Goal: Information Seeking & Learning: Learn about a topic

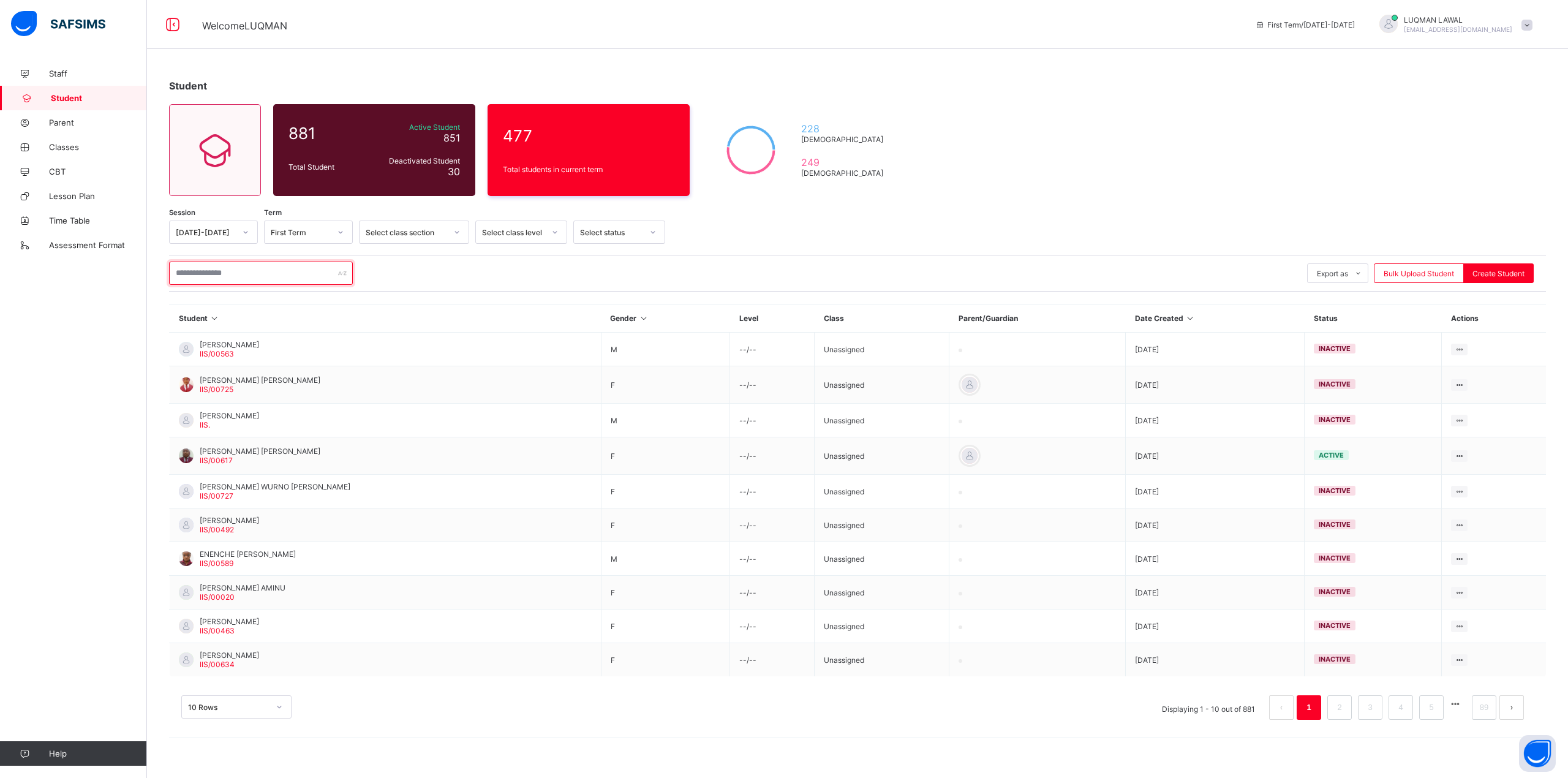
click at [246, 280] on input "text" at bounding box center [260, 273] width 184 height 23
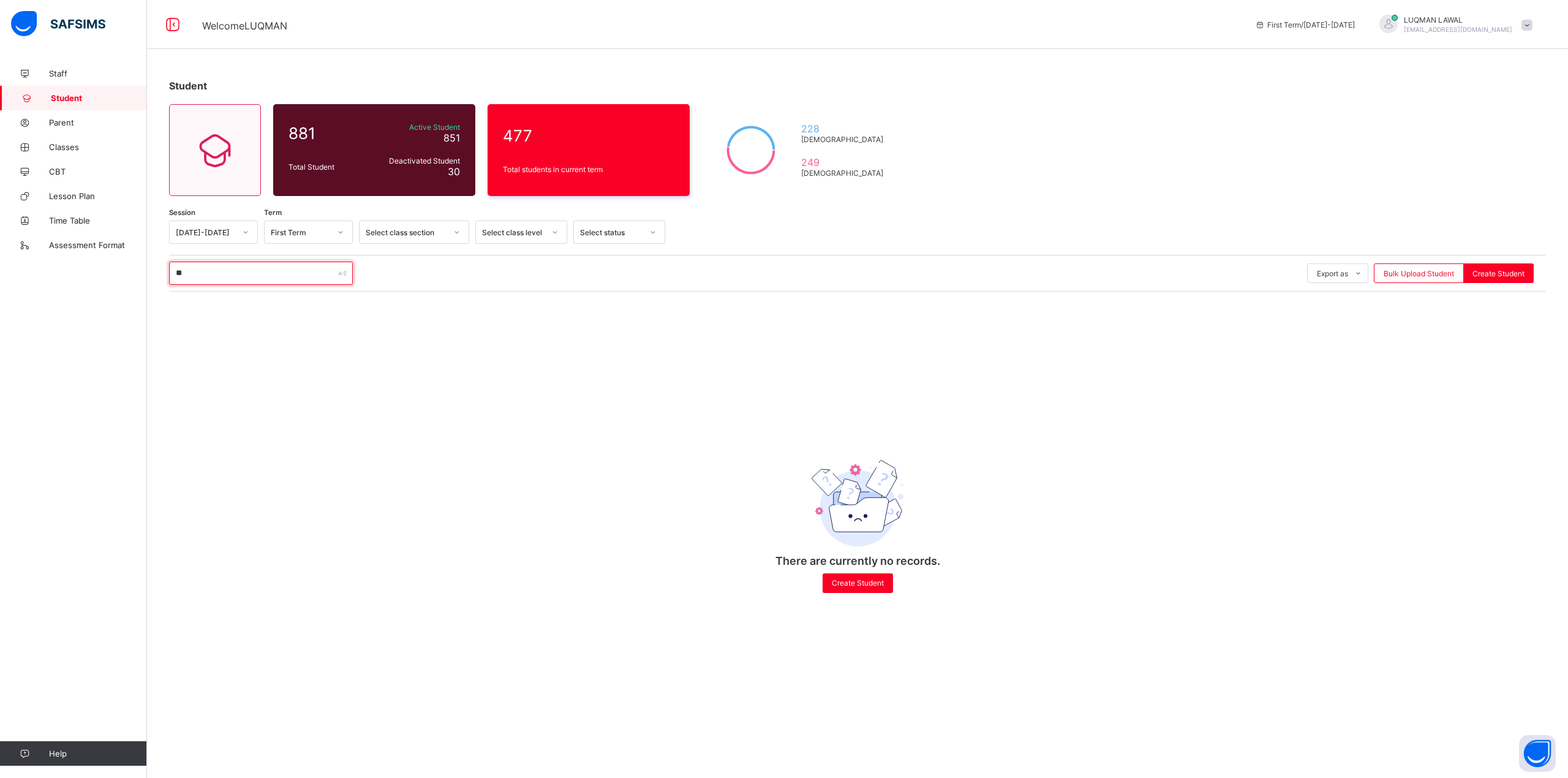
type input "*"
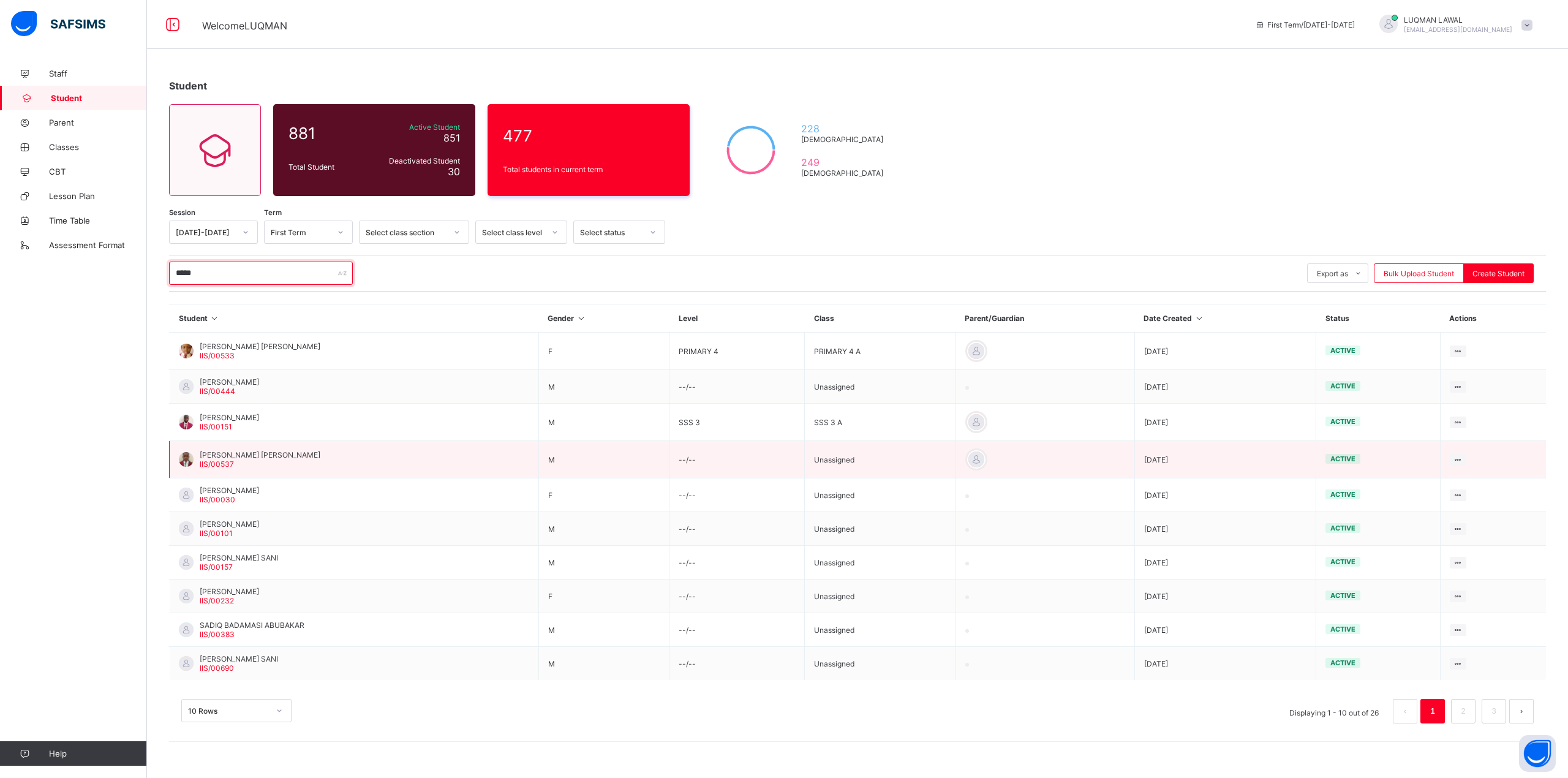
type input "*****"
click at [234, 454] on span "SADIQ MUHAMMAD AHMAD" at bounding box center [260, 455] width 120 height 9
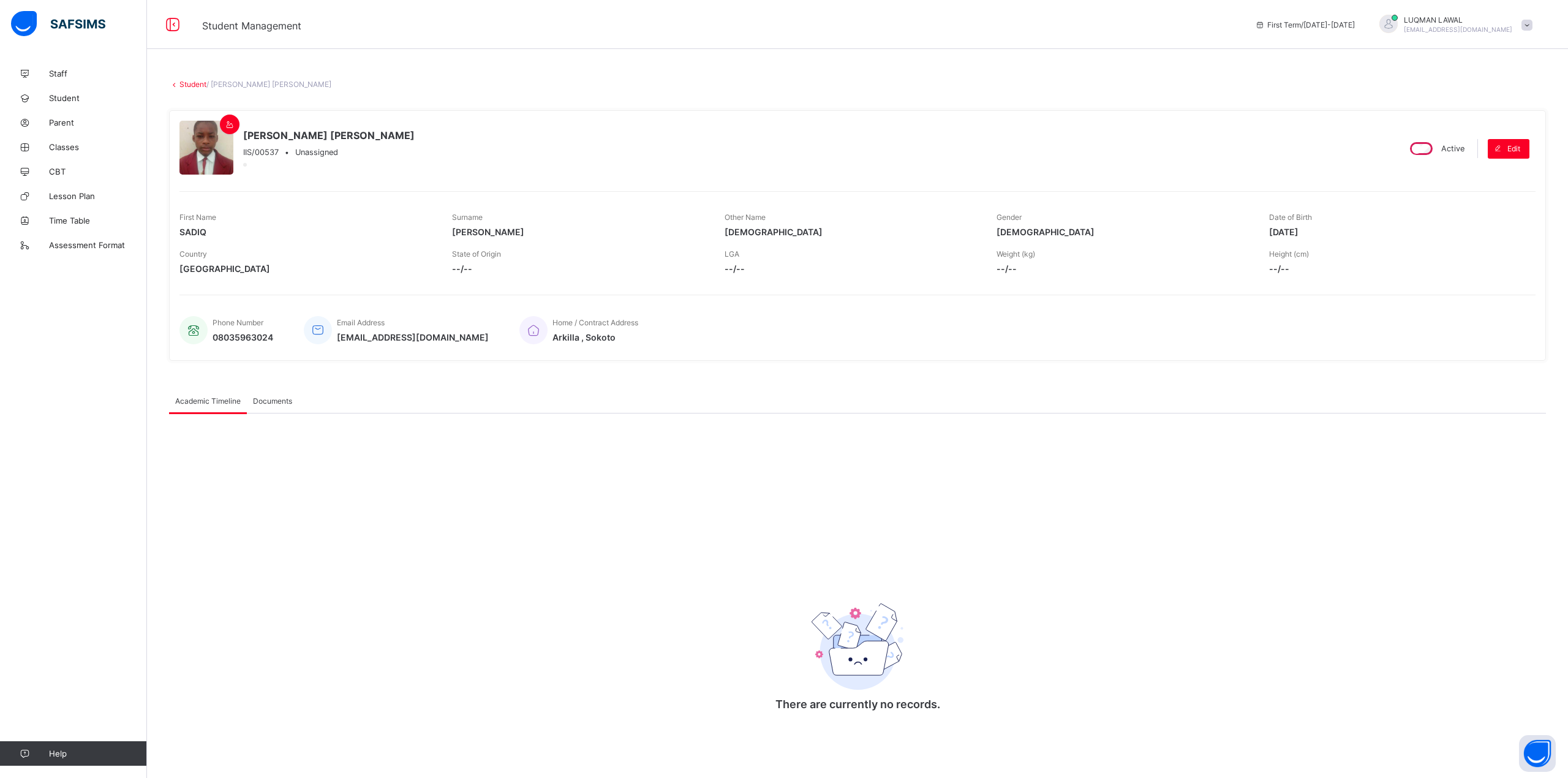
click at [186, 84] on link "Student" at bounding box center [193, 84] width 27 height 9
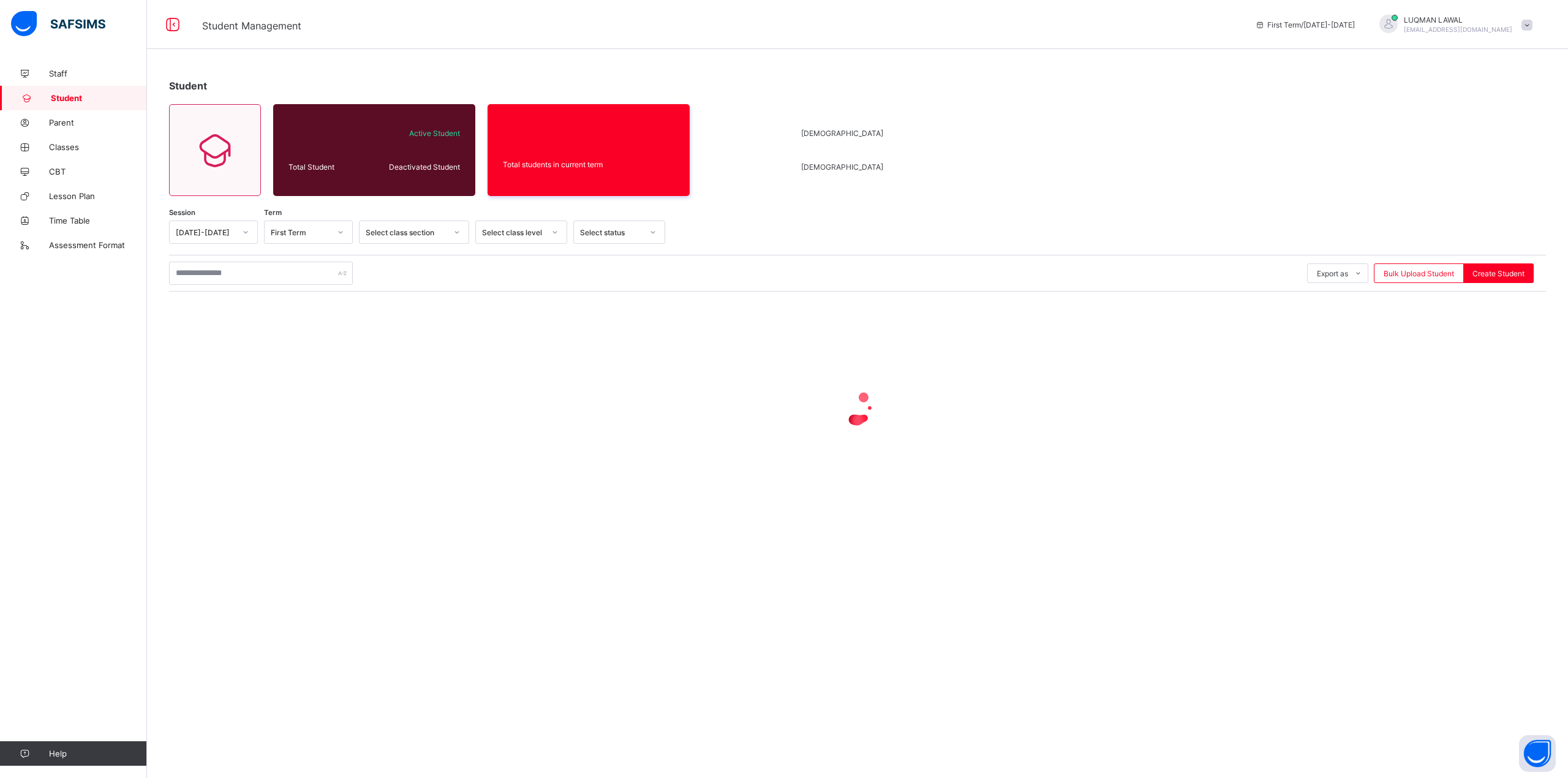
click at [246, 234] on icon at bounding box center [246, 232] width 7 height 12
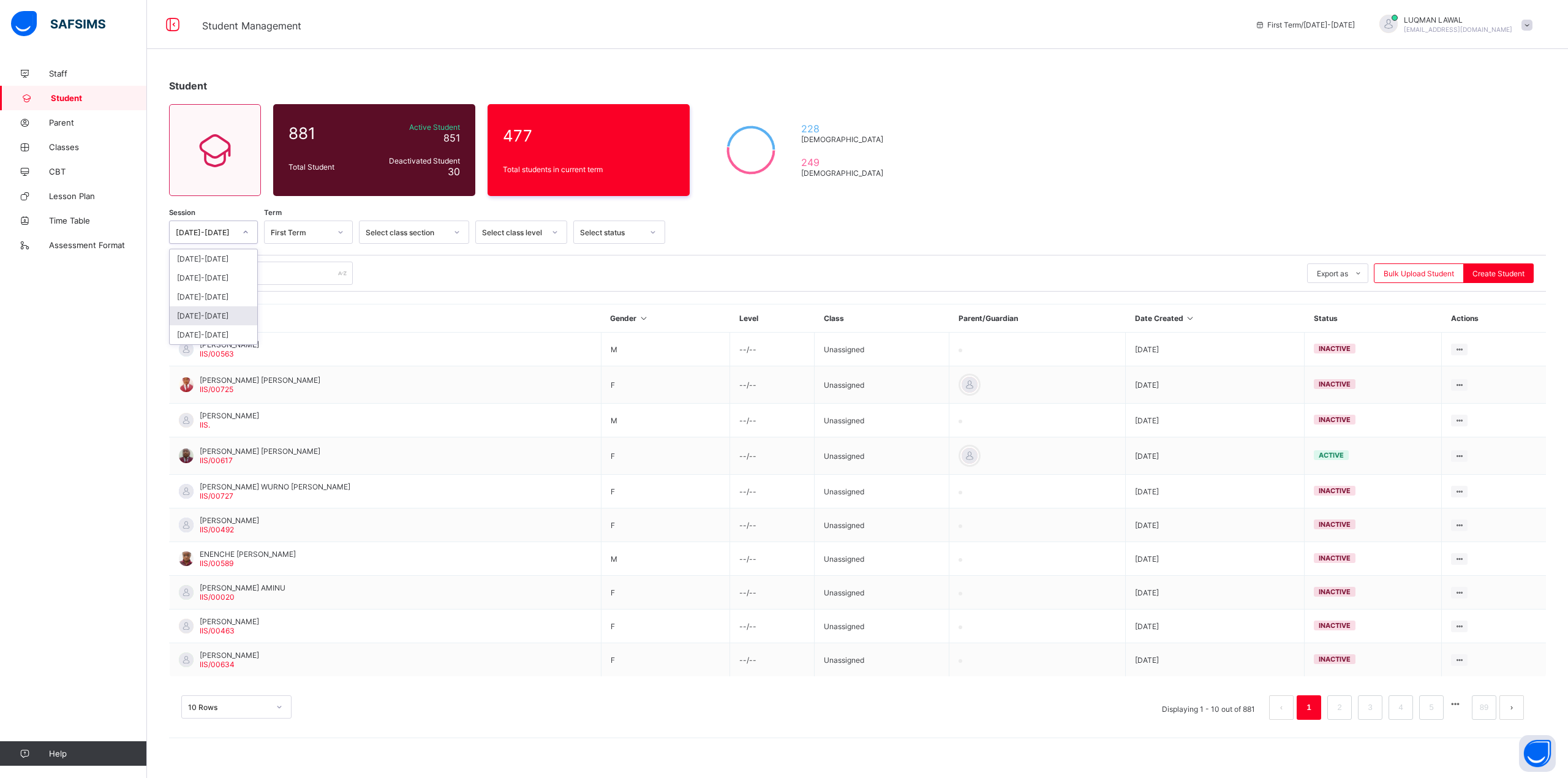
click at [222, 314] on div "2022-2023" at bounding box center [213, 315] width 87 height 19
click at [261, 280] on input "text" at bounding box center [260, 273] width 184 height 23
click at [284, 273] on input "*****" at bounding box center [260, 273] width 184 height 23
type input "*****"
click at [334, 234] on div at bounding box center [341, 232] width 21 height 20
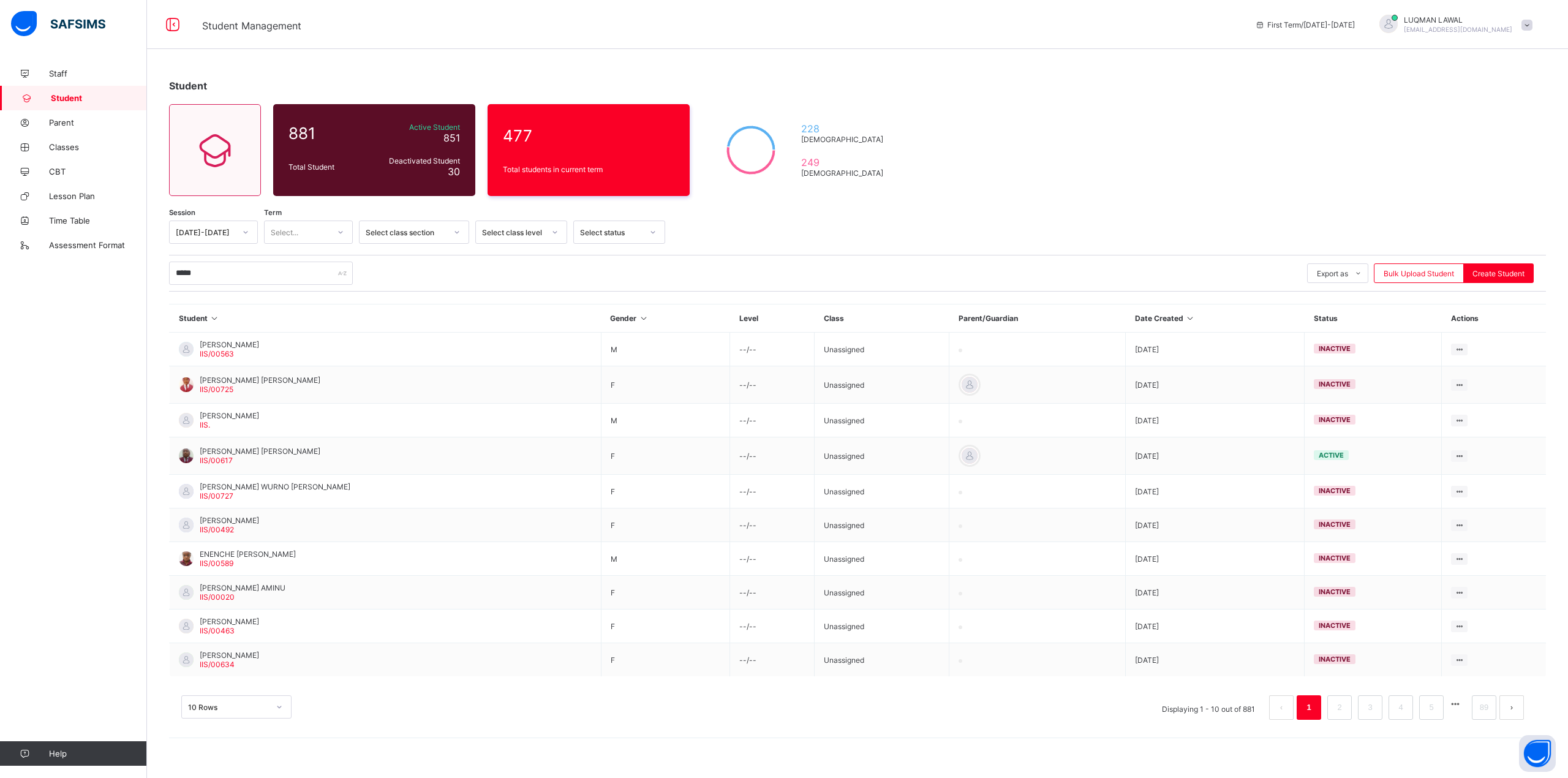
click at [334, 234] on div at bounding box center [341, 232] width 21 height 20
click at [337, 233] on icon at bounding box center [341, 232] width 7 height 12
click at [308, 255] on div "First Term" at bounding box center [308, 258] width 87 height 19
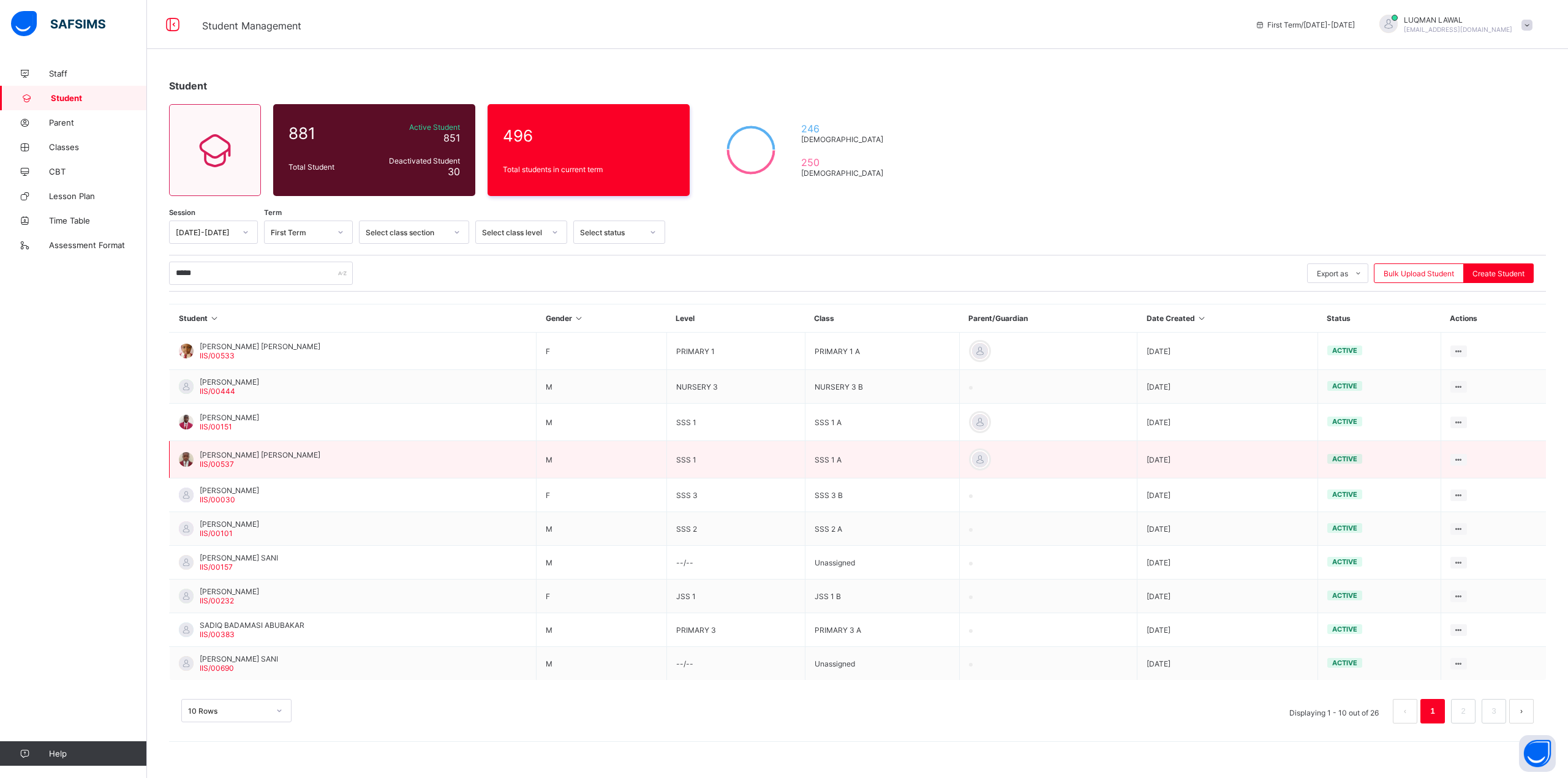
click at [246, 454] on span "SADIQ MUHAMMAD AHMAD" at bounding box center [260, 455] width 120 height 9
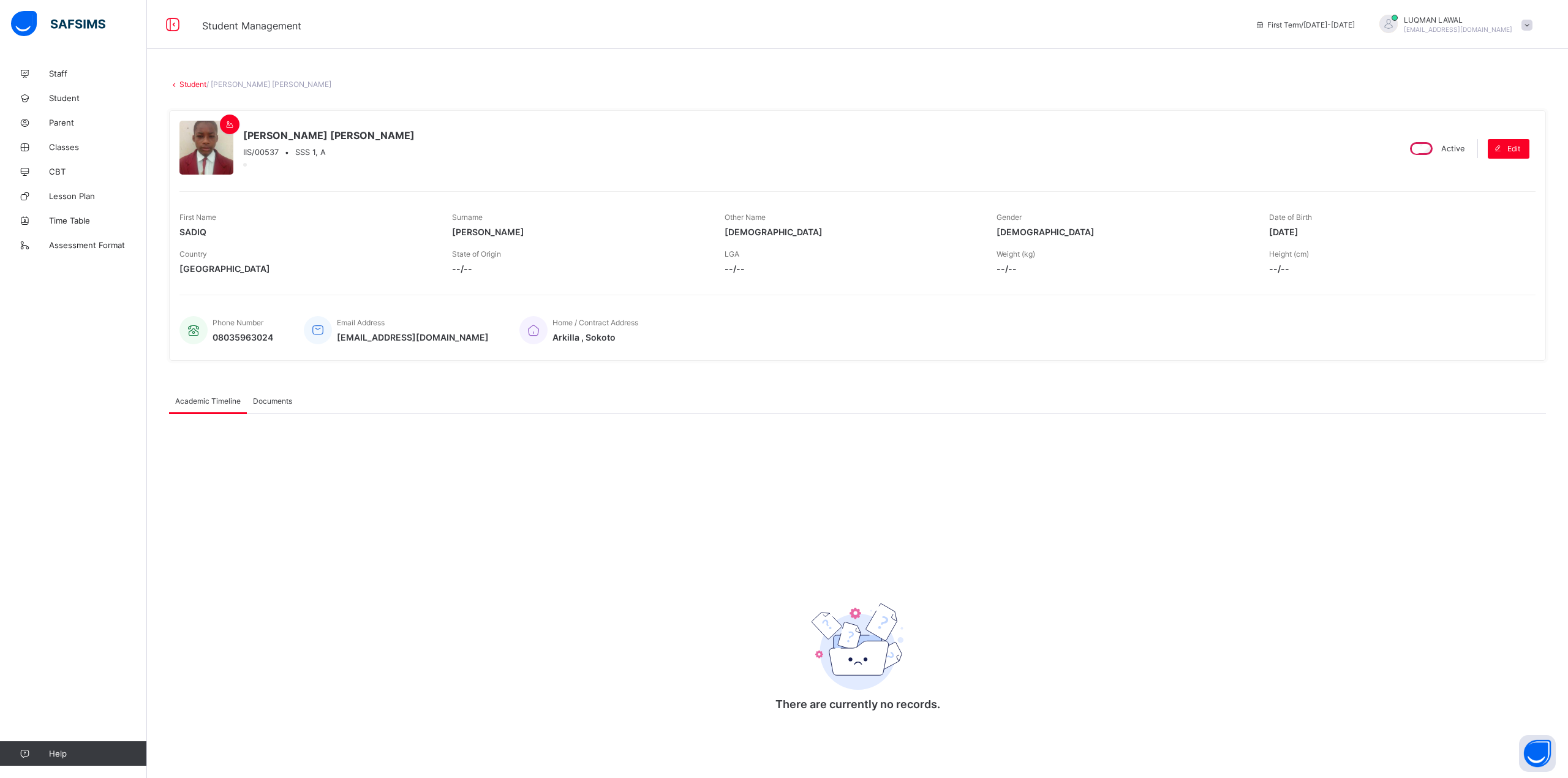
click at [265, 403] on span "Documents" at bounding box center [272, 401] width 39 height 9
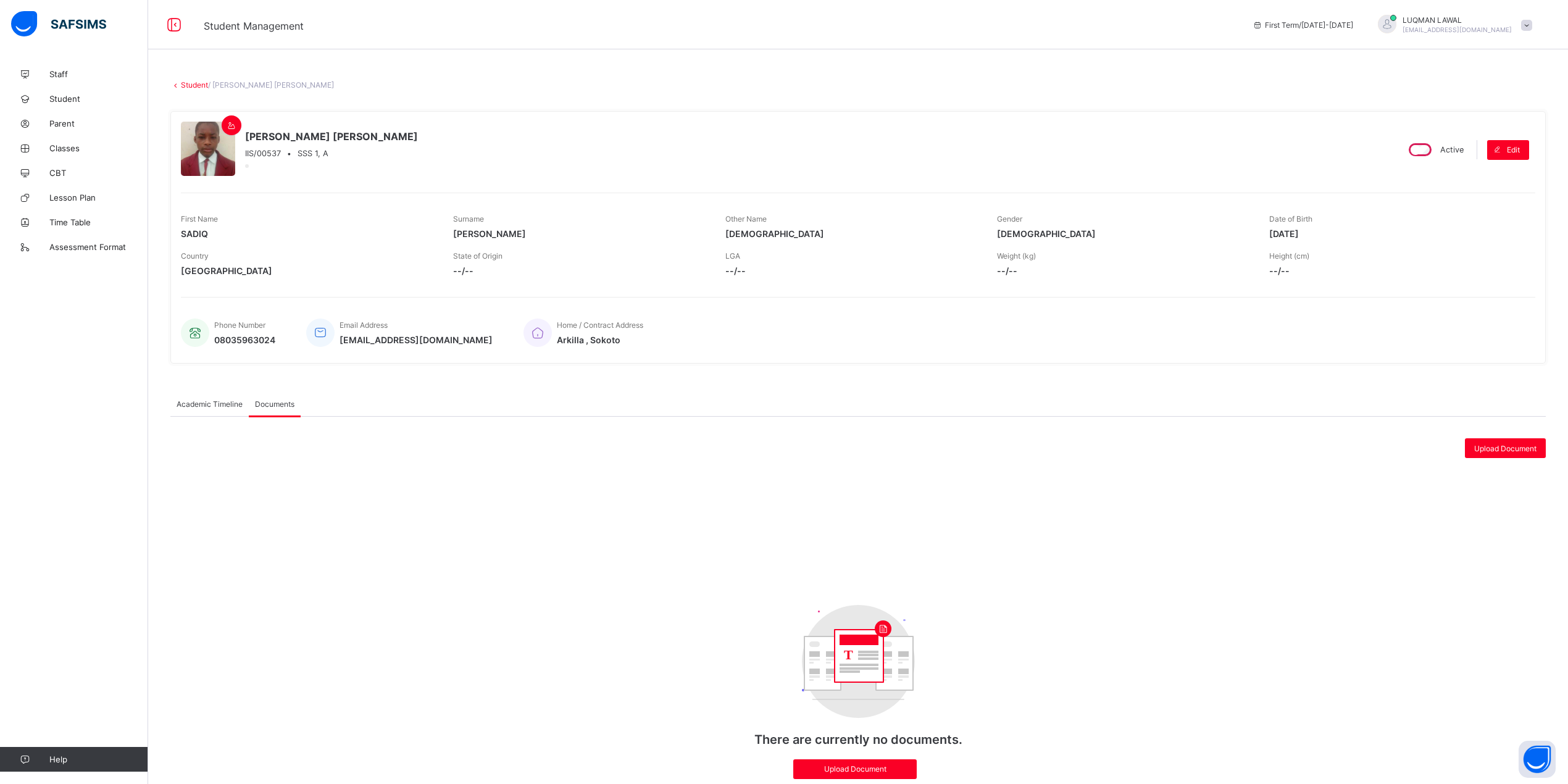
click at [198, 391] on div "Academic Timeline Documents Academic Timeline Documents There are currently no …" at bounding box center [858, 592] width 1376 height 437
click at [197, 404] on span "Academic Timeline" at bounding box center [209, 404] width 66 height 9
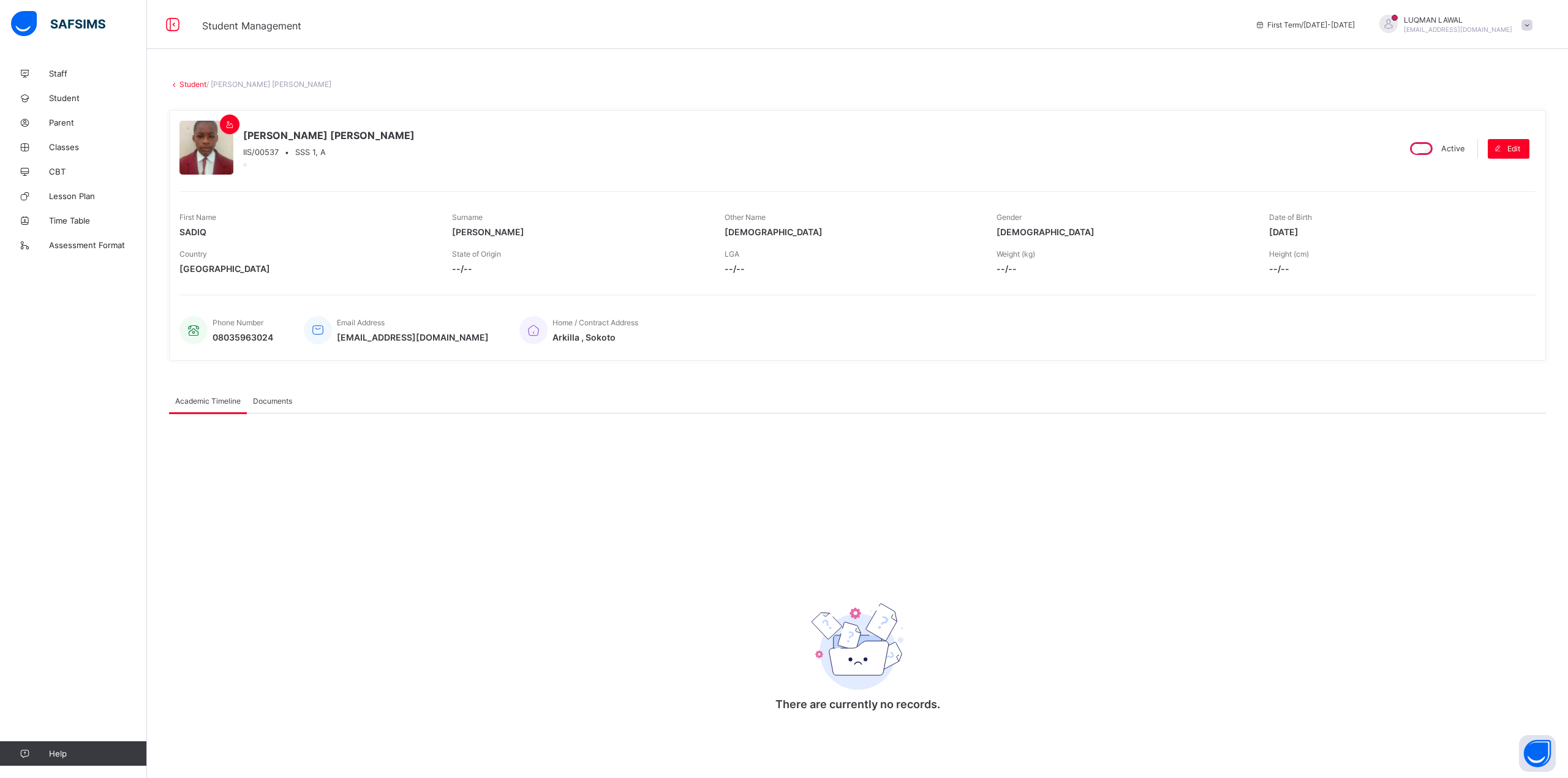
click at [282, 137] on span "SADIQ MUHAMMAD AHMAD" at bounding box center [329, 135] width 172 height 12
click at [73, 147] on span "Classes" at bounding box center [98, 147] width 98 height 10
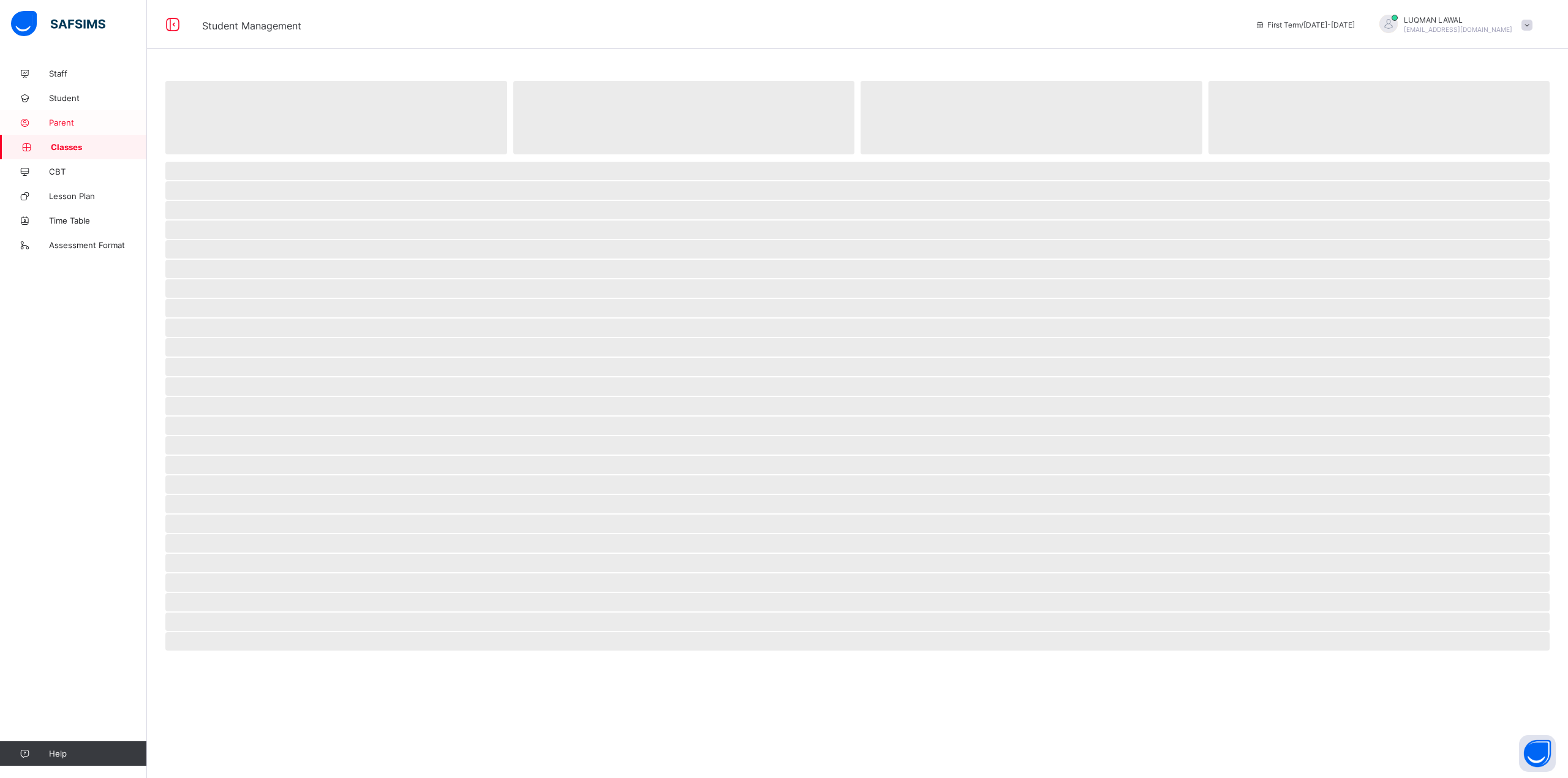
click at [73, 123] on span "Parent" at bounding box center [98, 123] width 98 height 10
click at [74, 92] on link "Student" at bounding box center [73, 98] width 147 height 25
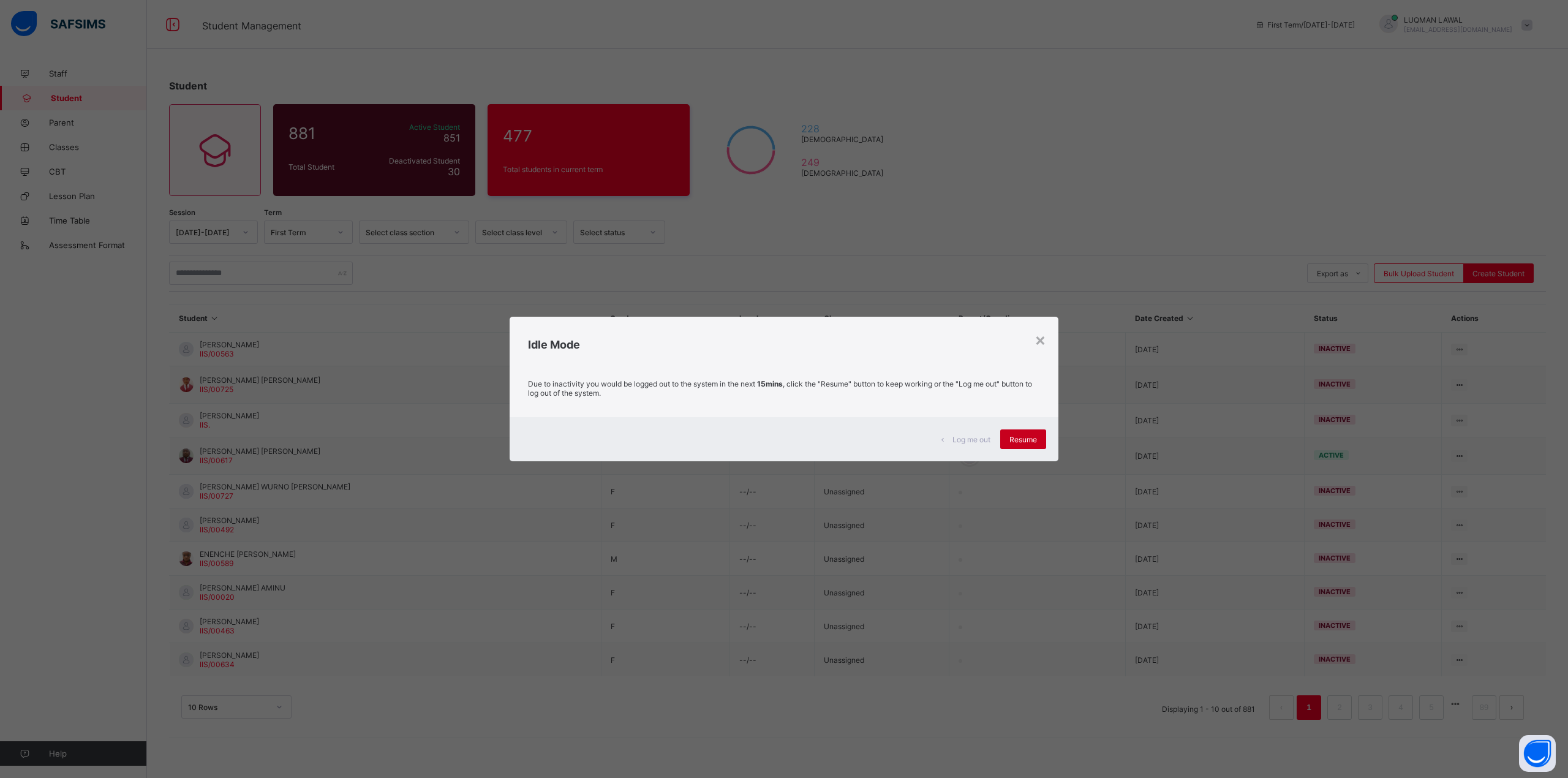
click at [1019, 437] on span "Resume" at bounding box center [1023, 439] width 27 height 9
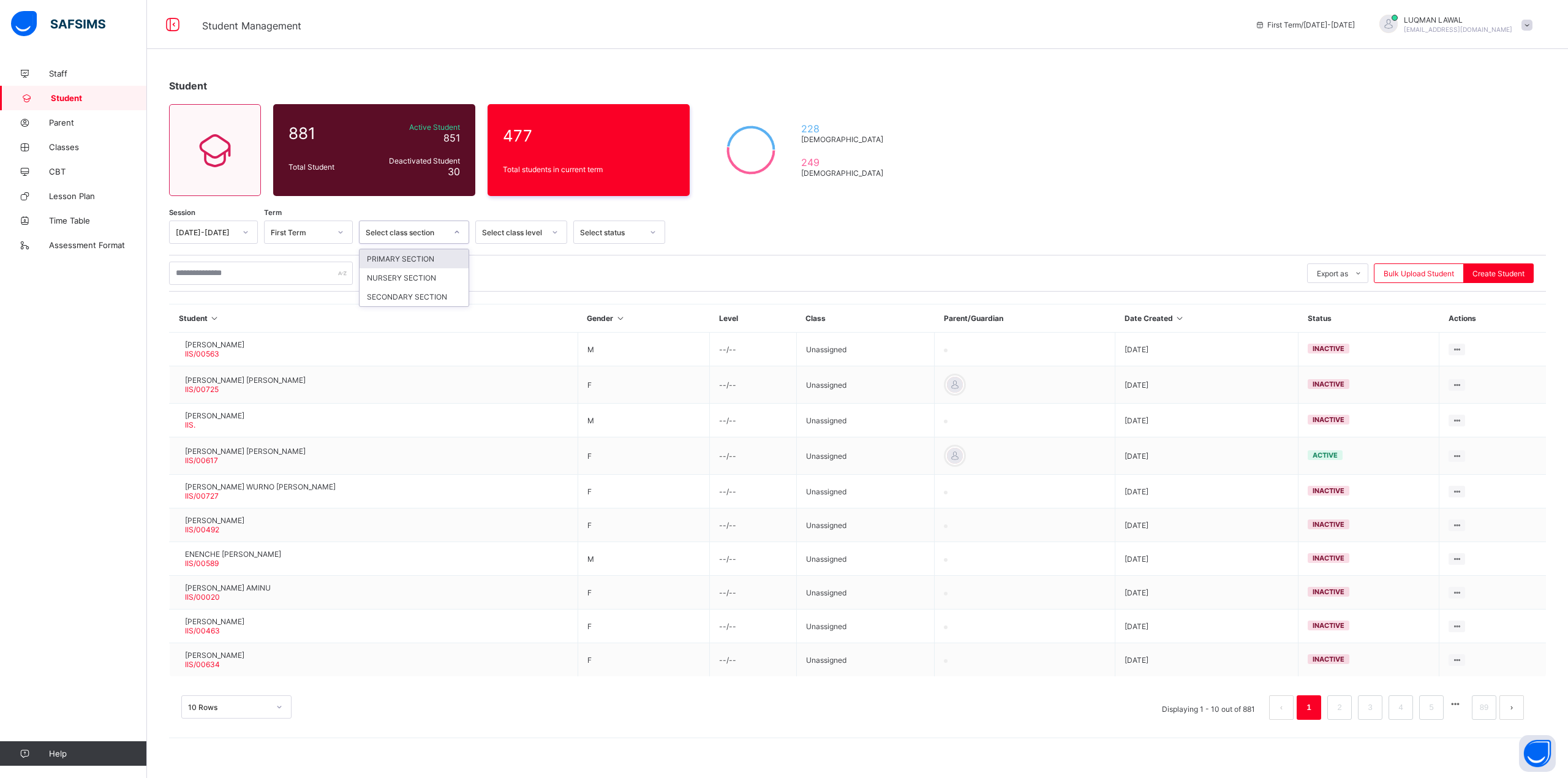
click at [450, 234] on div at bounding box center [457, 232] width 21 height 20
click at [448, 231] on div at bounding box center [457, 232] width 21 height 20
click at [425, 296] on div "SECONDARY SECTION" at bounding box center [414, 296] width 109 height 19
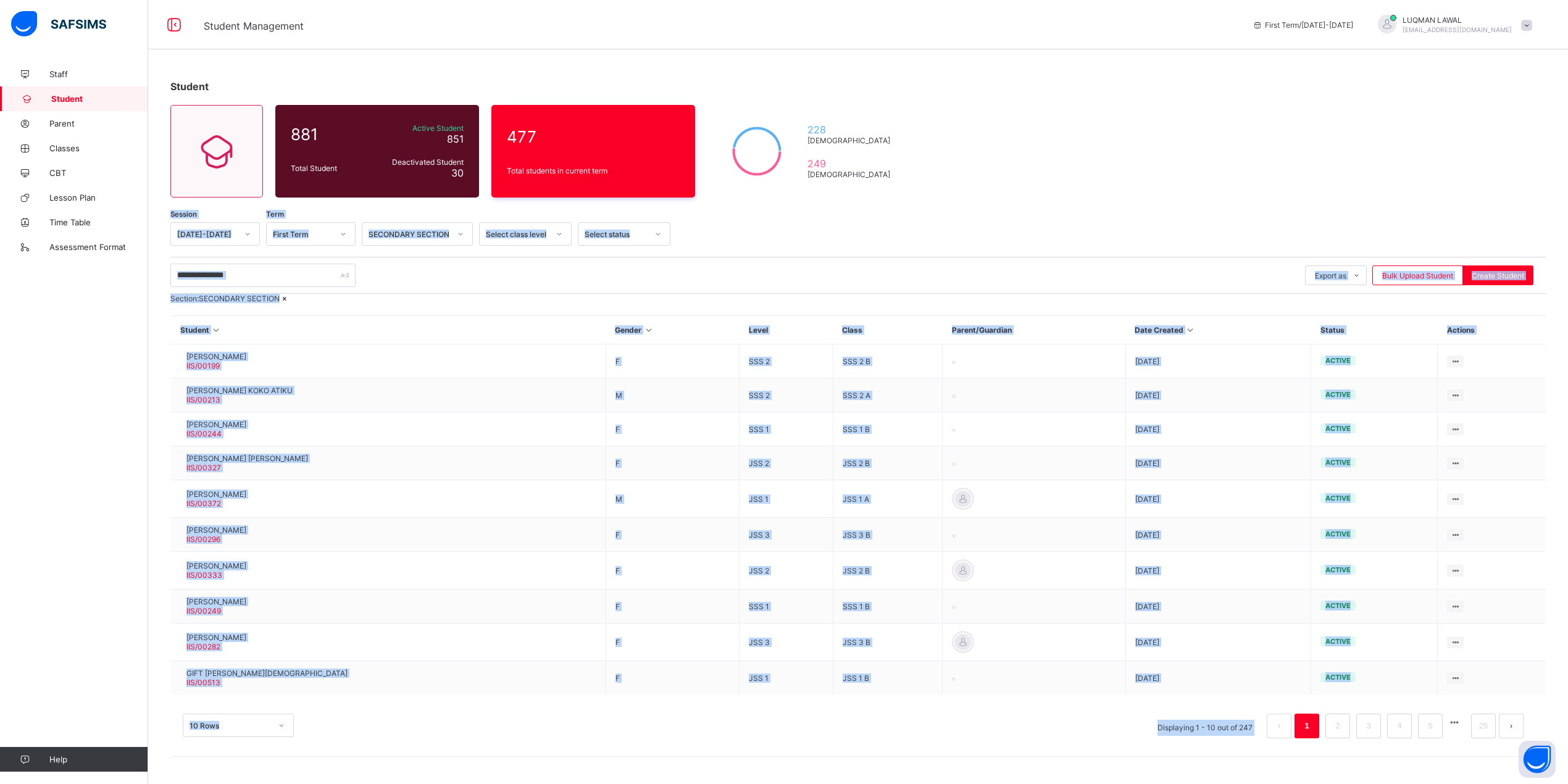
scroll to position [18, 0]
click at [350, 339] on th "Student" at bounding box center [388, 331] width 435 height 28
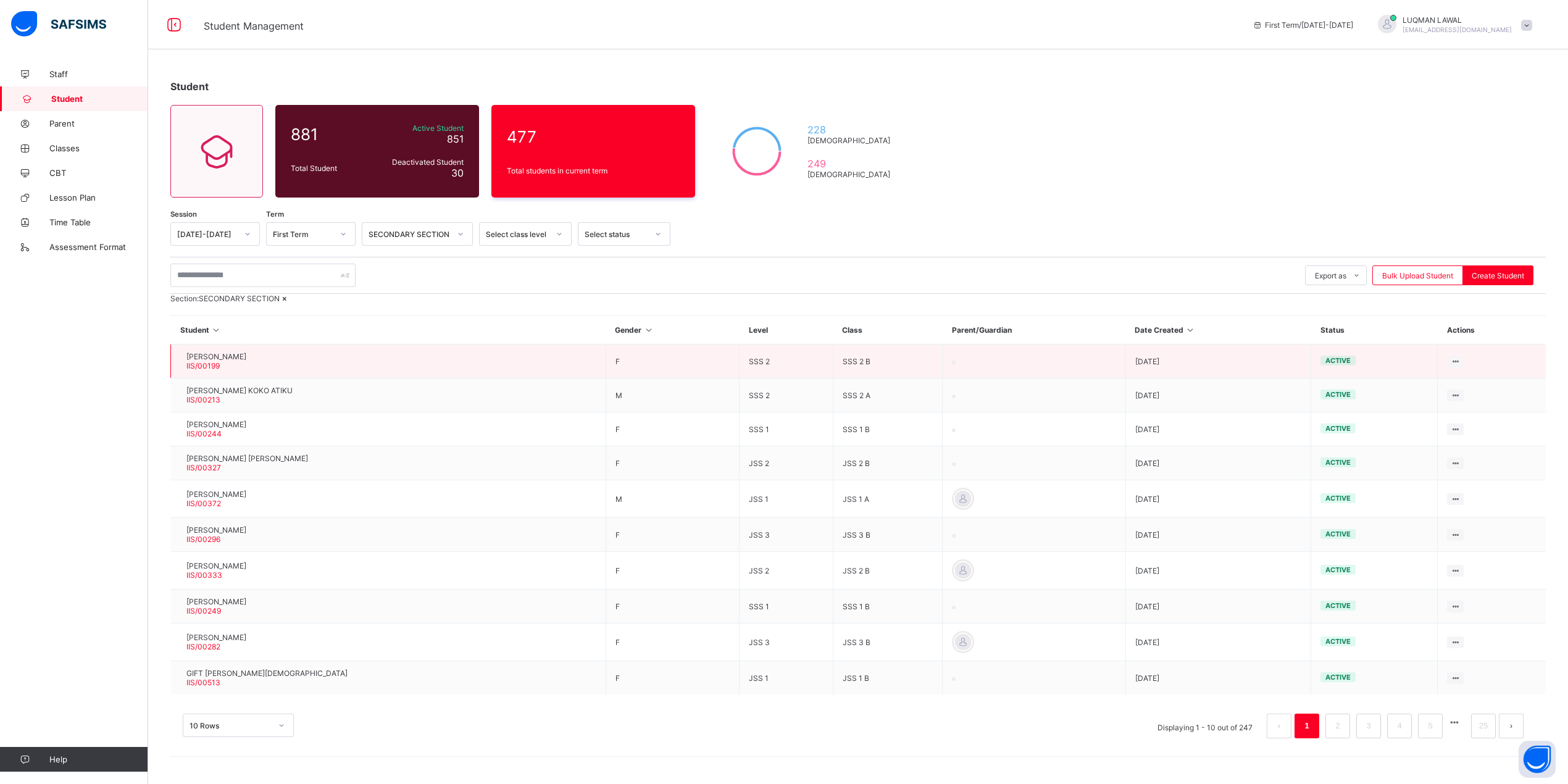
click at [237, 361] on span "FARIDA LIMAN IDRIS" at bounding box center [216, 356] width 60 height 9
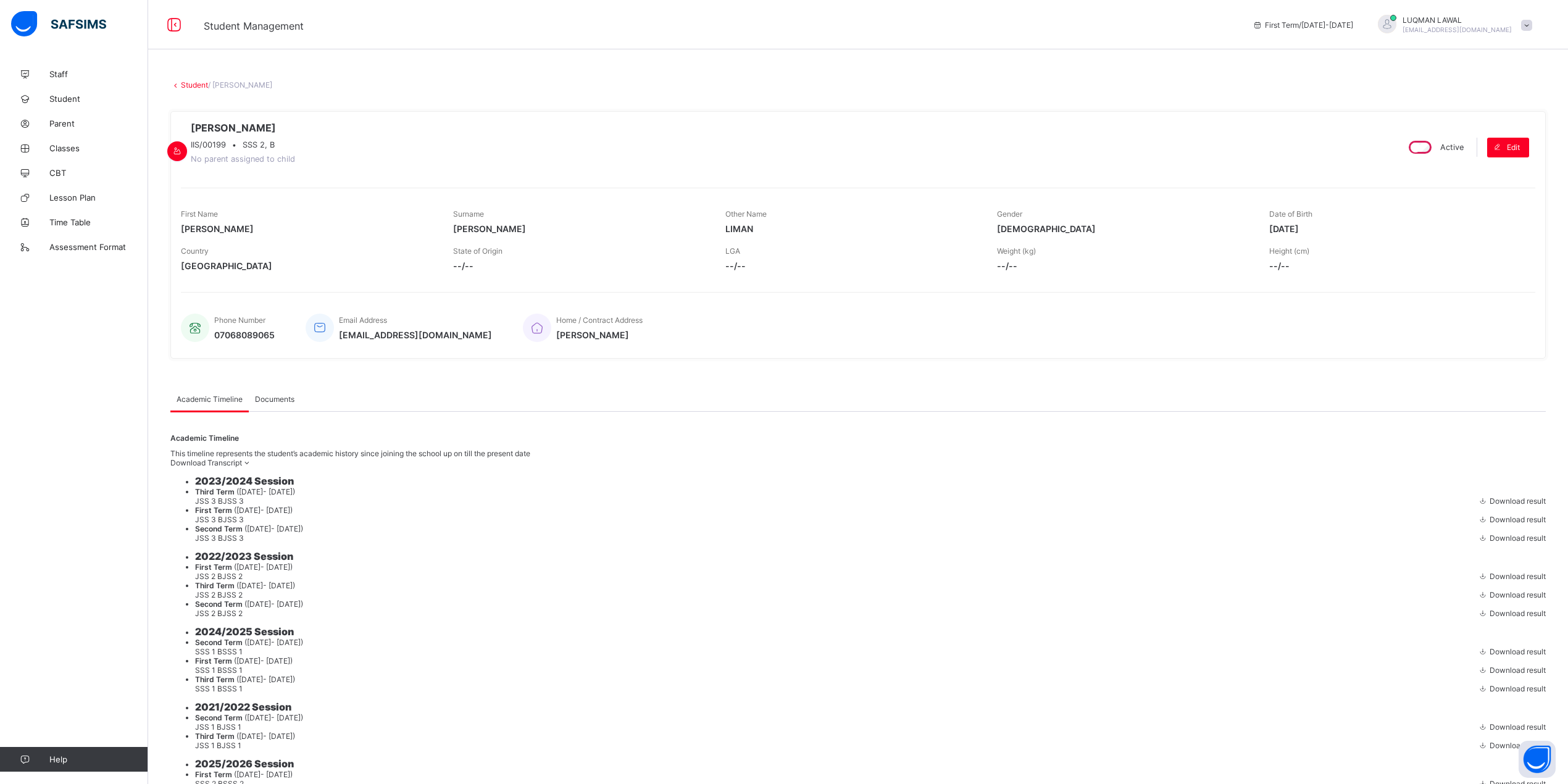
click at [186, 88] on link "Student" at bounding box center [194, 84] width 27 height 9
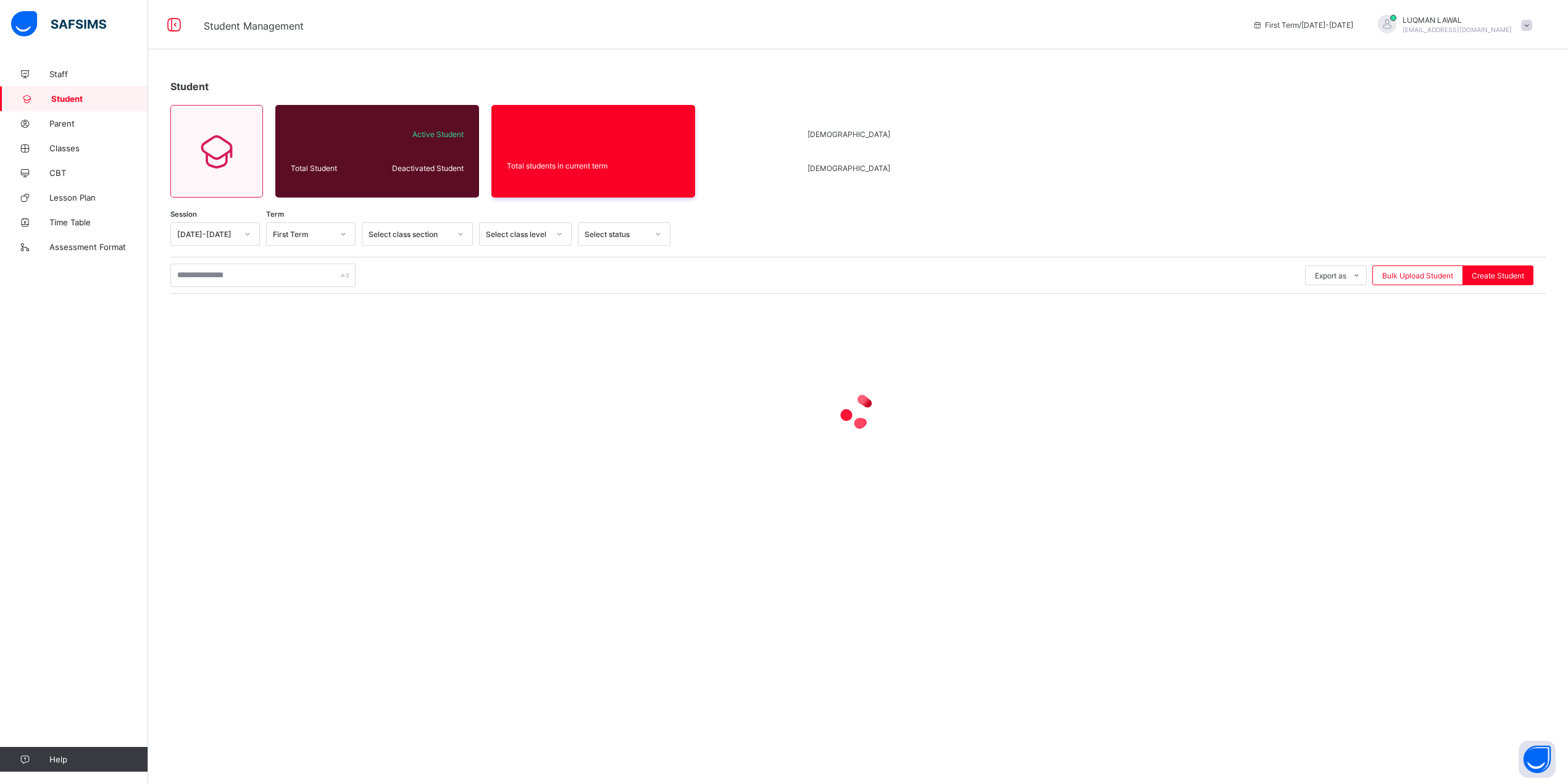
click at [186, 88] on span "Student" at bounding box center [189, 86] width 38 height 12
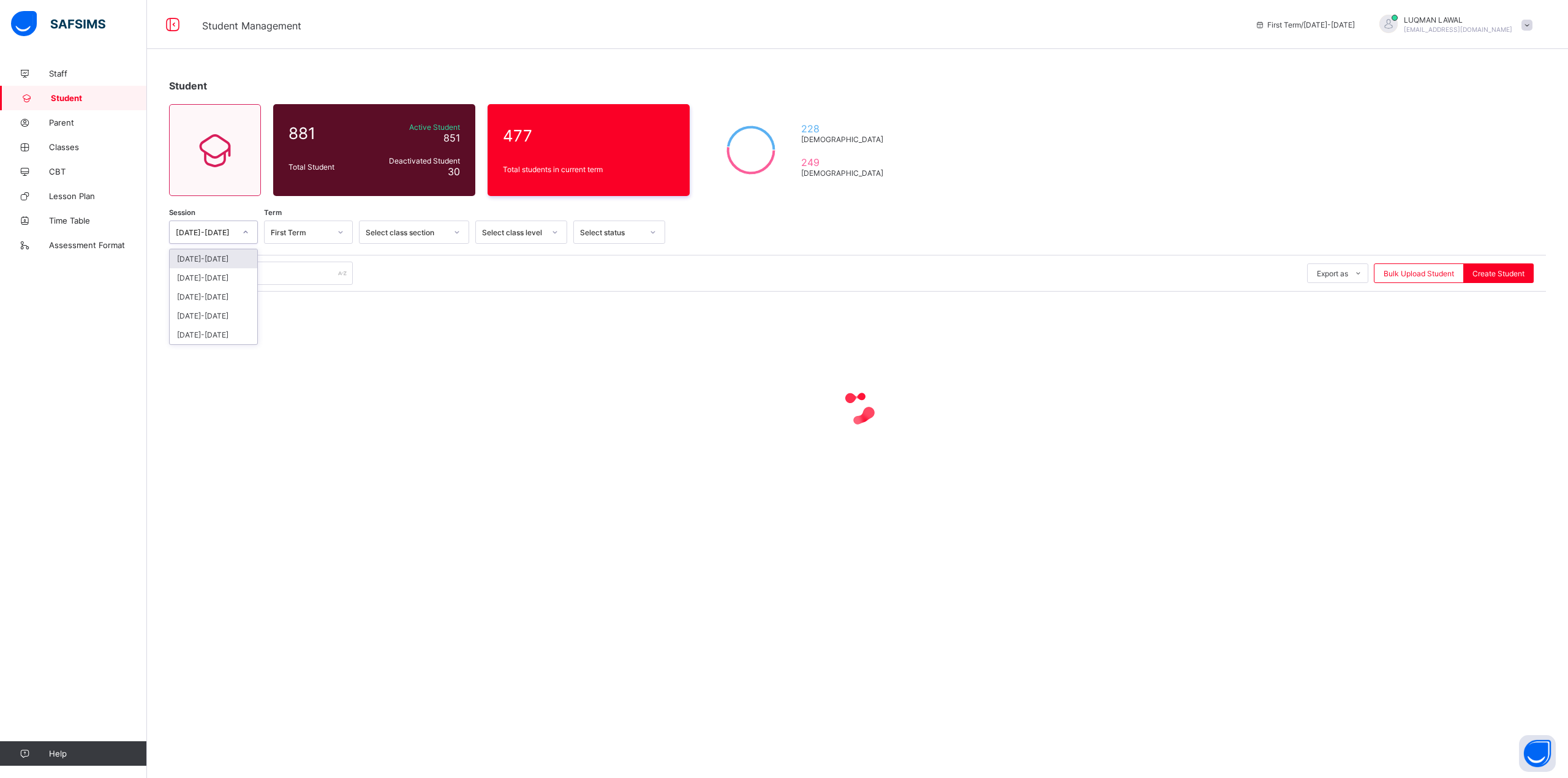
click at [241, 234] on div at bounding box center [246, 232] width 21 height 20
click at [216, 308] on div "2022-2023" at bounding box center [213, 315] width 87 height 19
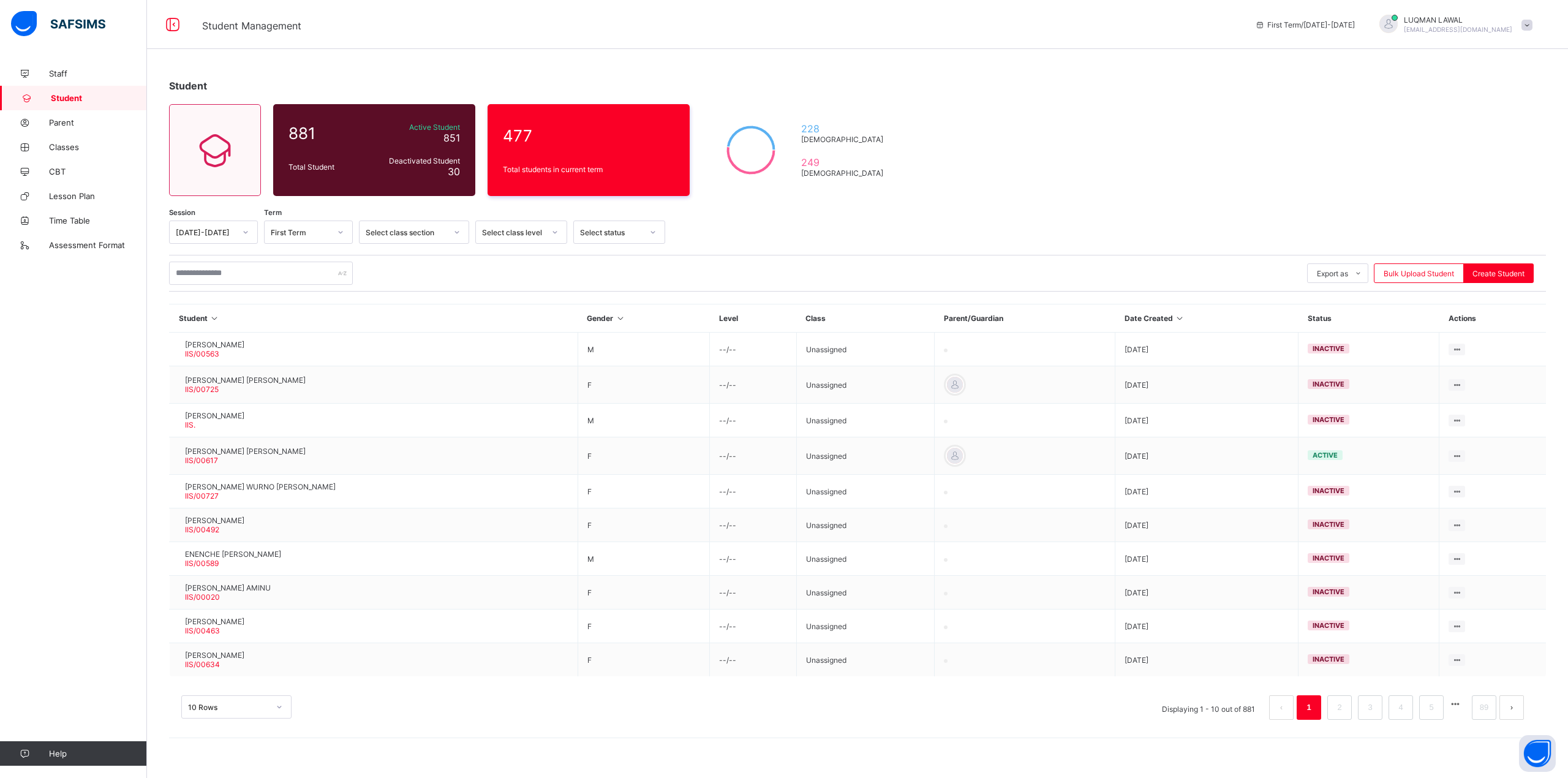
click at [343, 246] on div "Session 2025-2026 Term First Term Select class section Select class level Selec…" at bounding box center [857, 476] width 1377 height 512
click at [339, 234] on icon at bounding box center [341, 232] width 7 height 12
click at [251, 451] on span "MARYAM ZAKARI IBRAHIM" at bounding box center [245, 451] width 120 height 9
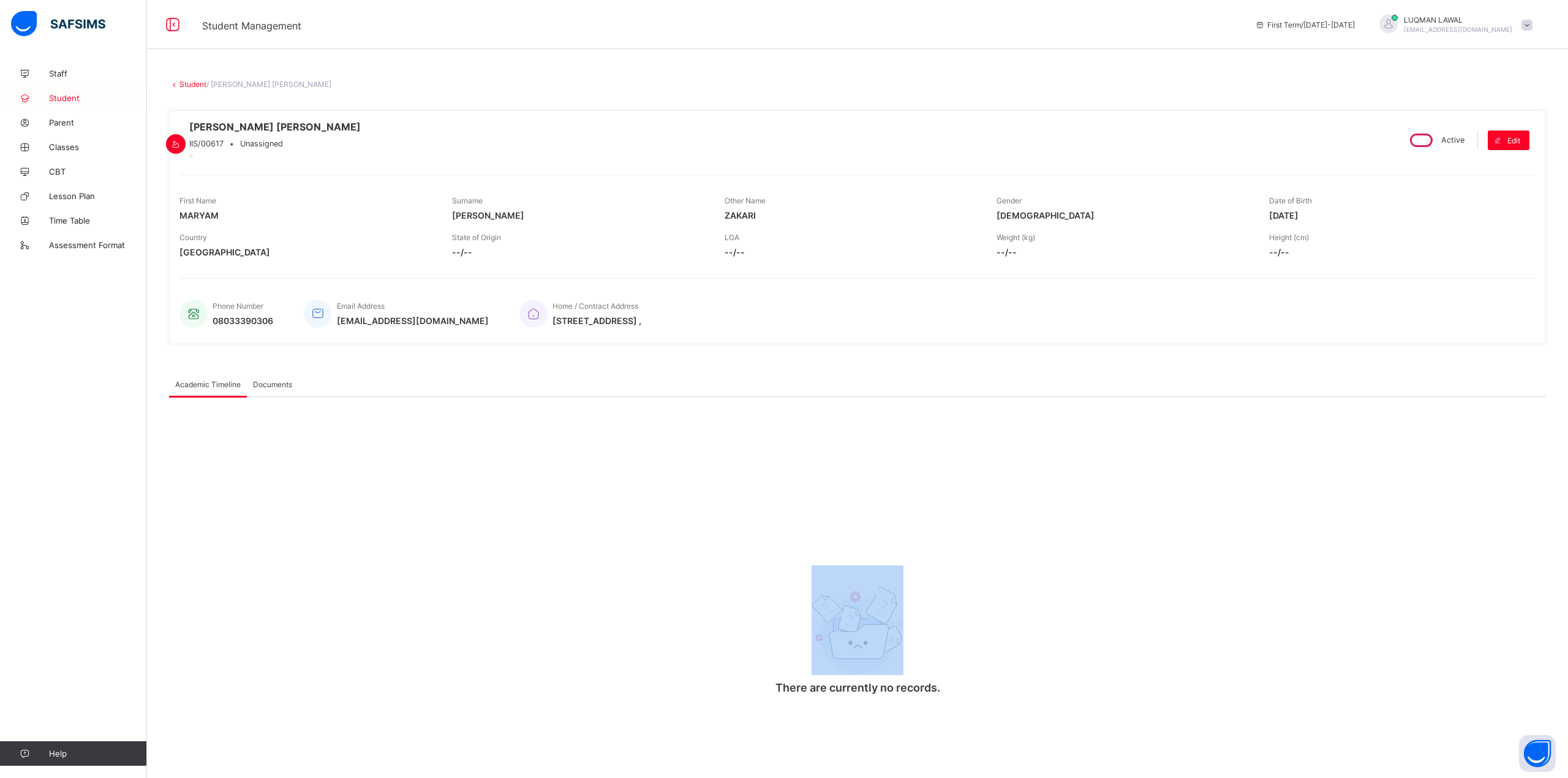
click at [80, 101] on span "Student" at bounding box center [98, 98] width 98 height 10
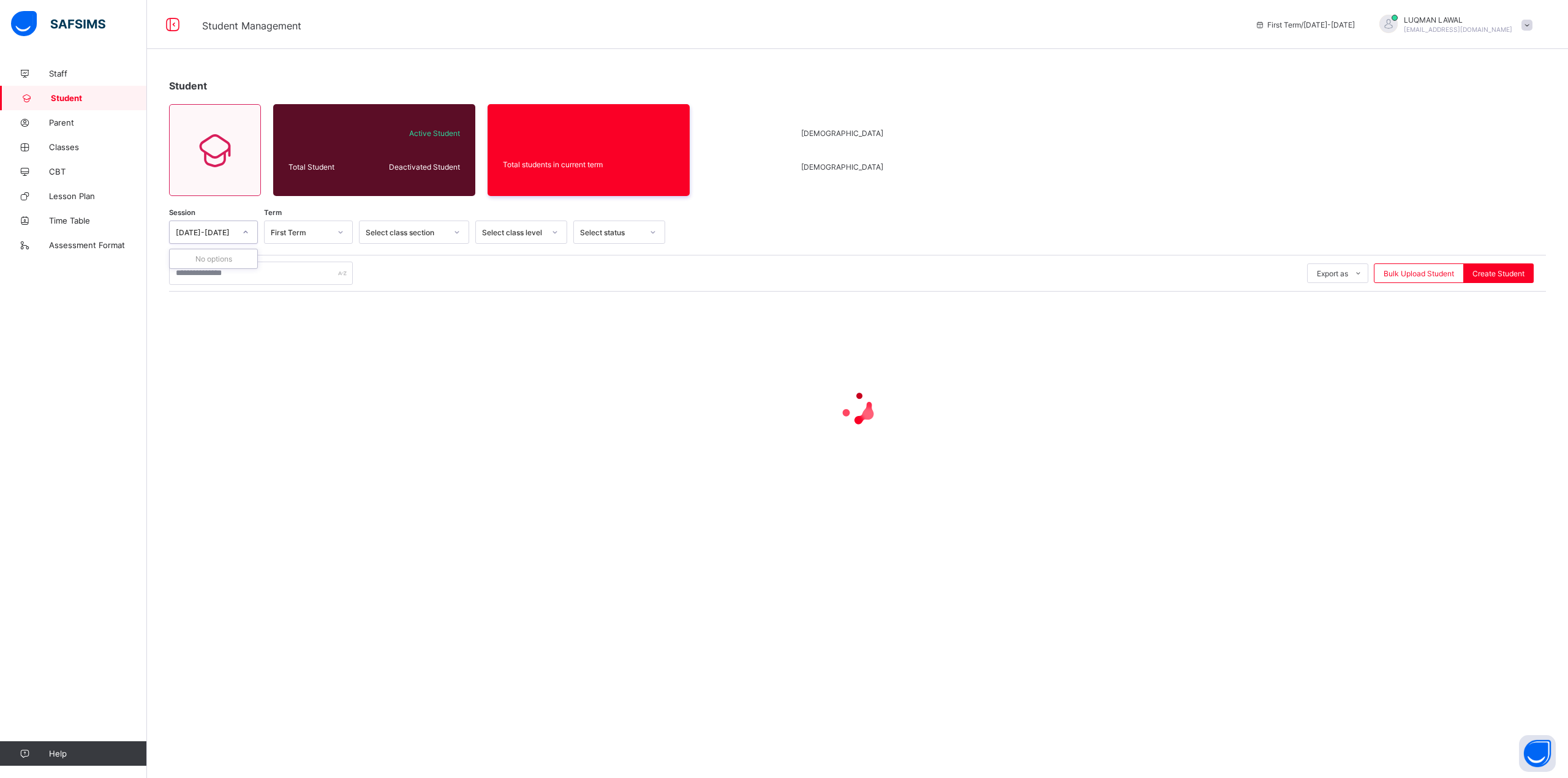
click at [240, 232] on div at bounding box center [246, 232] width 21 height 20
click at [68, 144] on span "Classes" at bounding box center [98, 147] width 98 height 10
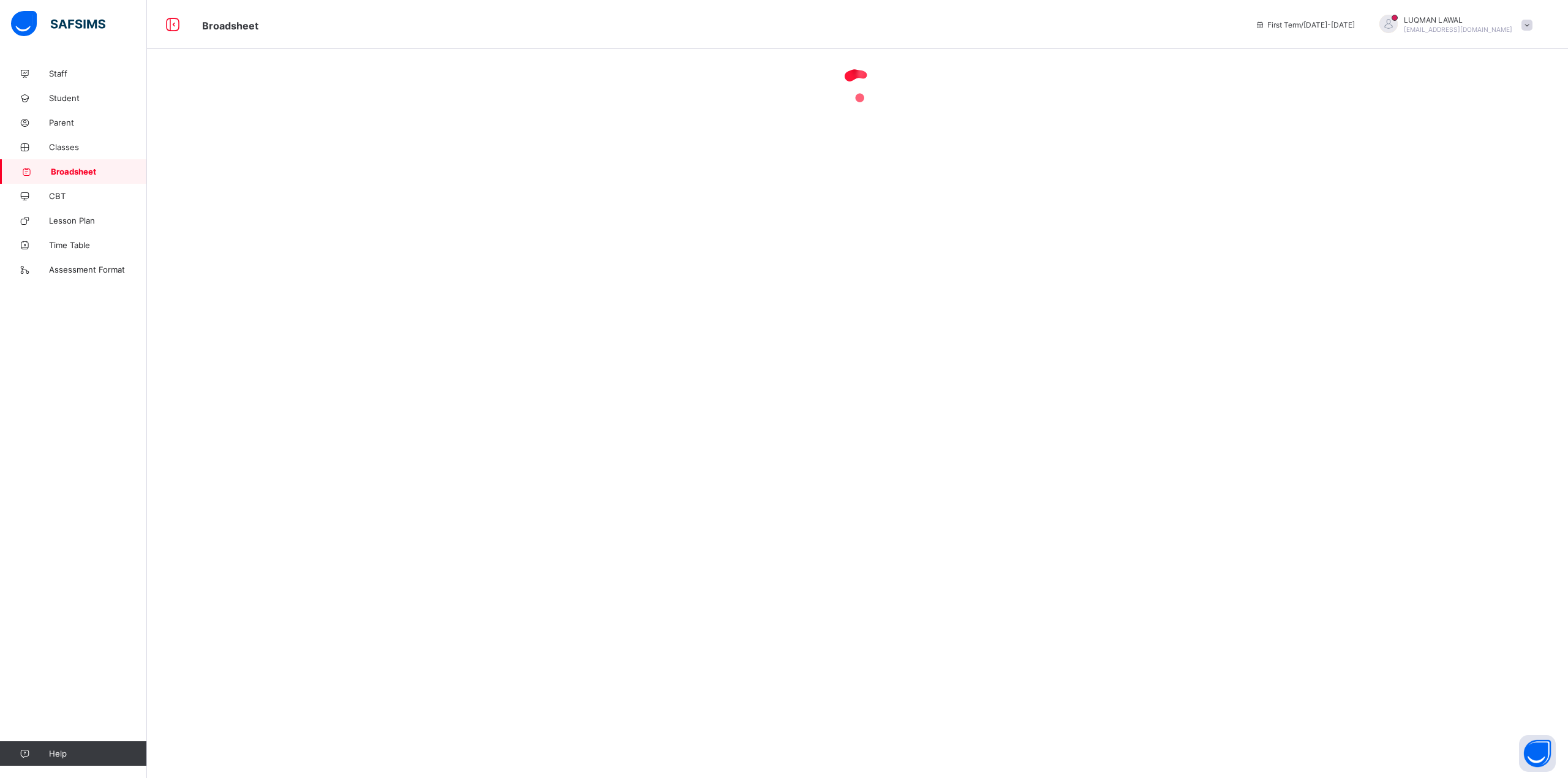
click at [289, 99] on div at bounding box center [857, 86] width 1421 height 49
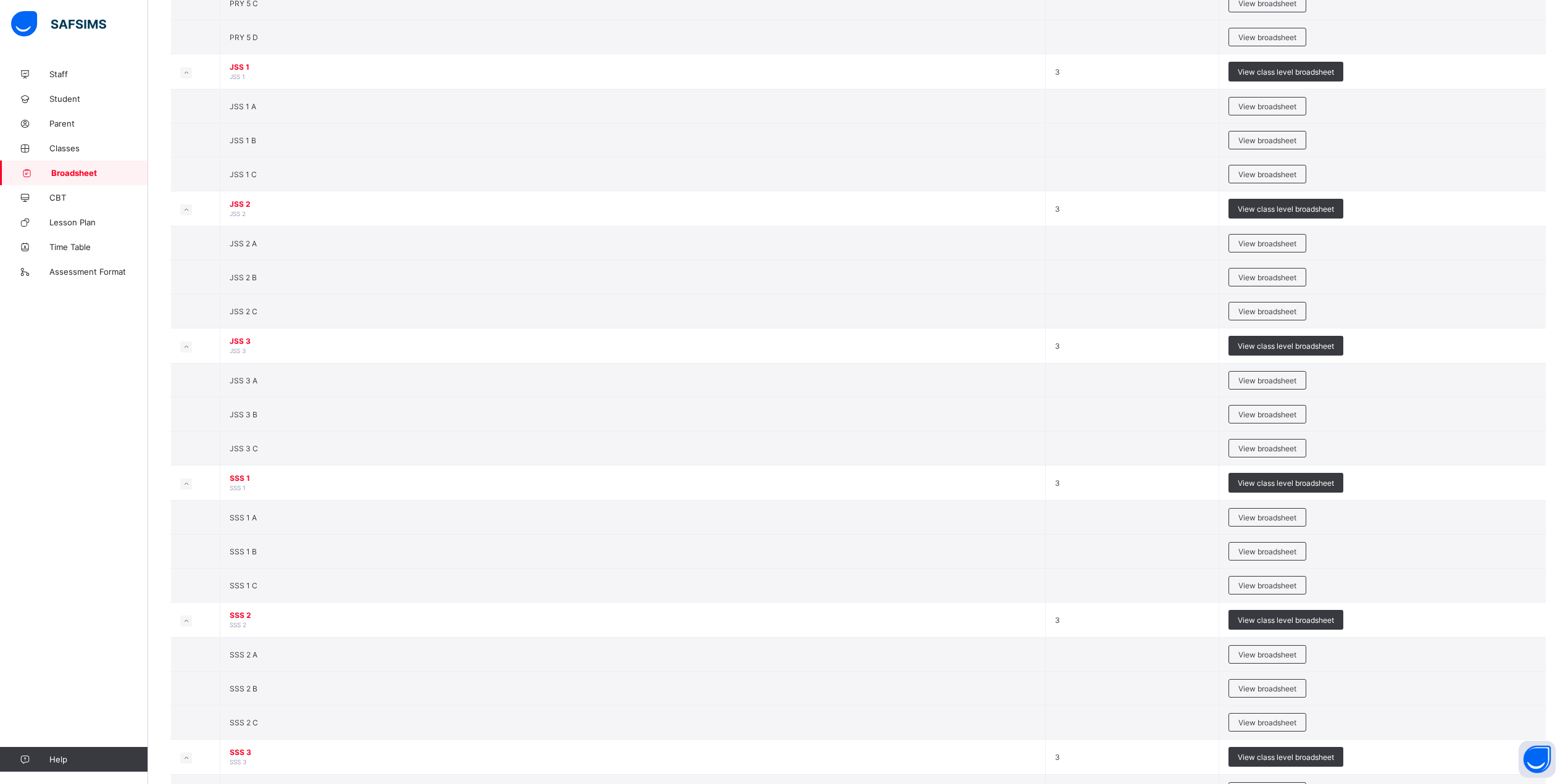
scroll to position [1541, 0]
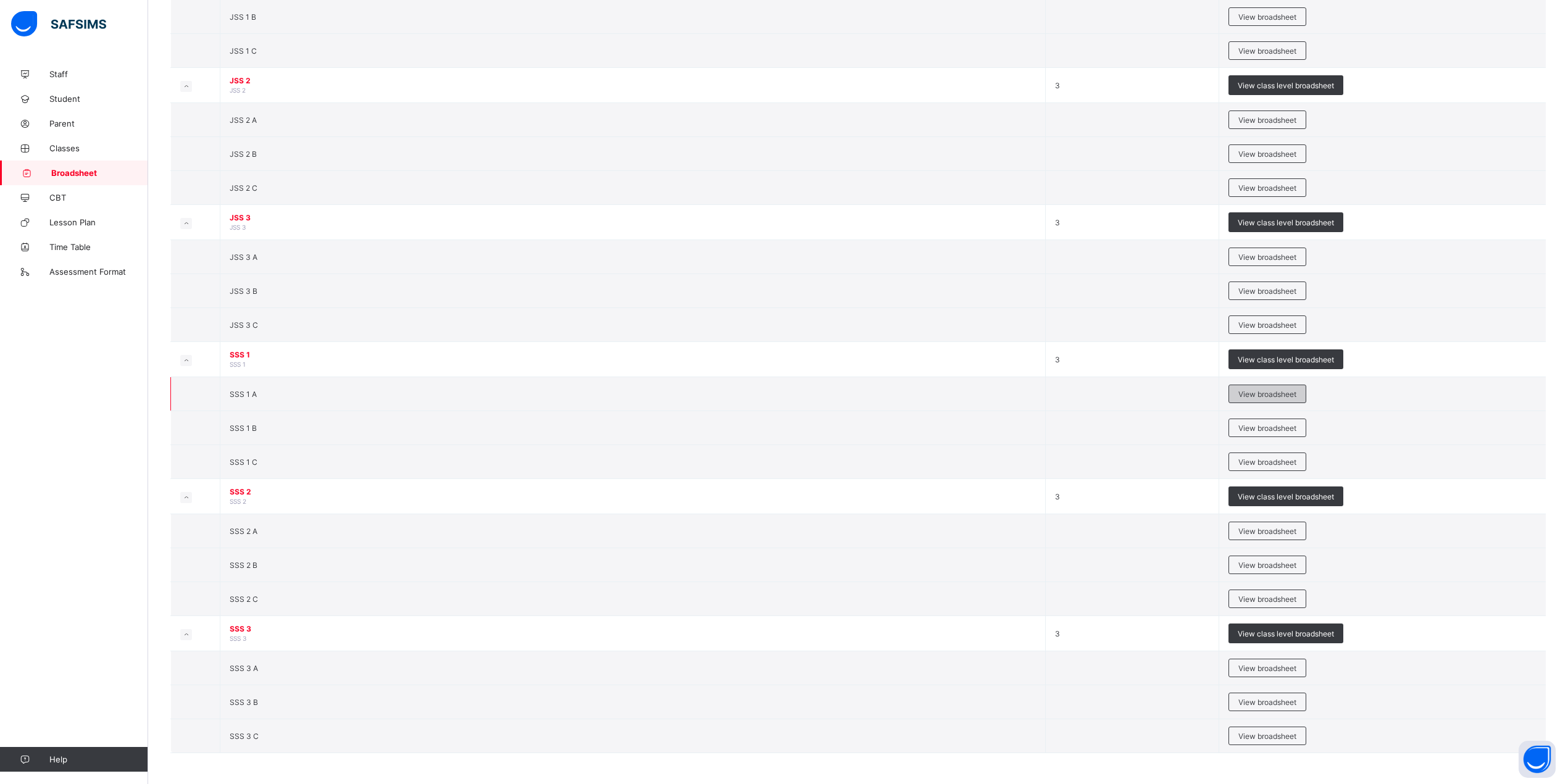
click at [1268, 395] on span "View broadsheet" at bounding box center [1268, 394] width 58 height 9
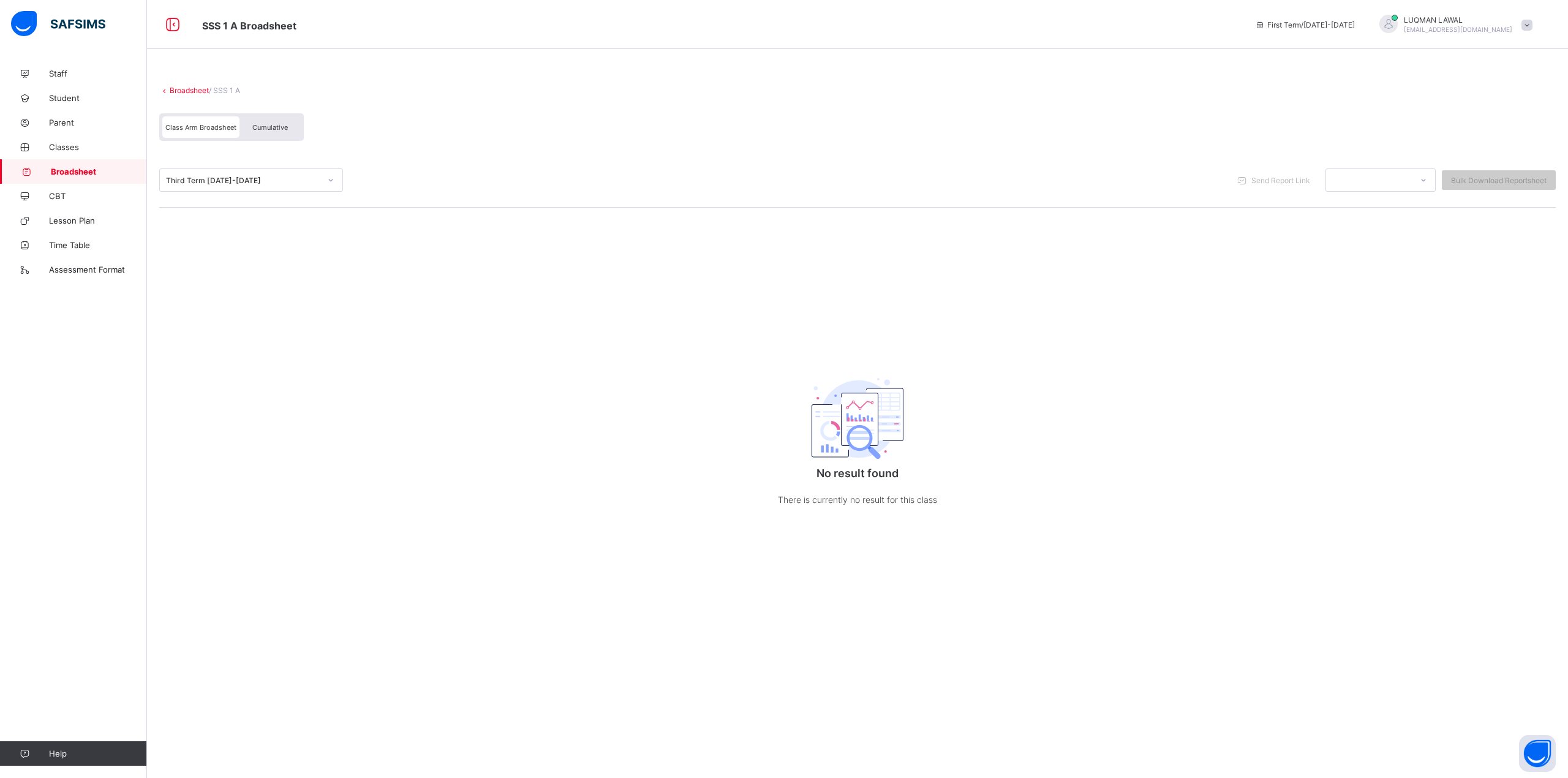
click at [265, 126] on span "Cumulative" at bounding box center [270, 127] width 35 height 8
click at [175, 92] on link "Broadsheet" at bounding box center [189, 90] width 39 height 9
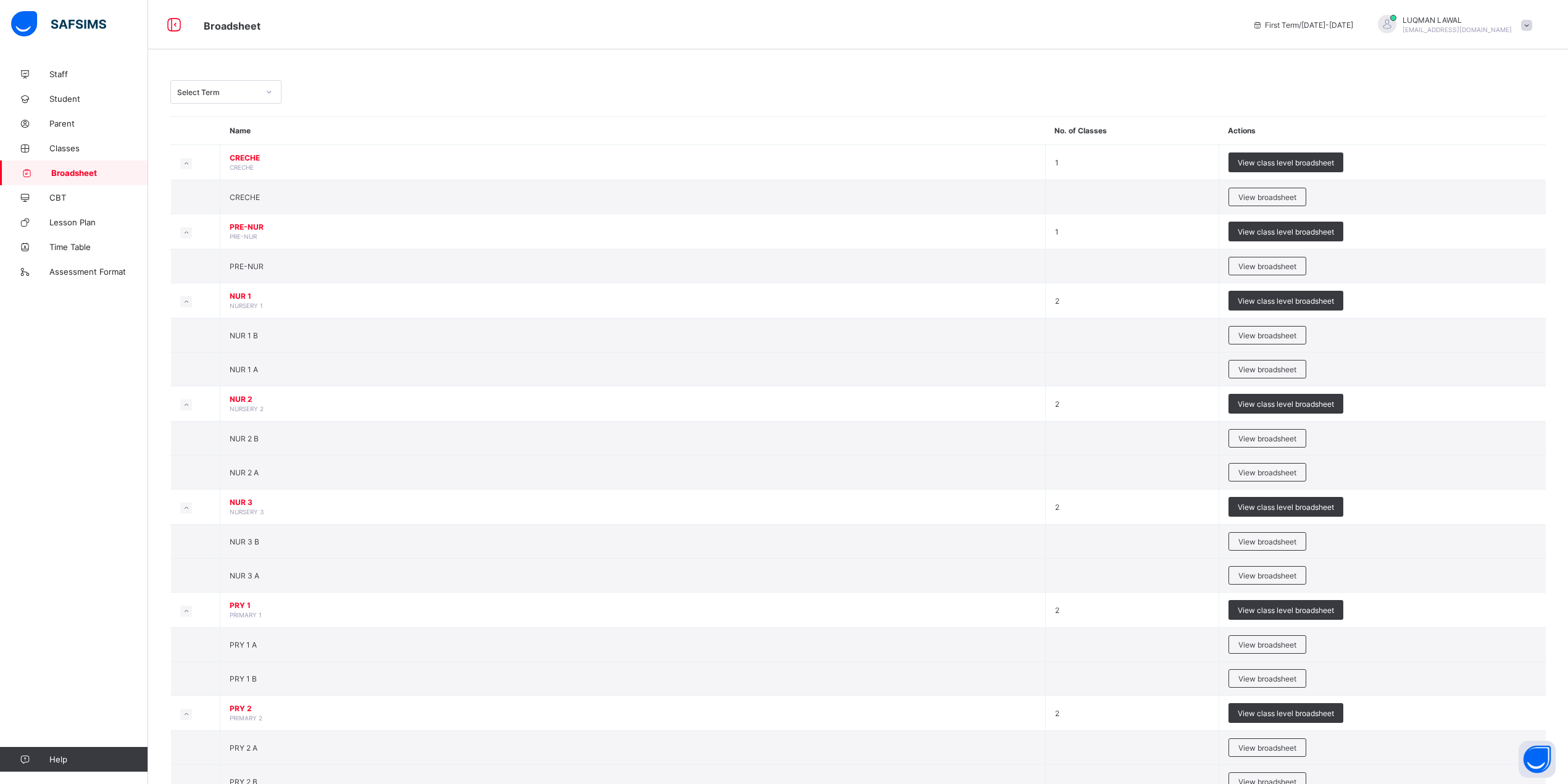
click at [273, 93] on div at bounding box center [270, 92] width 21 height 20
click at [222, 193] on div "Third Term [DATE]-[DATE]" at bounding box center [226, 197] width 110 height 19
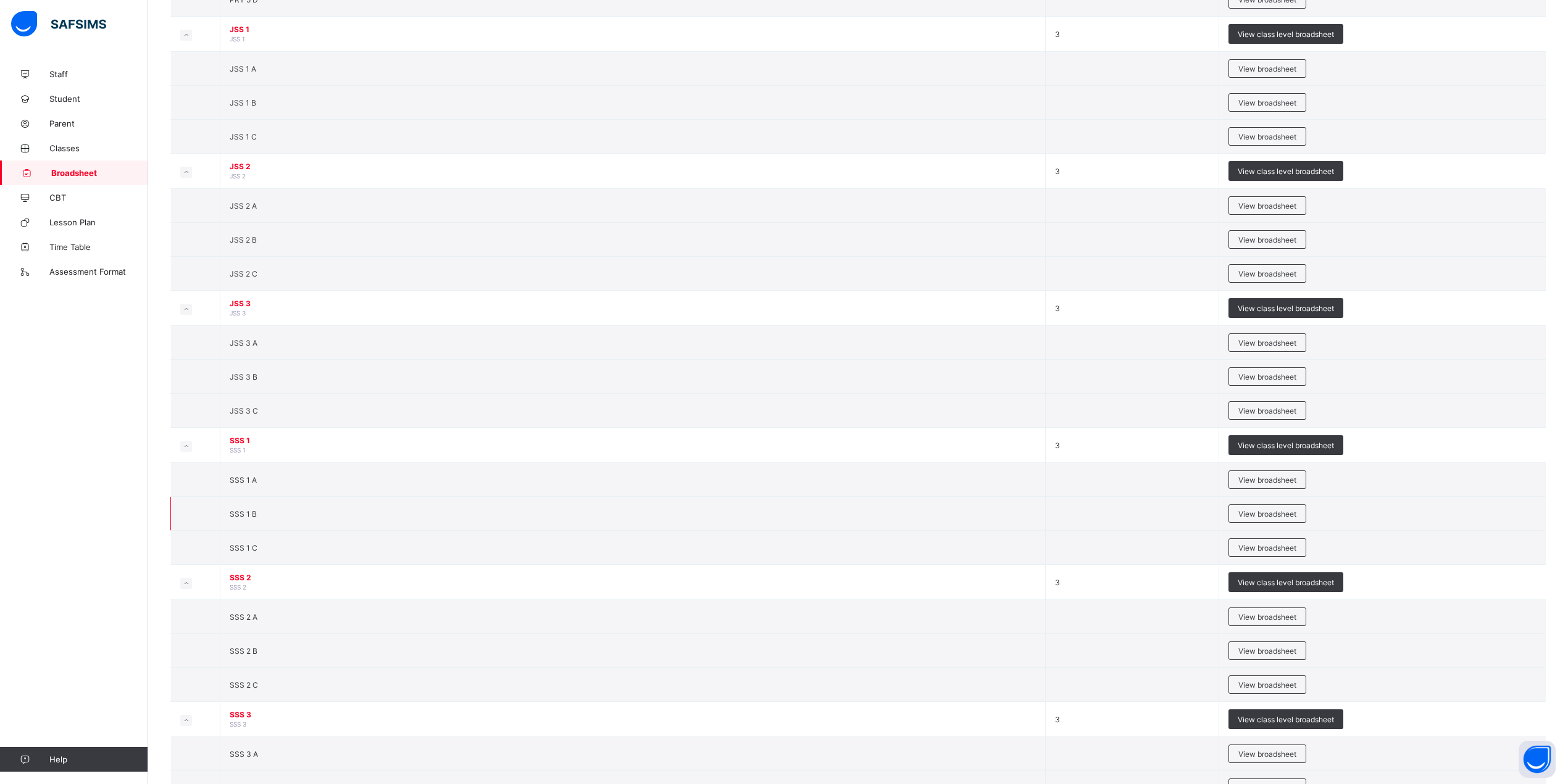
scroll to position [1482, 0]
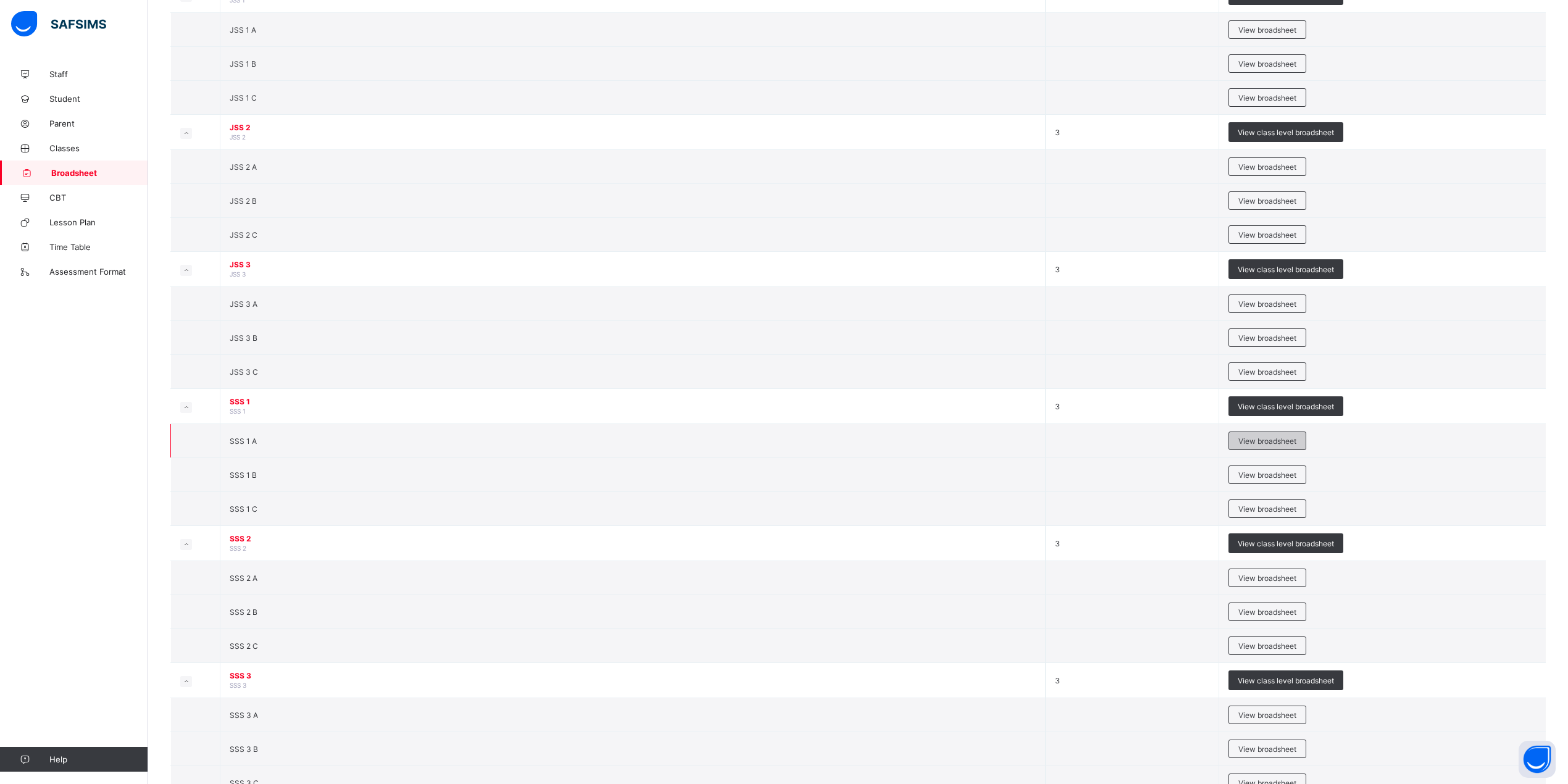
click at [1272, 446] on span "View broadsheet" at bounding box center [1268, 441] width 58 height 9
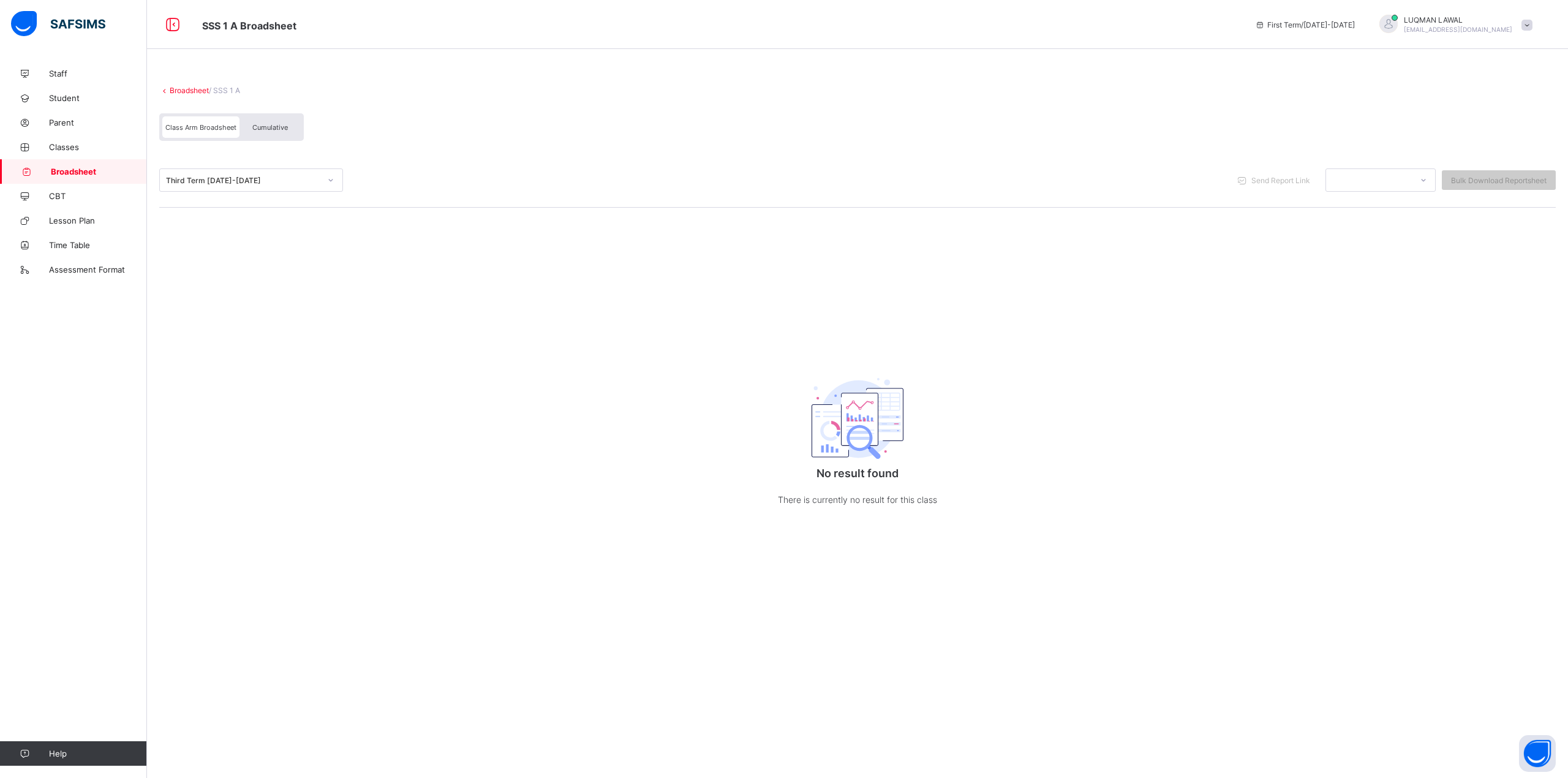
click at [329, 182] on icon at bounding box center [331, 180] width 7 height 12
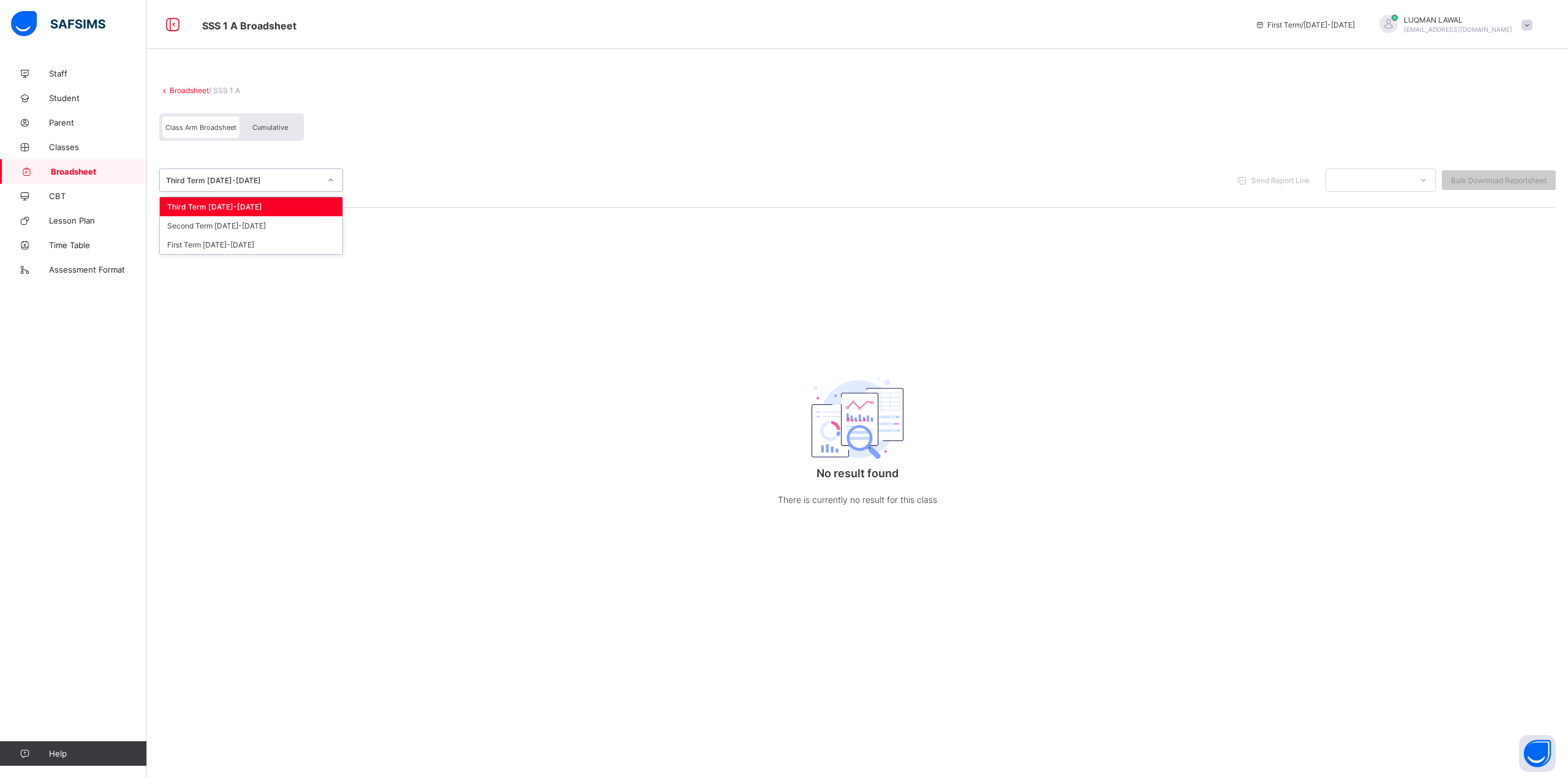
click at [282, 128] on span "Cumulative" at bounding box center [270, 127] width 35 height 8
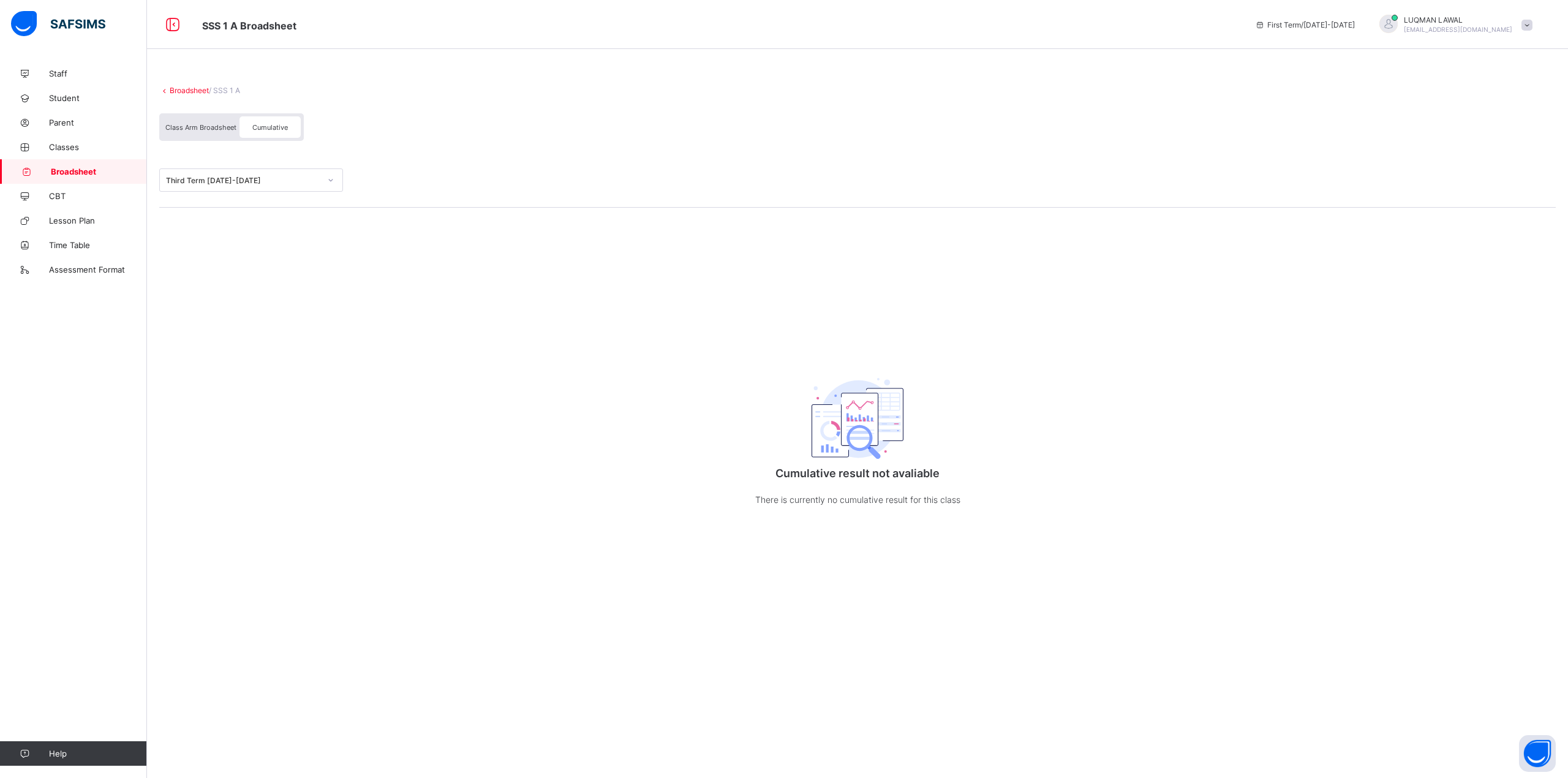
click at [290, 179] on div "Third Term [DATE]-[DATE]" at bounding box center [243, 180] width 154 height 9
click at [295, 187] on div "Third Term [DATE]-[DATE]" at bounding box center [239, 180] width 159 height 17
click at [282, 220] on div "Second Term [DATE]-[DATE]" at bounding box center [251, 225] width 182 height 19
click at [282, 220] on div "Broadsheet / SSS 1 A Class Arm Broadsheet Cumulative option Second Term [DATE]-…" at bounding box center [857, 308] width 1421 height 495
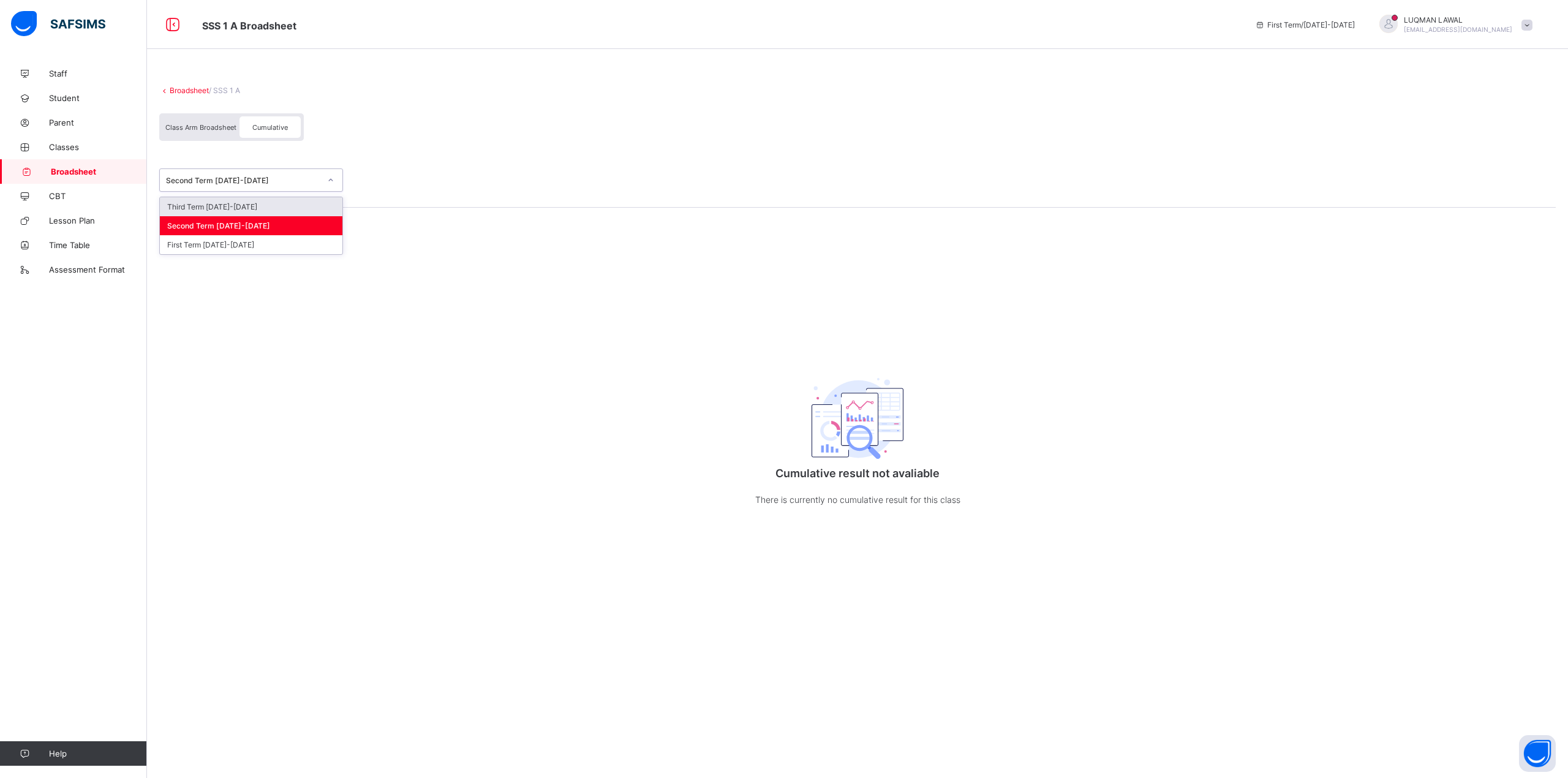
click at [317, 184] on div "Second Term [DATE]-[DATE]" at bounding box center [243, 180] width 154 height 9
click at [314, 184] on div "Second Term [DATE]-[DATE]" at bounding box center [239, 180] width 159 height 17
click at [324, 185] on div at bounding box center [331, 180] width 21 height 20
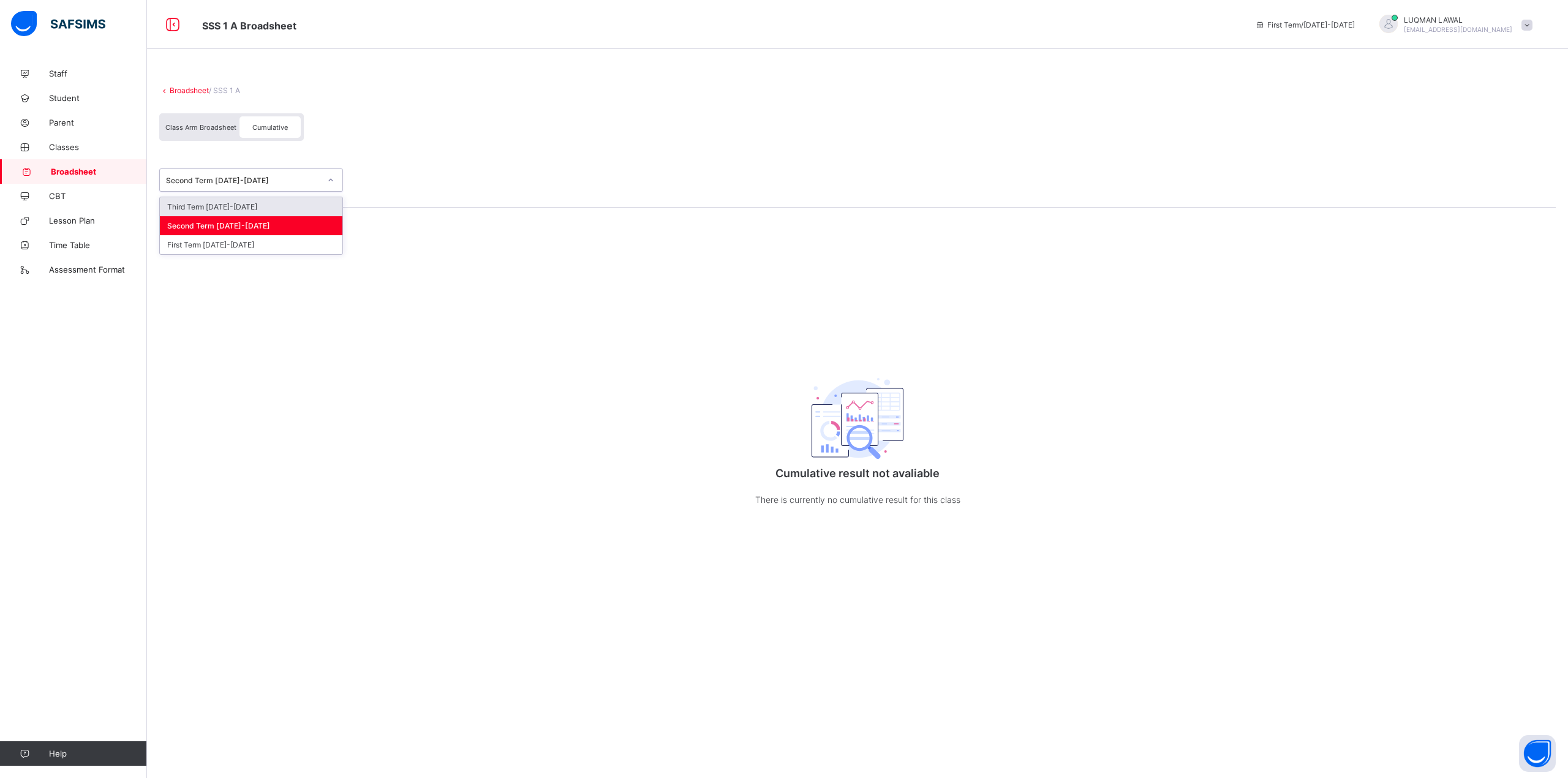
click at [324, 185] on div at bounding box center [331, 180] width 21 height 20
click at [191, 92] on link "Broadsheet" at bounding box center [189, 90] width 39 height 9
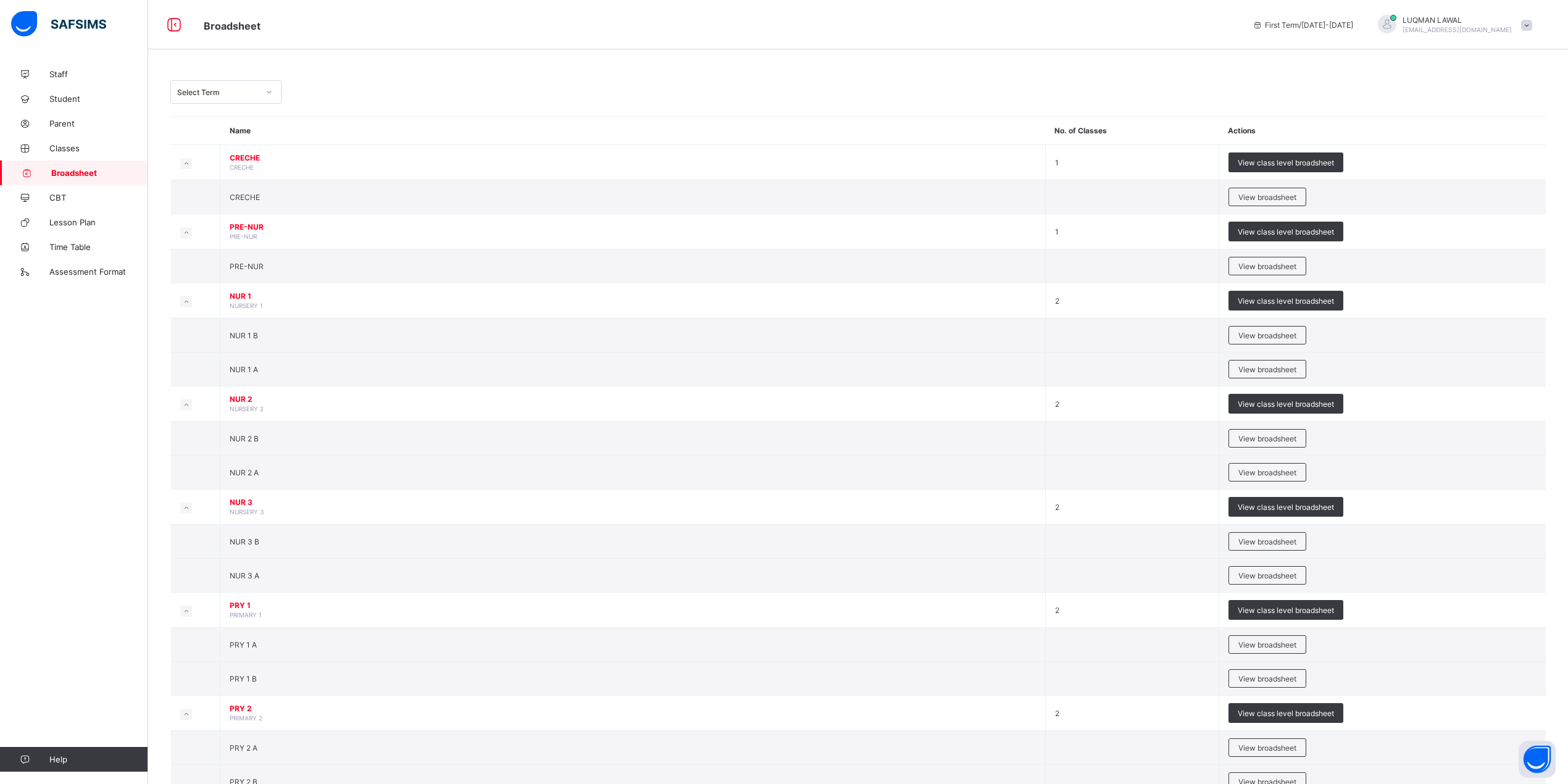
click at [270, 89] on icon at bounding box center [269, 92] width 7 height 12
click at [223, 248] on div "Third Term [DATE]-[DATE]" at bounding box center [226, 251] width 110 height 19
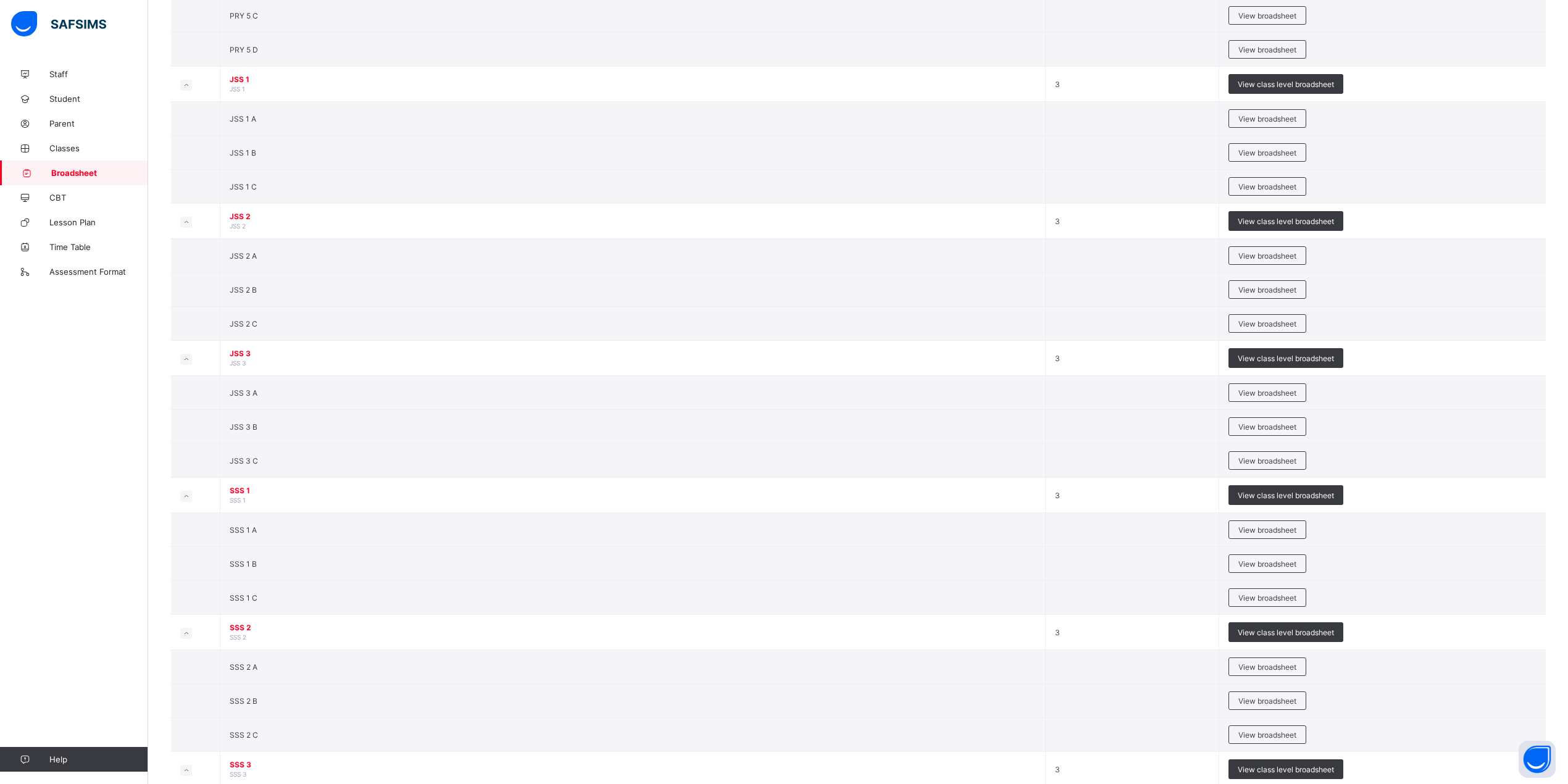
scroll to position [1399, 0]
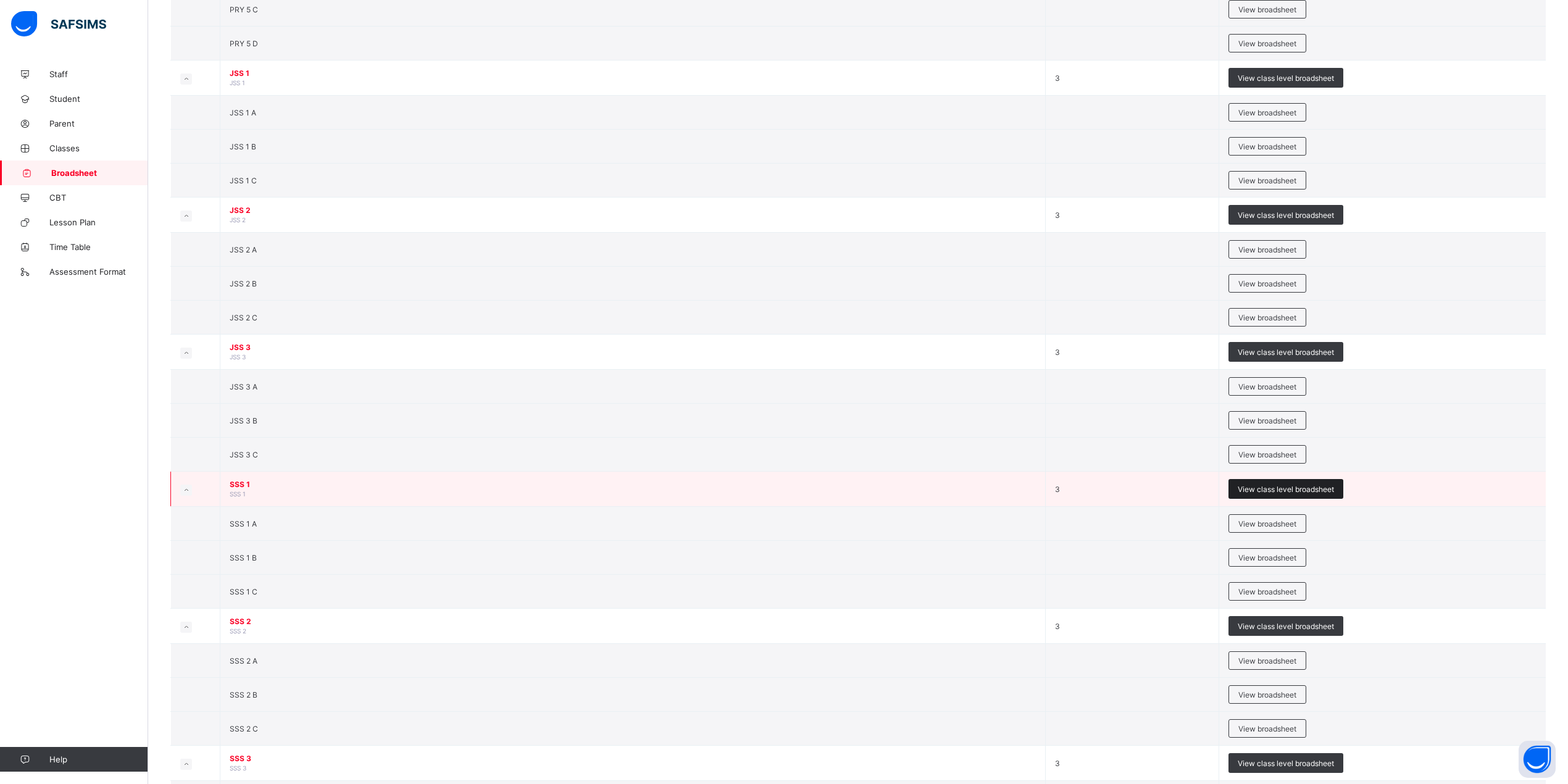
click at [1291, 494] on span "View class level broadsheet" at bounding box center [1286, 489] width 96 height 9
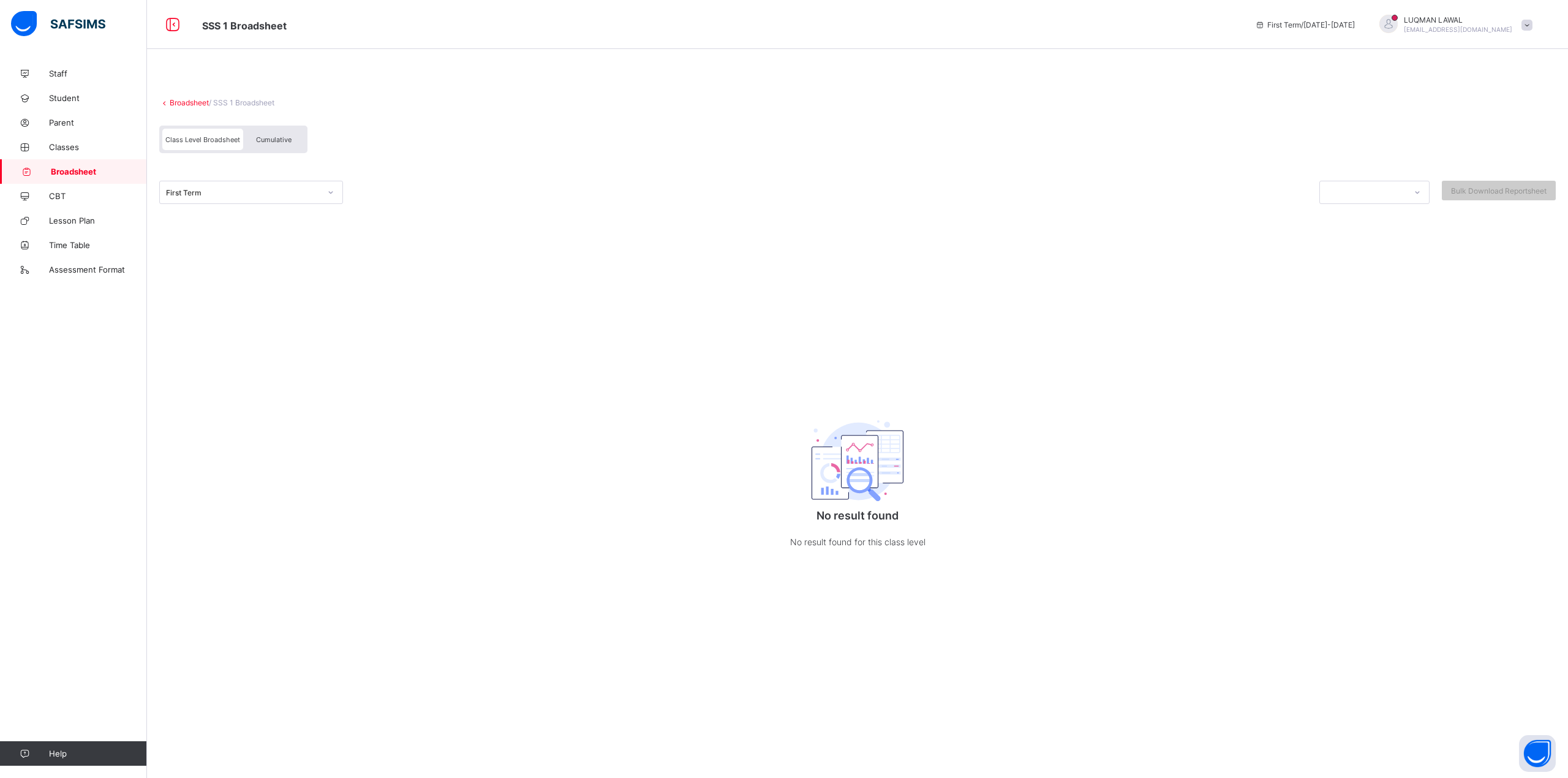
click at [327, 192] on icon at bounding box center [331, 192] width 7 height 12
click at [332, 187] on div at bounding box center [331, 192] width 21 height 20
click at [280, 143] on span "Cumulative" at bounding box center [274, 139] width 35 height 8
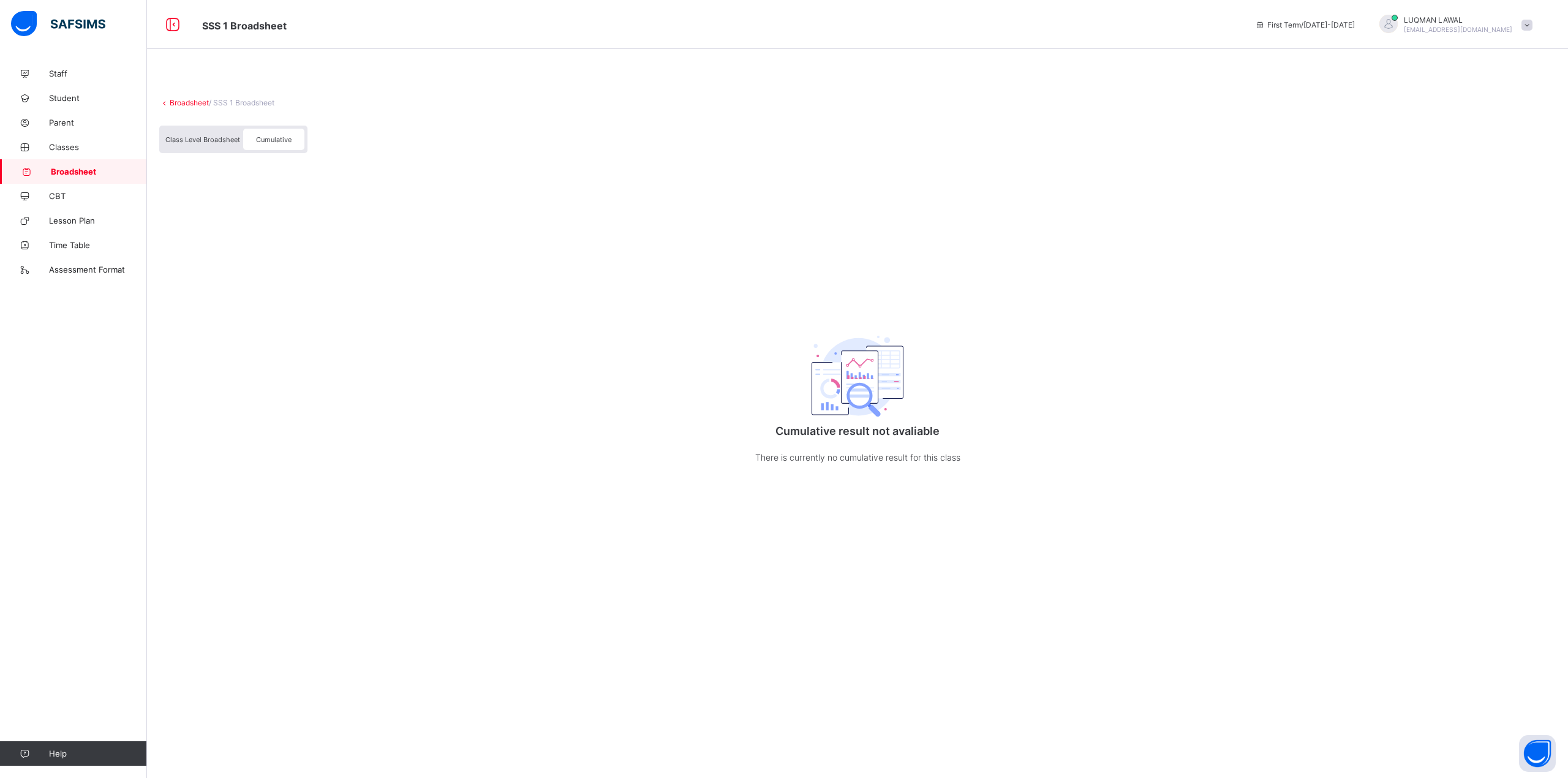
click at [263, 146] on div "Cumulative" at bounding box center [273, 139] width 61 height 21
click at [170, 23] on icon at bounding box center [173, 25] width 21 height 18
click at [170, 23] on div "SSS 1 Broadsheet First Term / [DATE]-[DATE] [PERSON_NAME] [EMAIL_ADDRESS][DOMAI…" at bounding box center [784, 25] width 1568 height 49
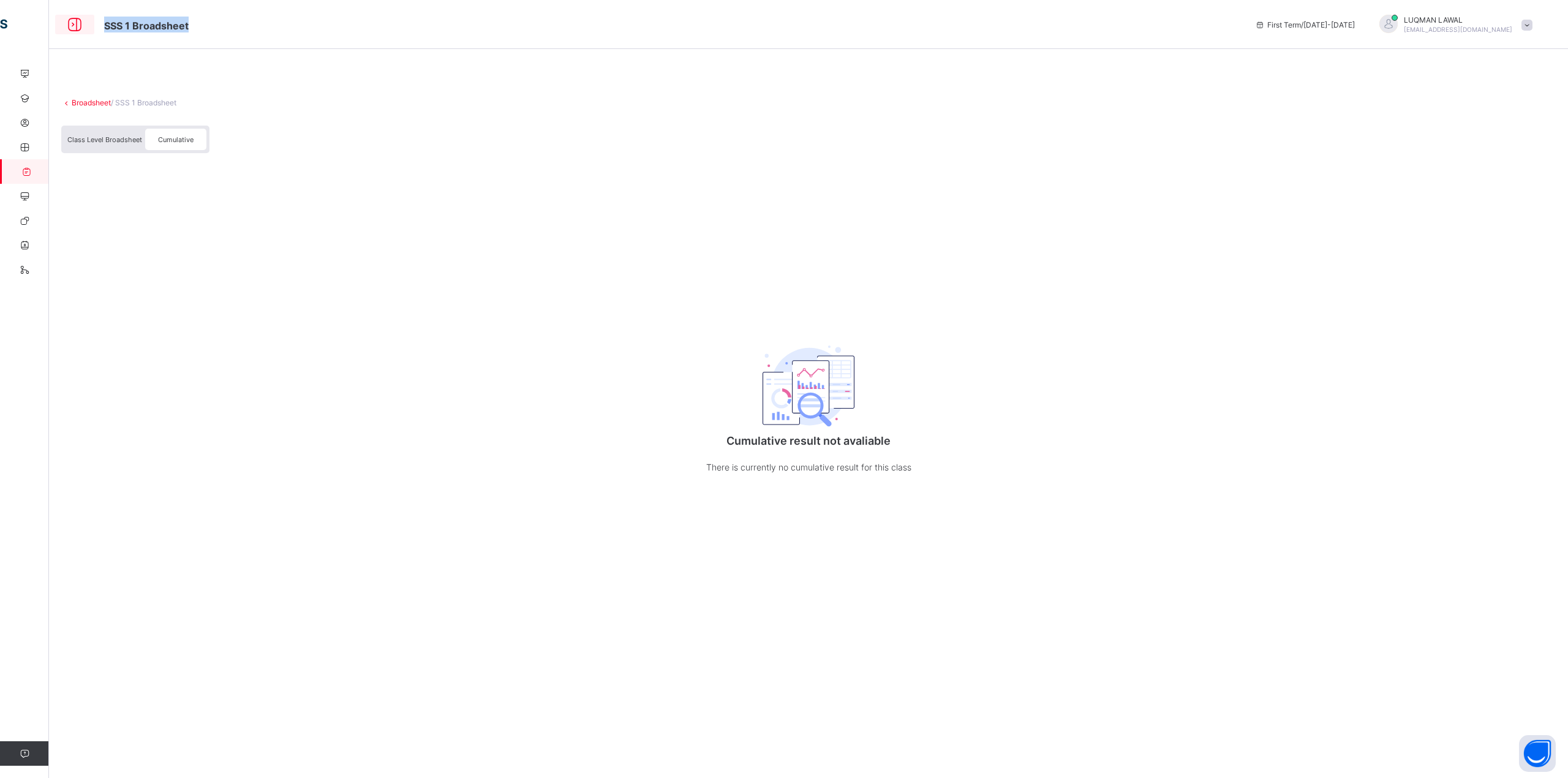
click at [170, 23] on span "SSS 1 Broadsheet" at bounding box center [146, 25] width 84 height 12
click at [72, 27] on icon at bounding box center [75, 25] width 21 height 18
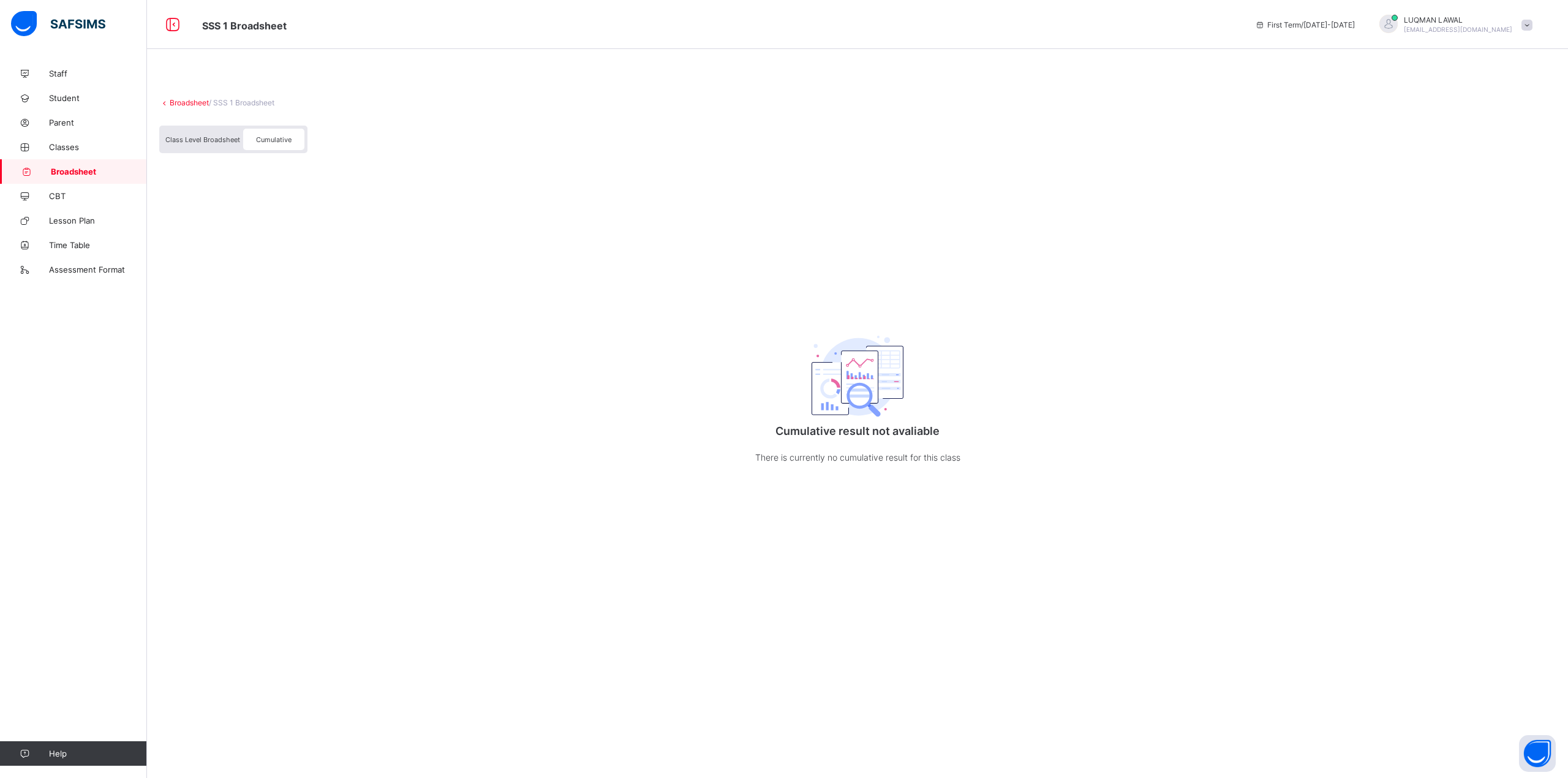
click at [177, 101] on link "Broadsheet" at bounding box center [189, 102] width 39 height 9
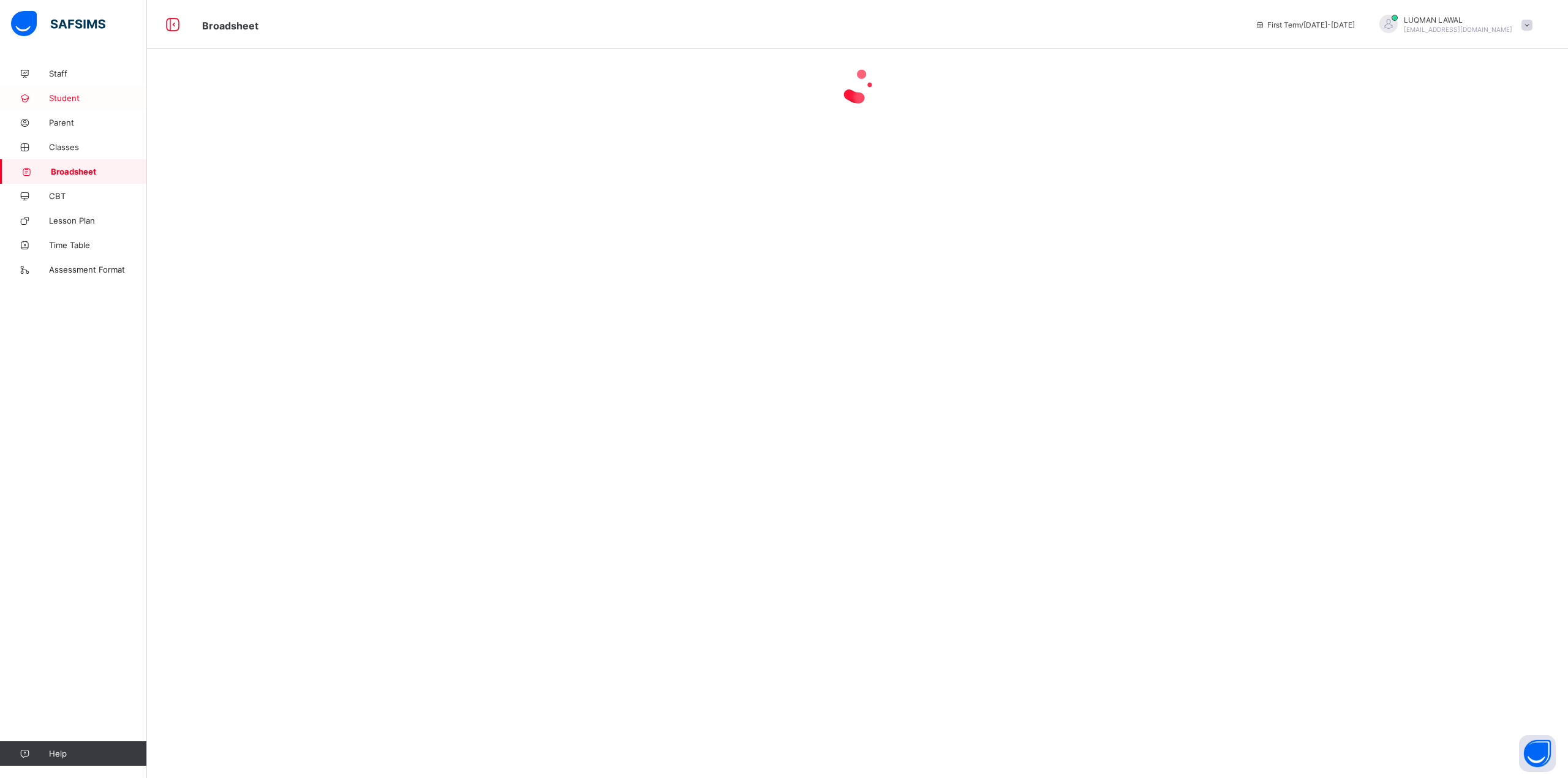
click at [62, 101] on span "Student" at bounding box center [98, 98] width 98 height 10
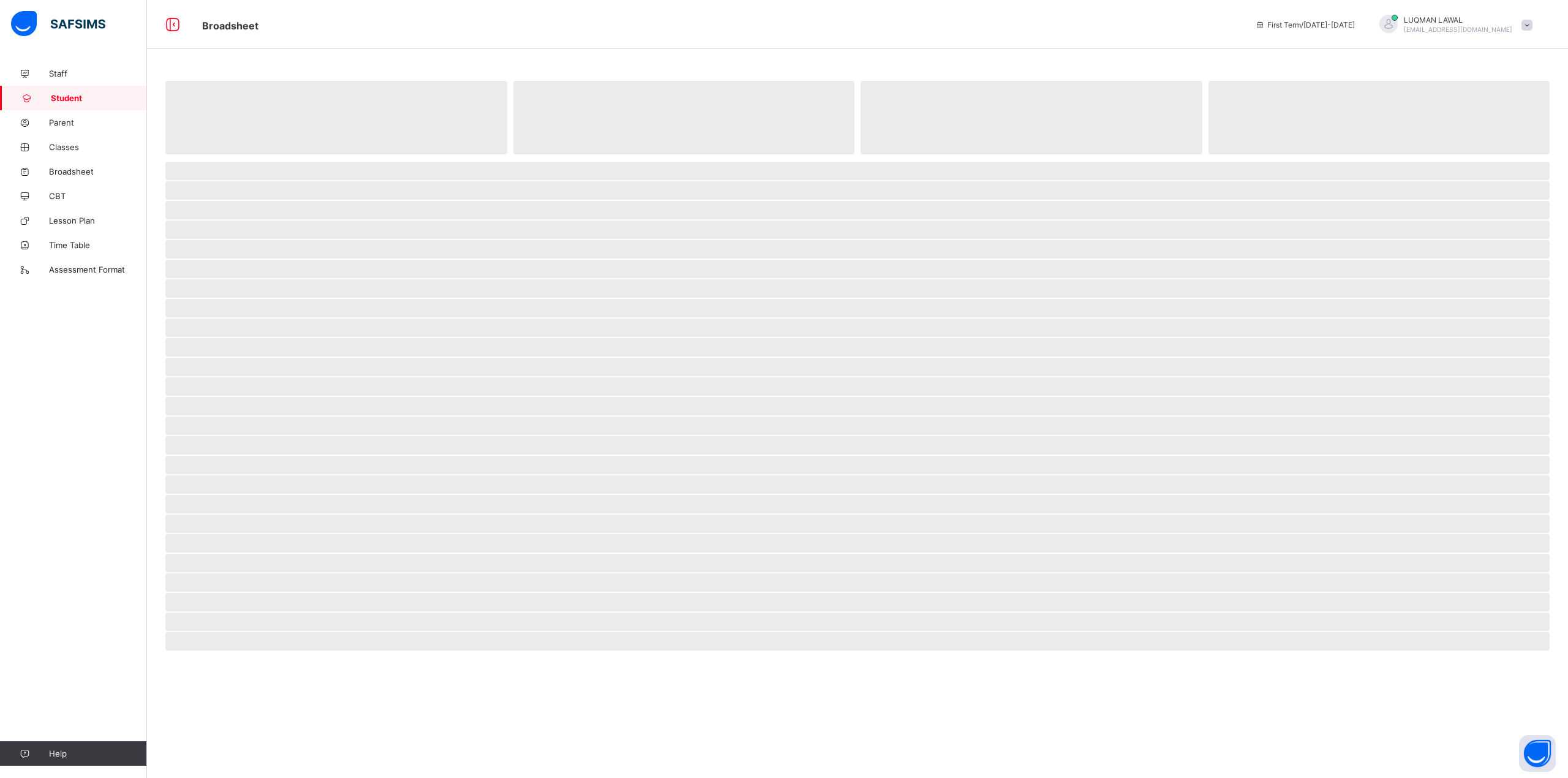
click at [62, 101] on span "Student" at bounding box center [99, 98] width 96 height 10
click at [67, 149] on span "Classes" at bounding box center [98, 147] width 98 height 10
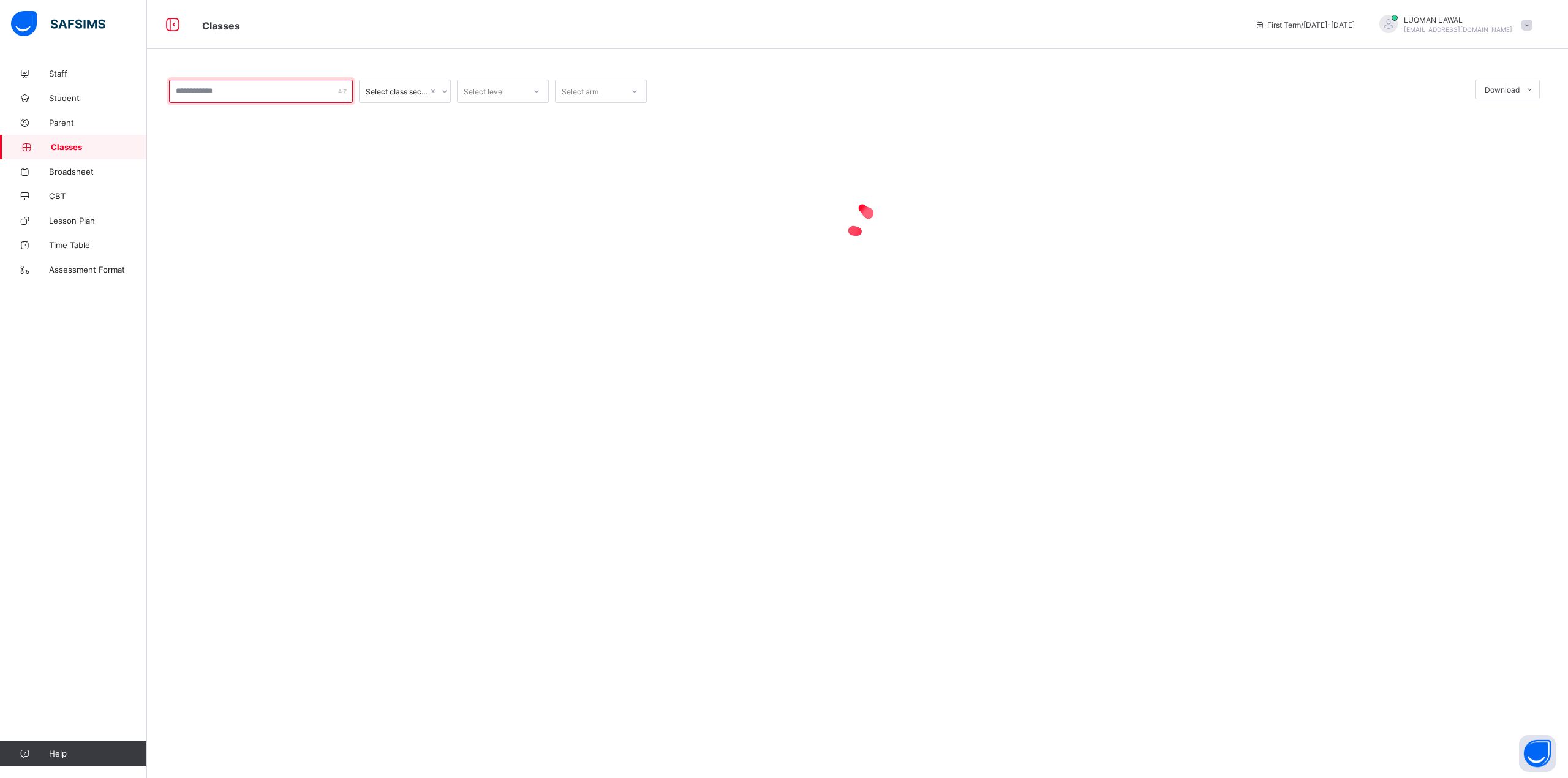
click at [344, 94] on div at bounding box center [260, 91] width 184 height 23
click at [439, 89] on div at bounding box center [444, 92] width 12 height 20
click at [540, 86] on div at bounding box center [537, 92] width 21 height 20
click at [488, 250] on div "SSS 1" at bounding box center [502, 248] width 91 height 19
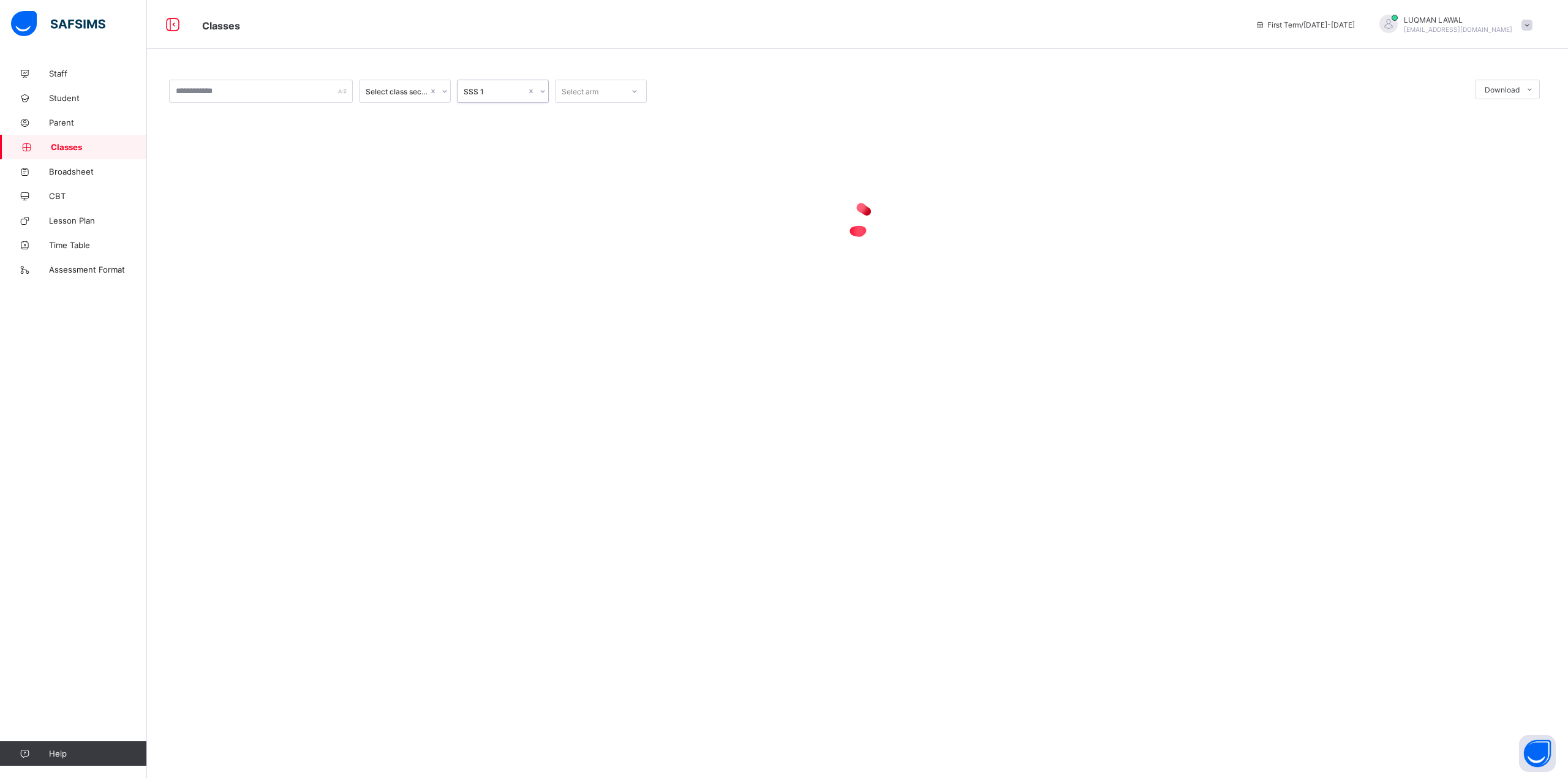
click at [628, 87] on div at bounding box center [635, 92] width 21 height 20
click at [569, 130] on div "A" at bounding box center [600, 136] width 91 height 19
click at [415, 89] on div "Select class section" at bounding box center [397, 92] width 63 height 9
click at [276, 89] on input "text" at bounding box center [260, 91] width 184 height 23
click at [49, 148] on icon at bounding box center [27, 147] width 49 height 9
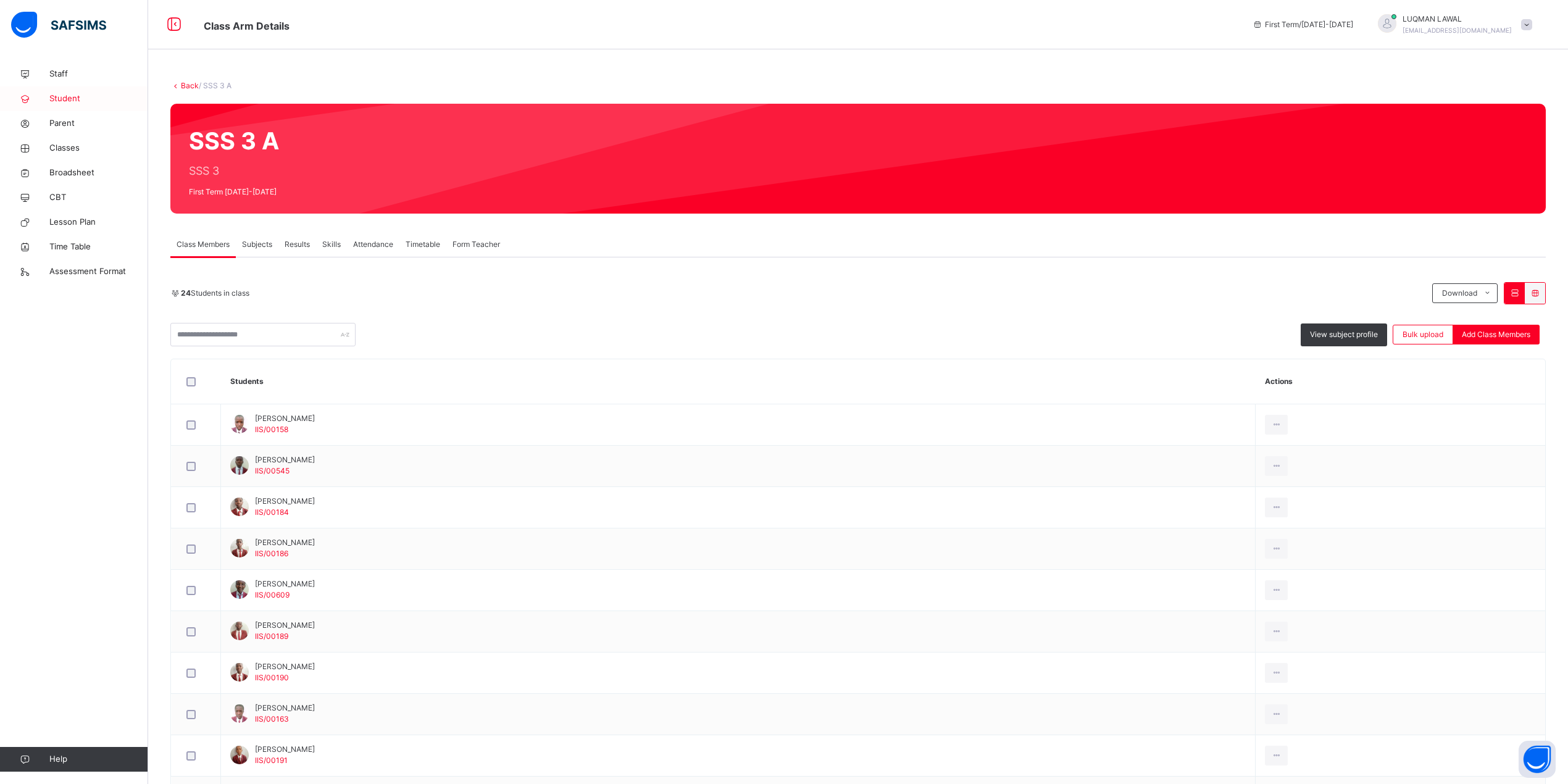
click at [53, 96] on span "Student" at bounding box center [99, 99] width 99 height 12
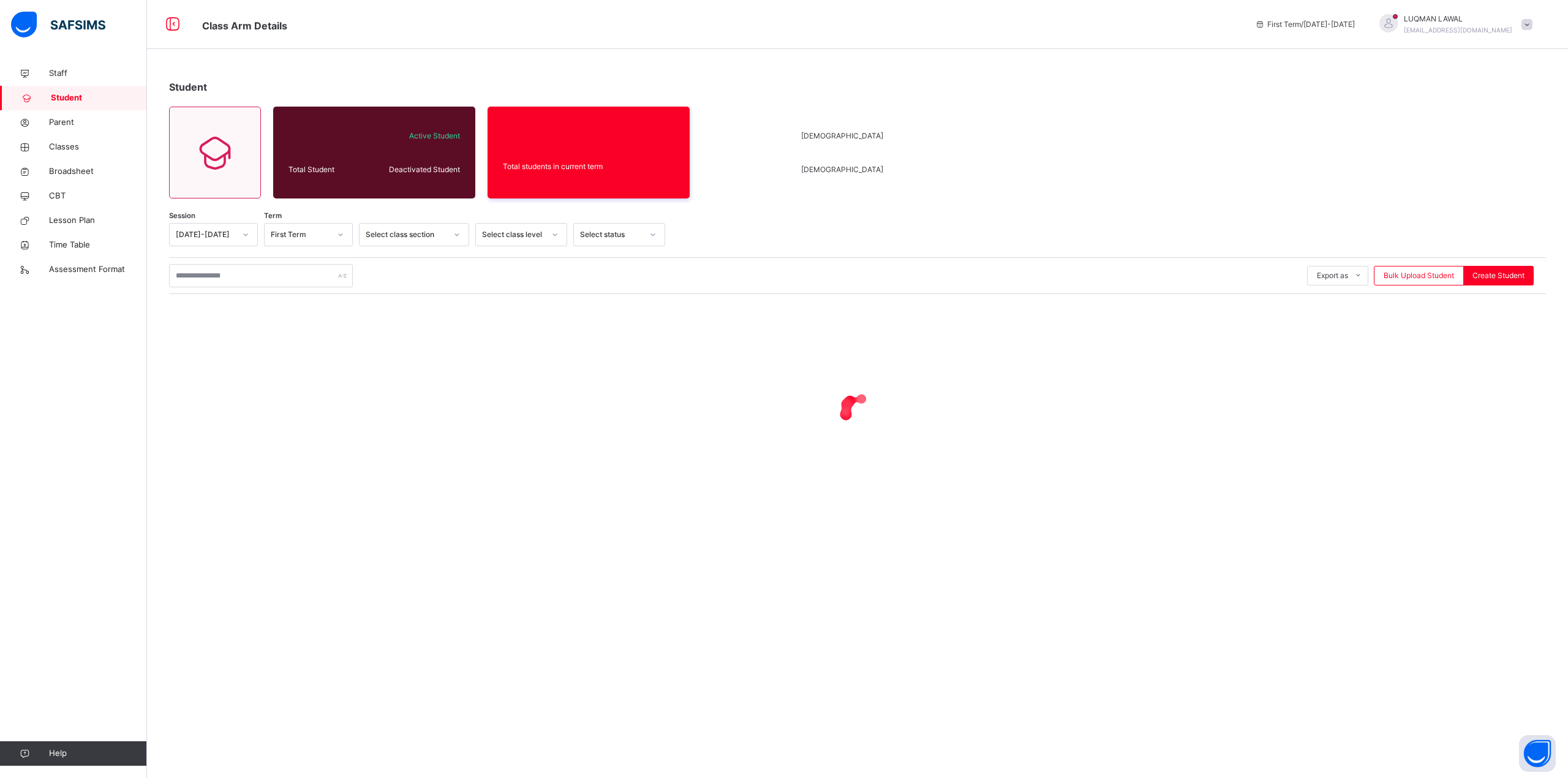
click at [241, 235] on div at bounding box center [246, 234] width 21 height 20
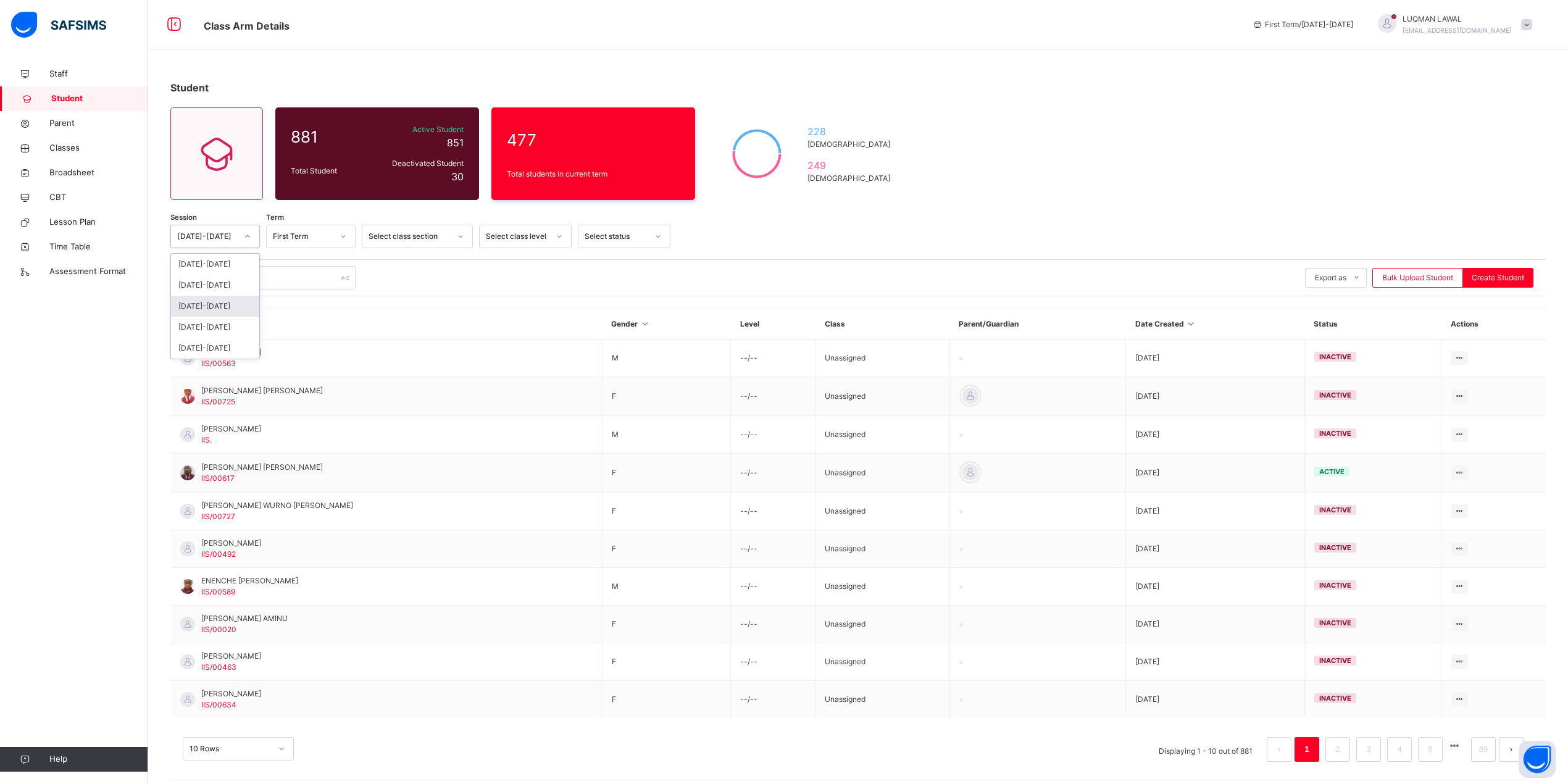
click at [201, 307] on div "2023-2024" at bounding box center [215, 307] width 88 height 21
click at [344, 235] on icon at bounding box center [343, 236] width 7 height 12
click at [314, 302] on div "Third Term" at bounding box center [311, 307] width 88 height 21
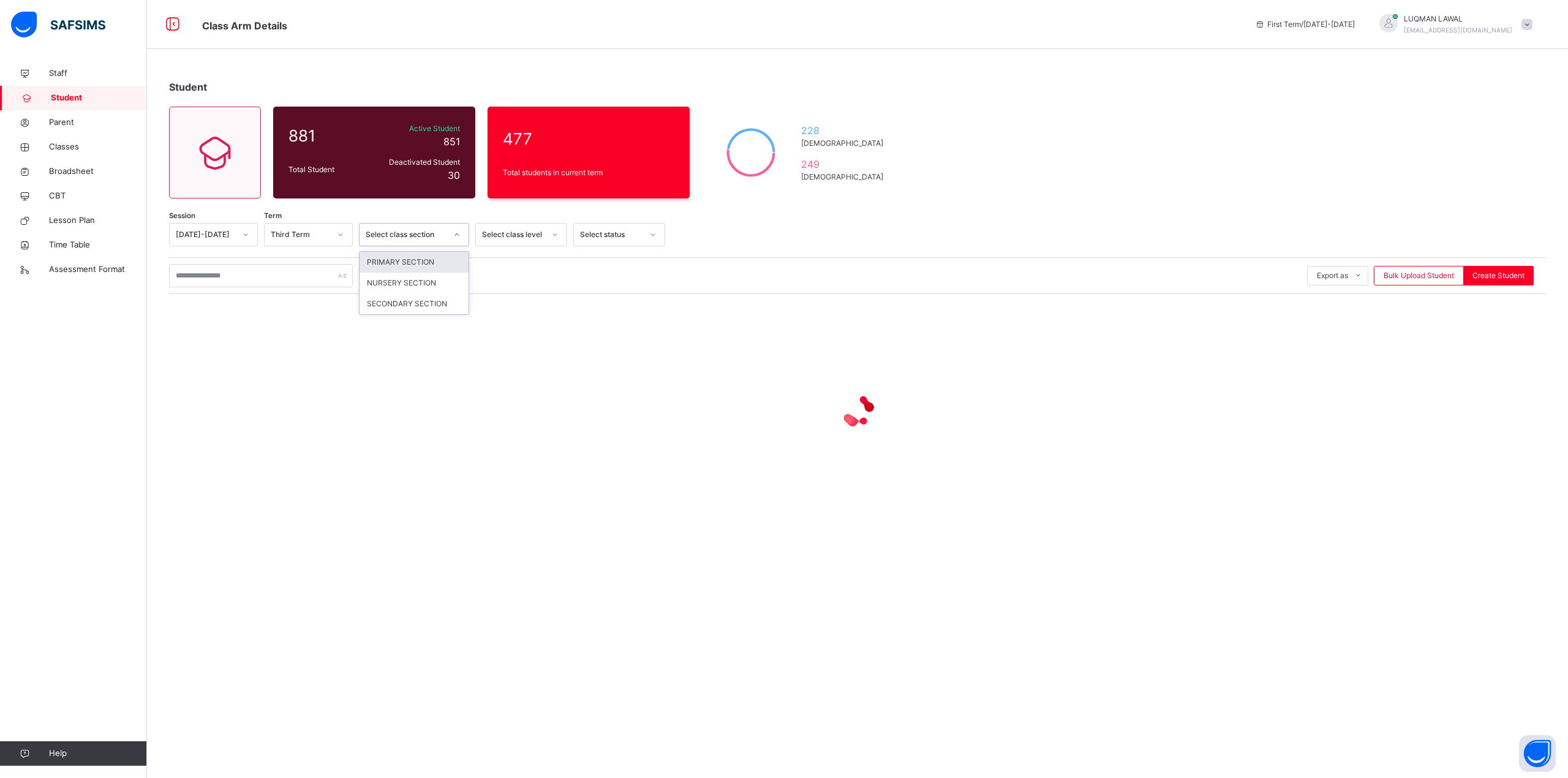
click at [458, 235] on icon at bounding box center [457, 234] width 7 height 12
click at [429, 305] on div "SECONDARY SECTION" at bounding box center [414, 304] width 109 height 21
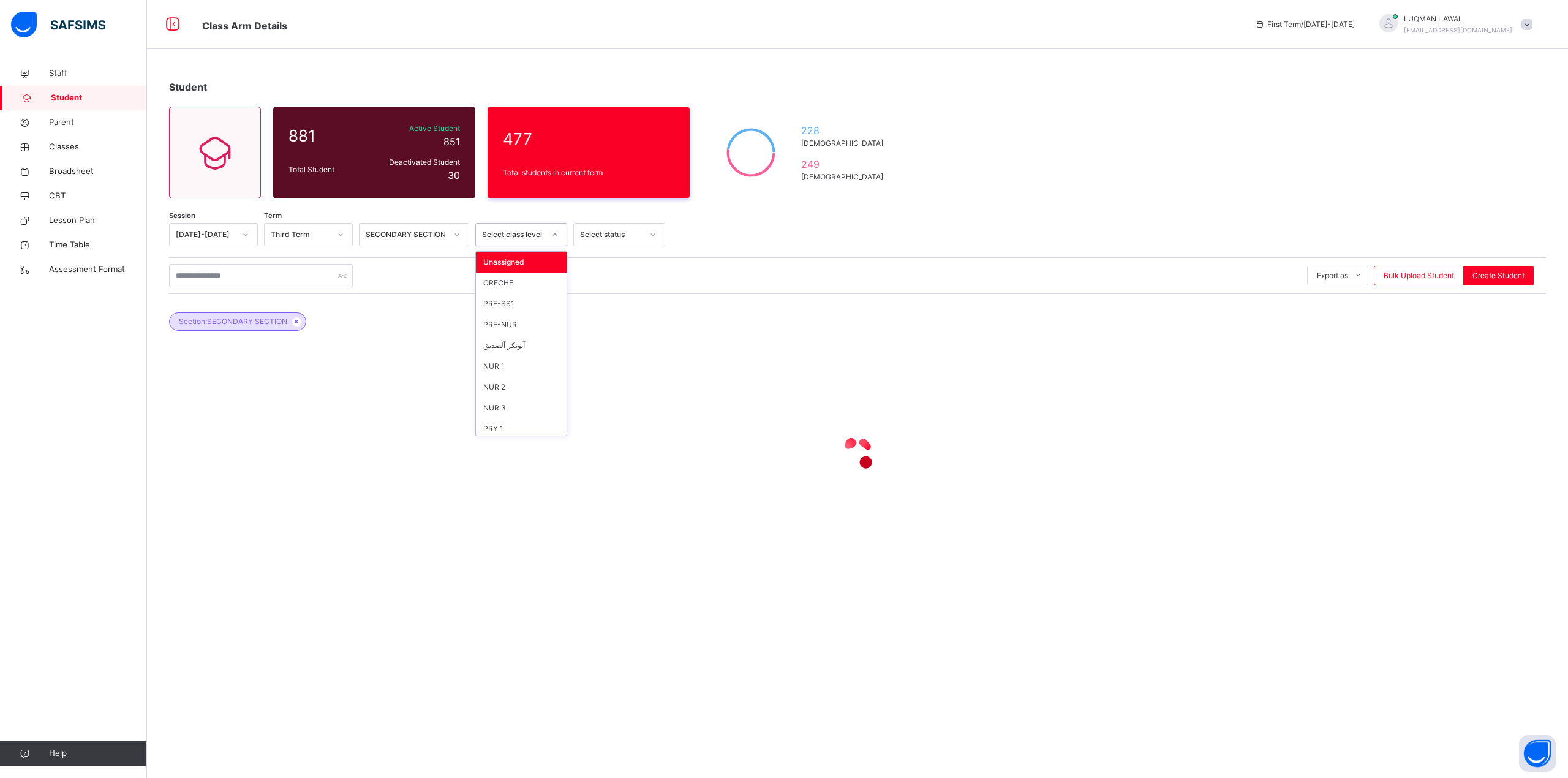
click at [551, 232] on icon at bounding box center [555, 234] width 7 height 12
click at [569, 437] on div at bounding box center [857, 453] width 1377 height 49
click at [559, 232] on div at bounding box center [555, 234] width 21 height 20
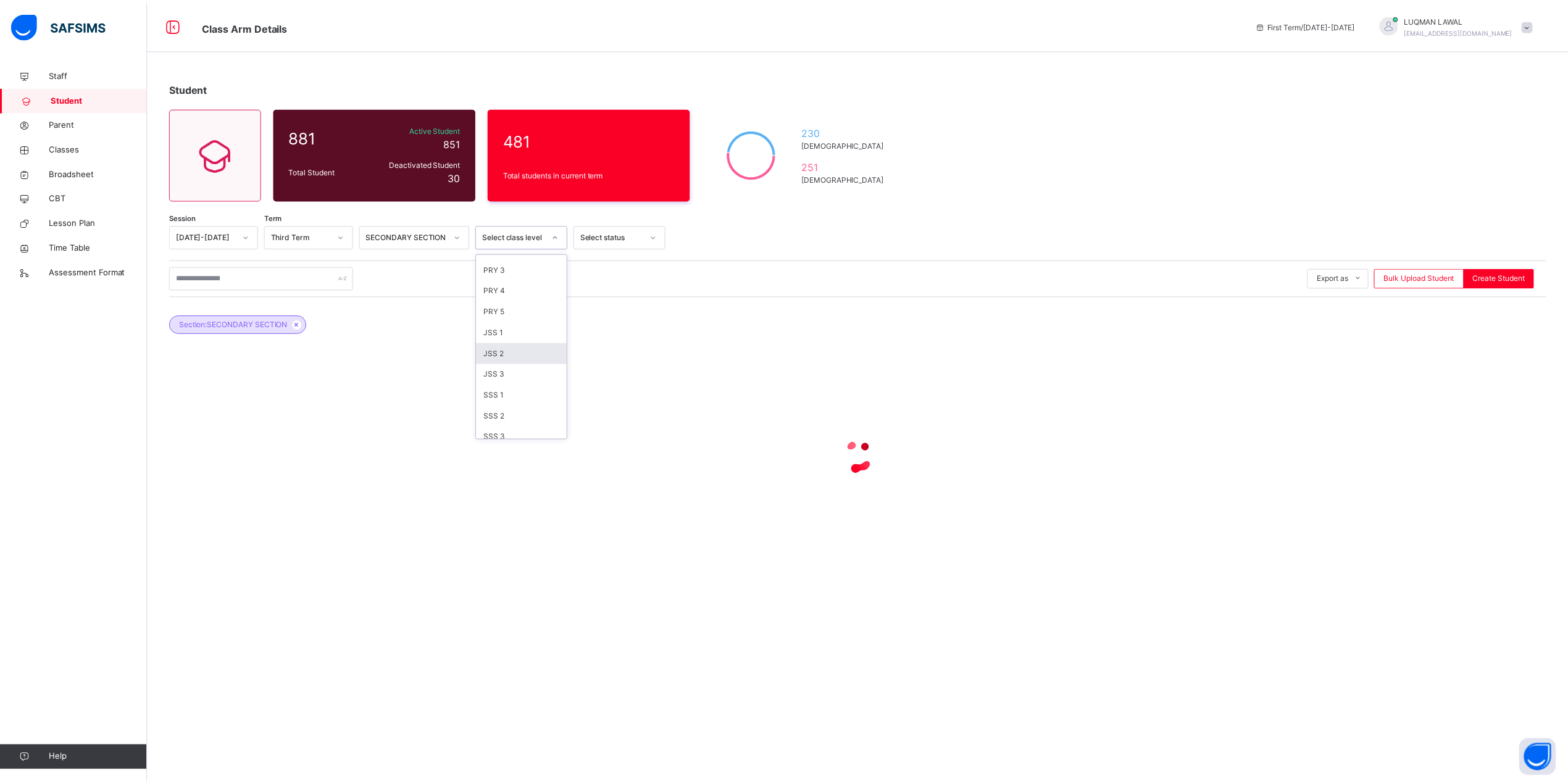
scroll to position [213, 0]
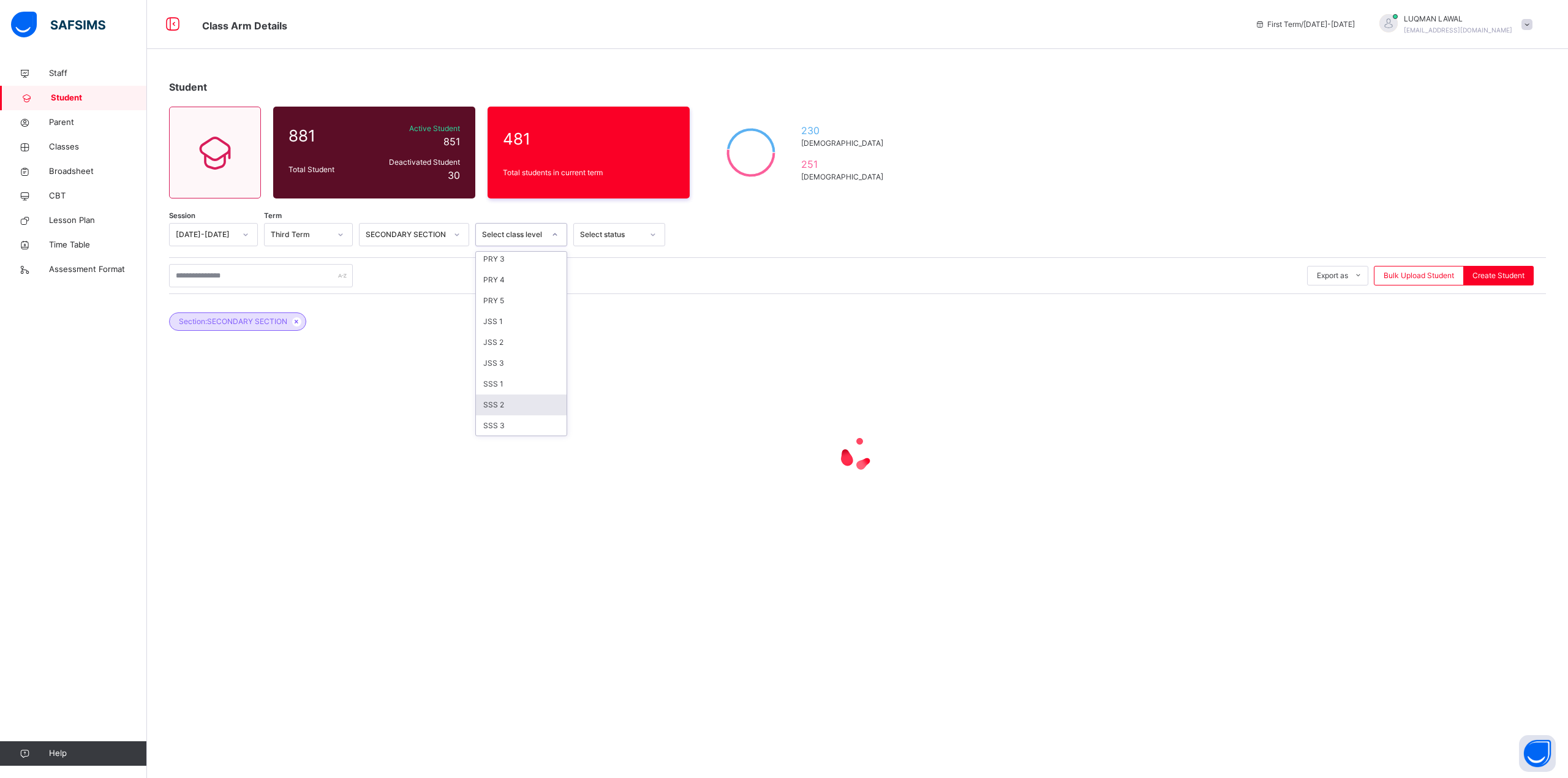
click at [498, 407] on div "SSS 2" at bounding box center [521, 405] width 91 height 21
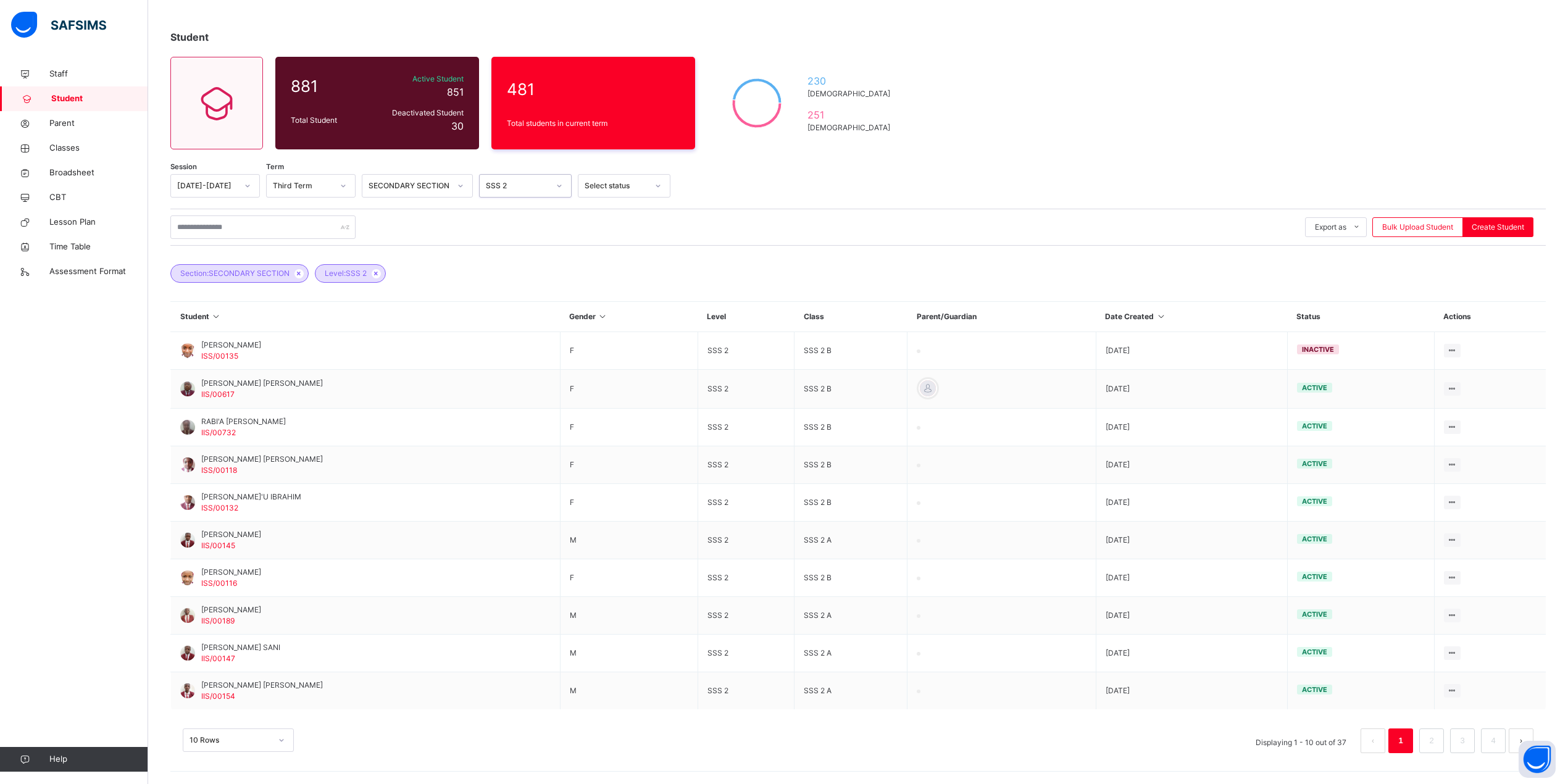
scroll to position [90, 0]
click at [280, 739] on div "10 Rows" at bounding box center [238, 740] width 111 height 23
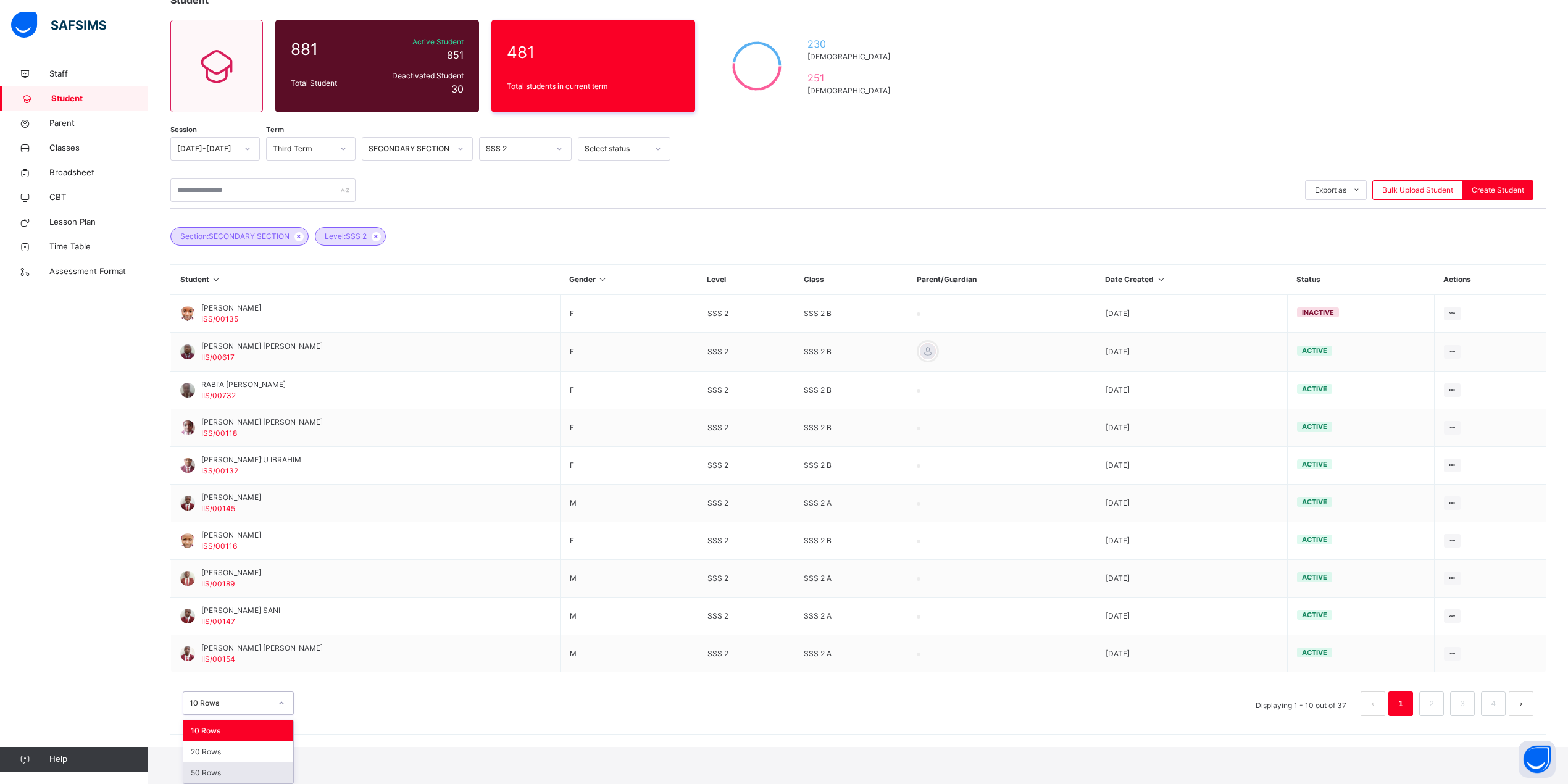
click at [238, 768] on div "50 Rows" at bounding box center [238, 773] width 110 height 21
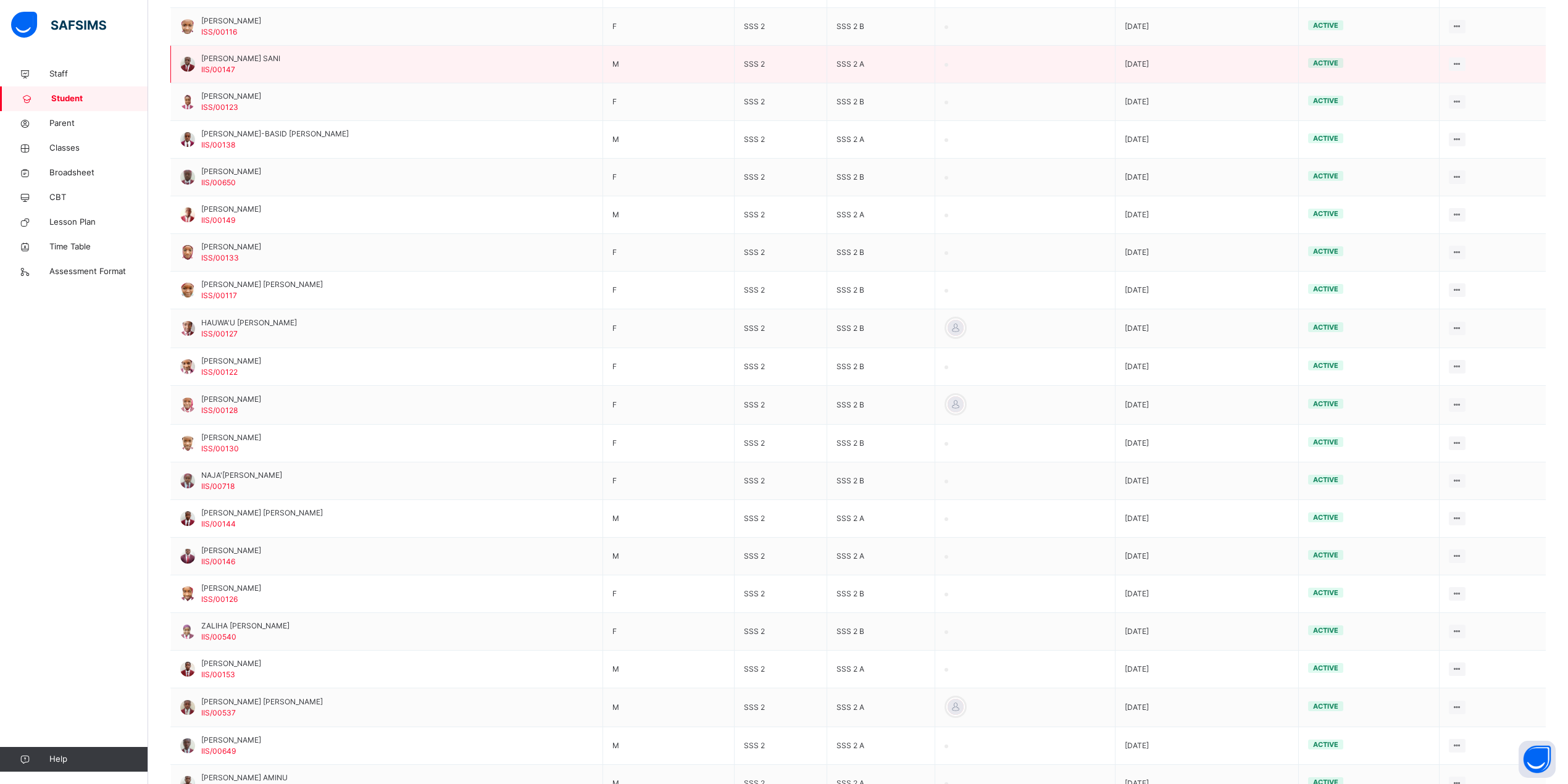
scroll to position [658, 0]
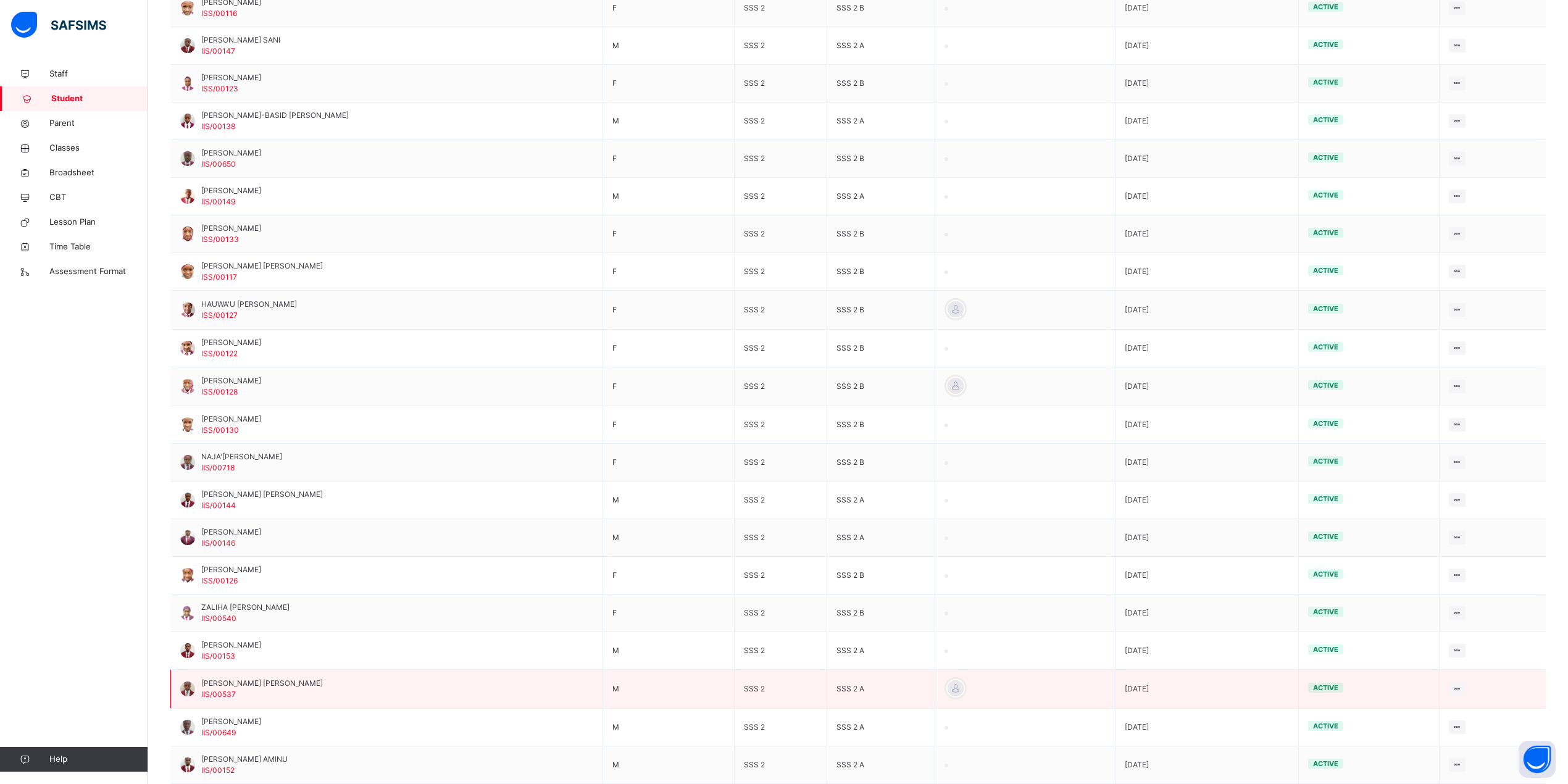
click at [243, 685] on span "SADIQ MUHAMMAD AHMAD" at bounding box center [262, 683] width 121 height 11
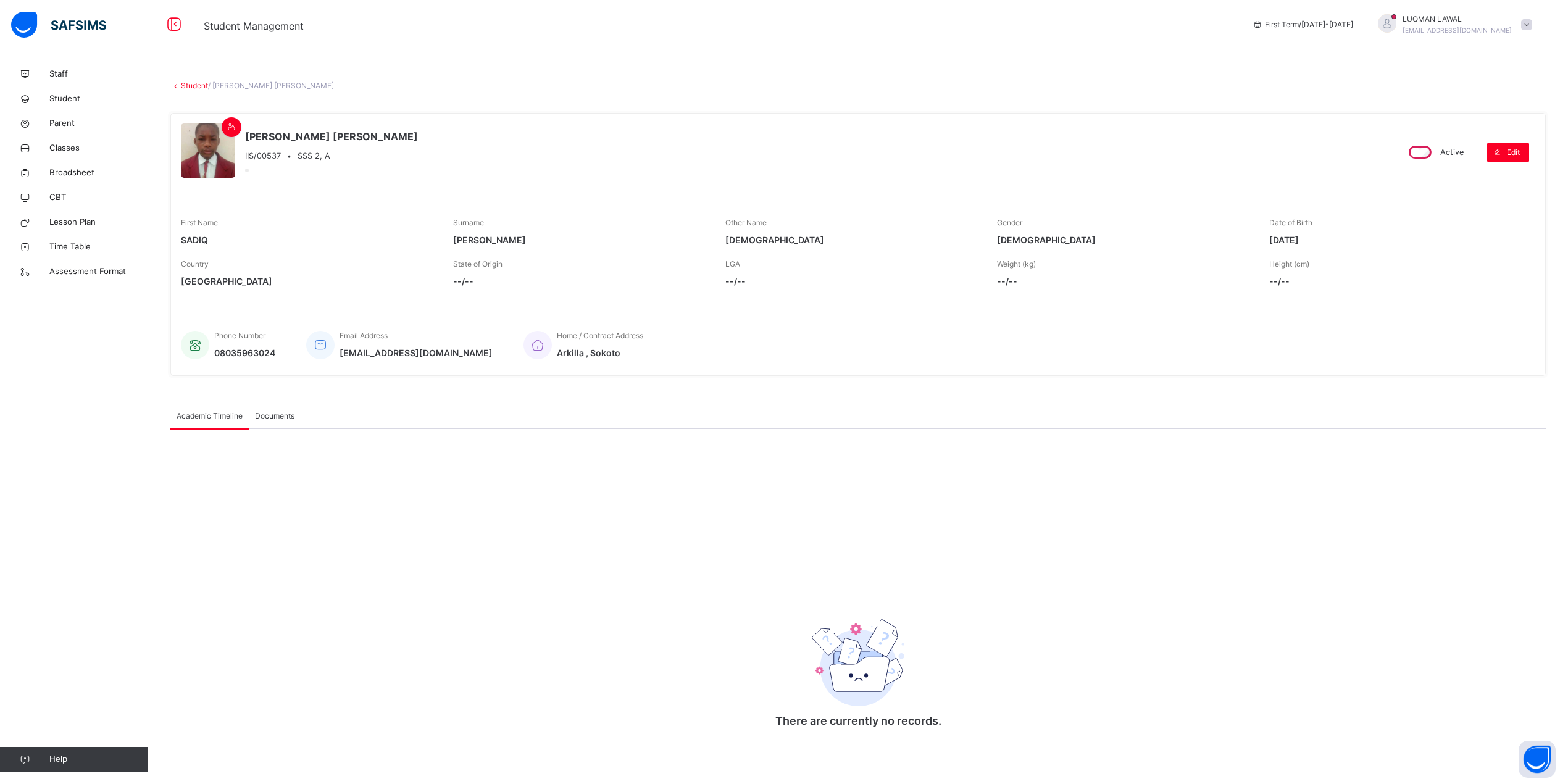
click at [272, 422] on div "Documents" at bounding box center [275, 416] width 52 height 25
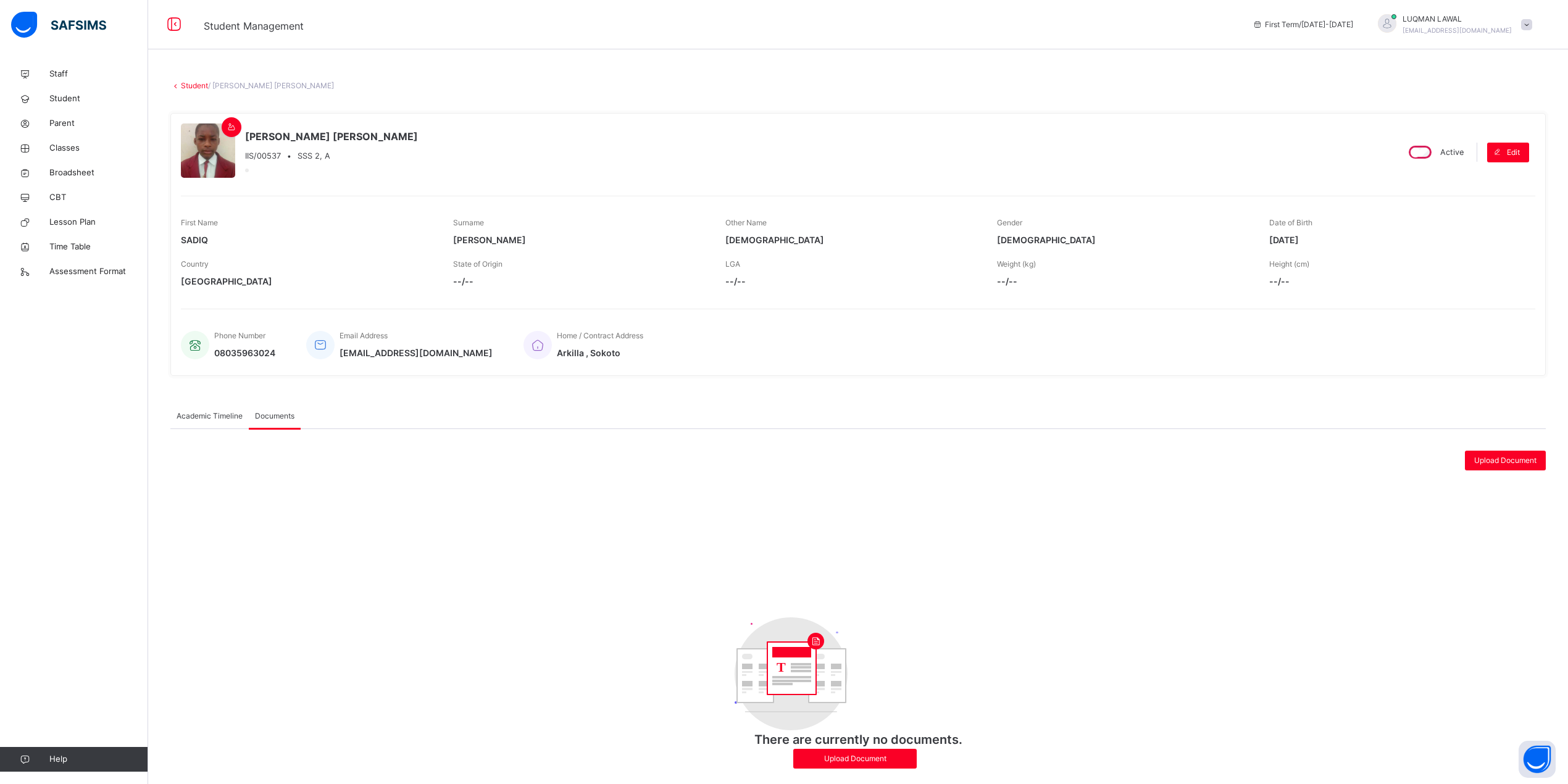
click at [206, 414] on span "Academic Timeline" at bounding box center [209, 416] width 66 height 11
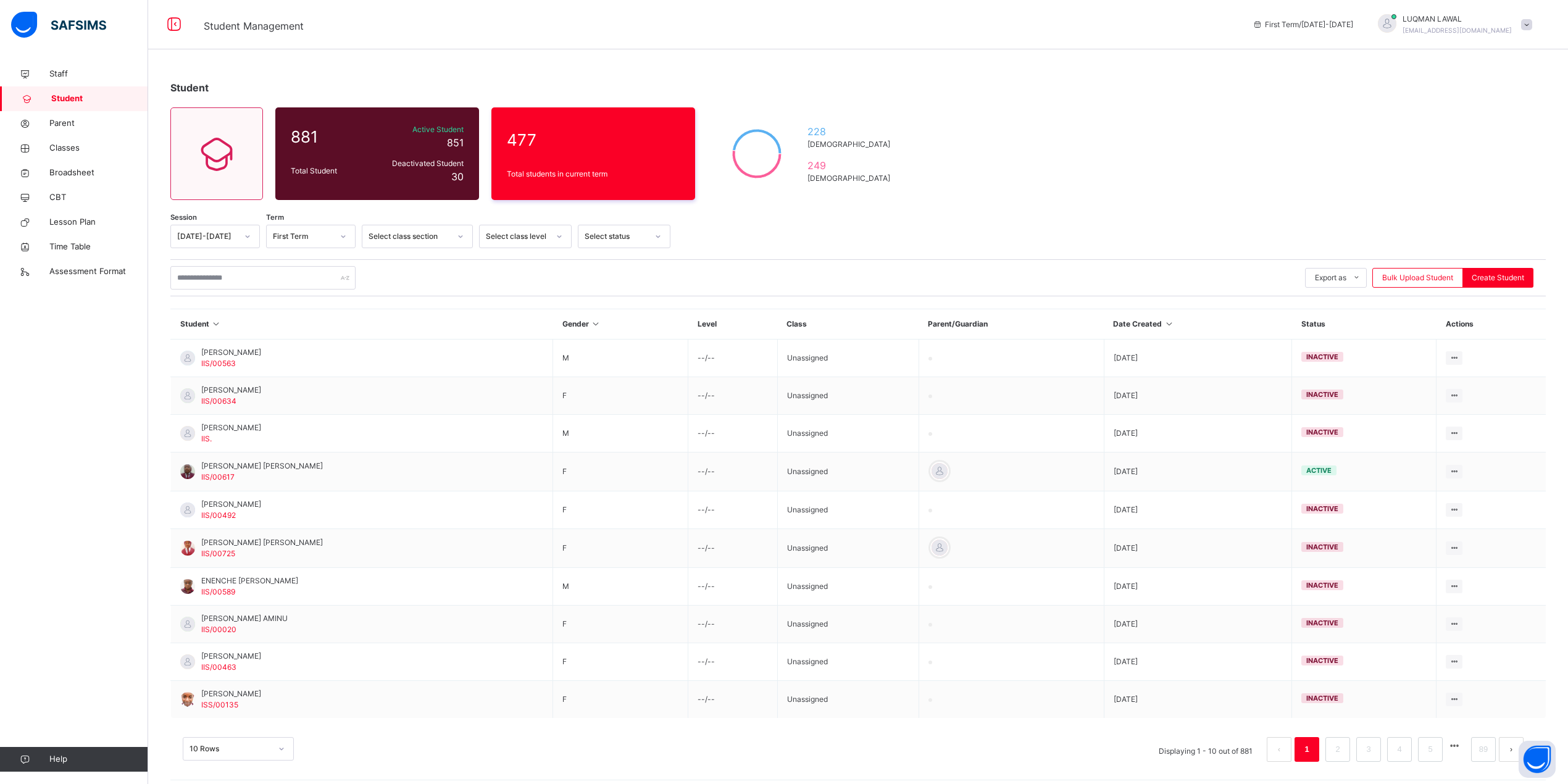
drag, startPoint x: 126, startPoint y: 148, endPoint x: 347, endPoint y: 338, distance: 291.4
click at [347, 338] on th "Student" at bounding box center [362, 324] width 382 height 31
click at [932, 183] on div "Student 881 Total Student Active Student 851 Deactivated Student 30 477 Total s…" at bounding box center [858, 427] width 1420 height 731
click at [1087, 101] on div "Student 881 Total Student Active Student 851 Deactivated Student 30 477 Total s…" at bounding box center [858, 427] width 1420 height 731
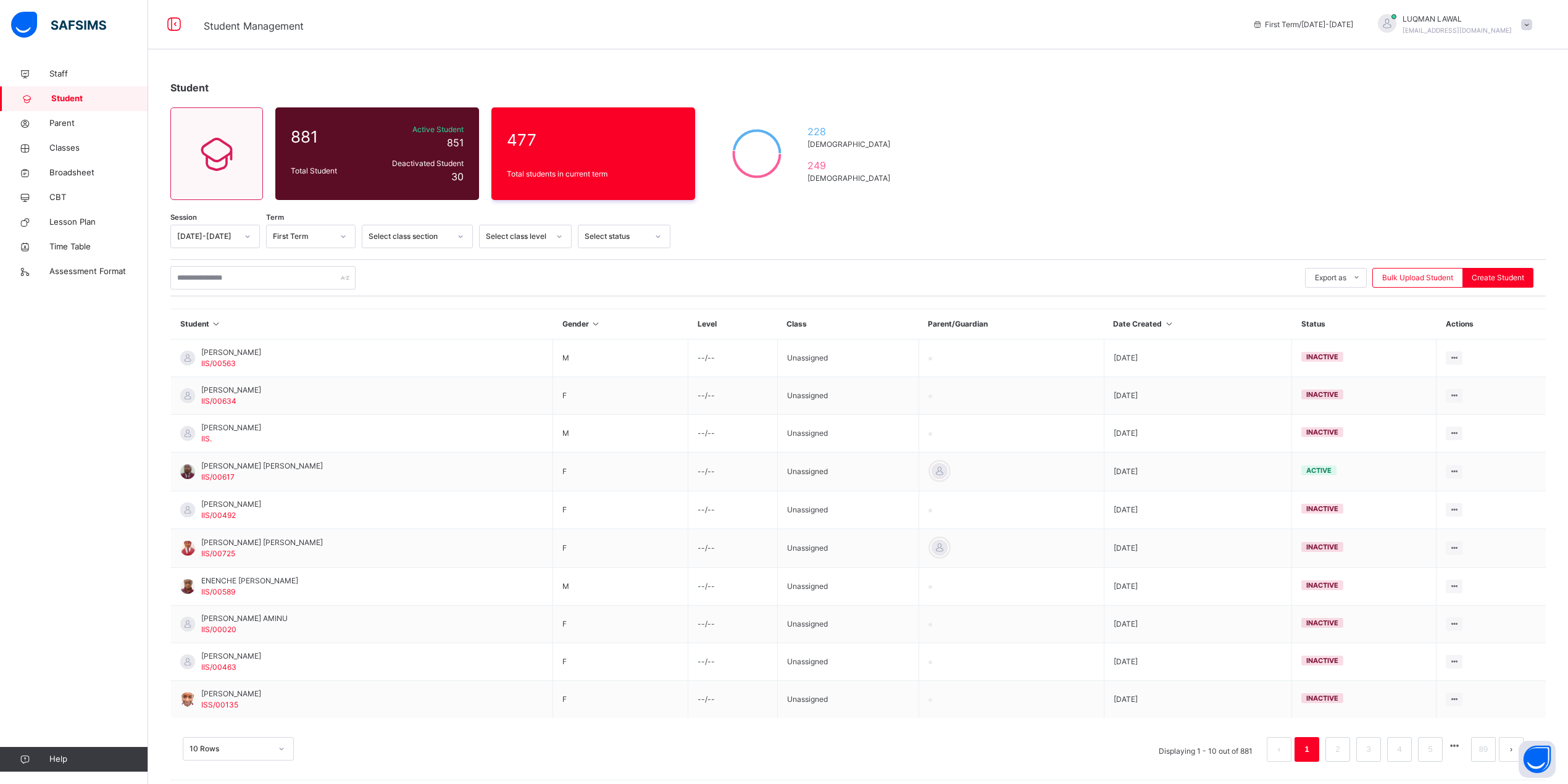
click at [1359, 134] on div "Student 881 Total Student Active Student 851 Deactivated Student 30 477 Total s…" at bounding box center [858, 427] width 1420 height 731
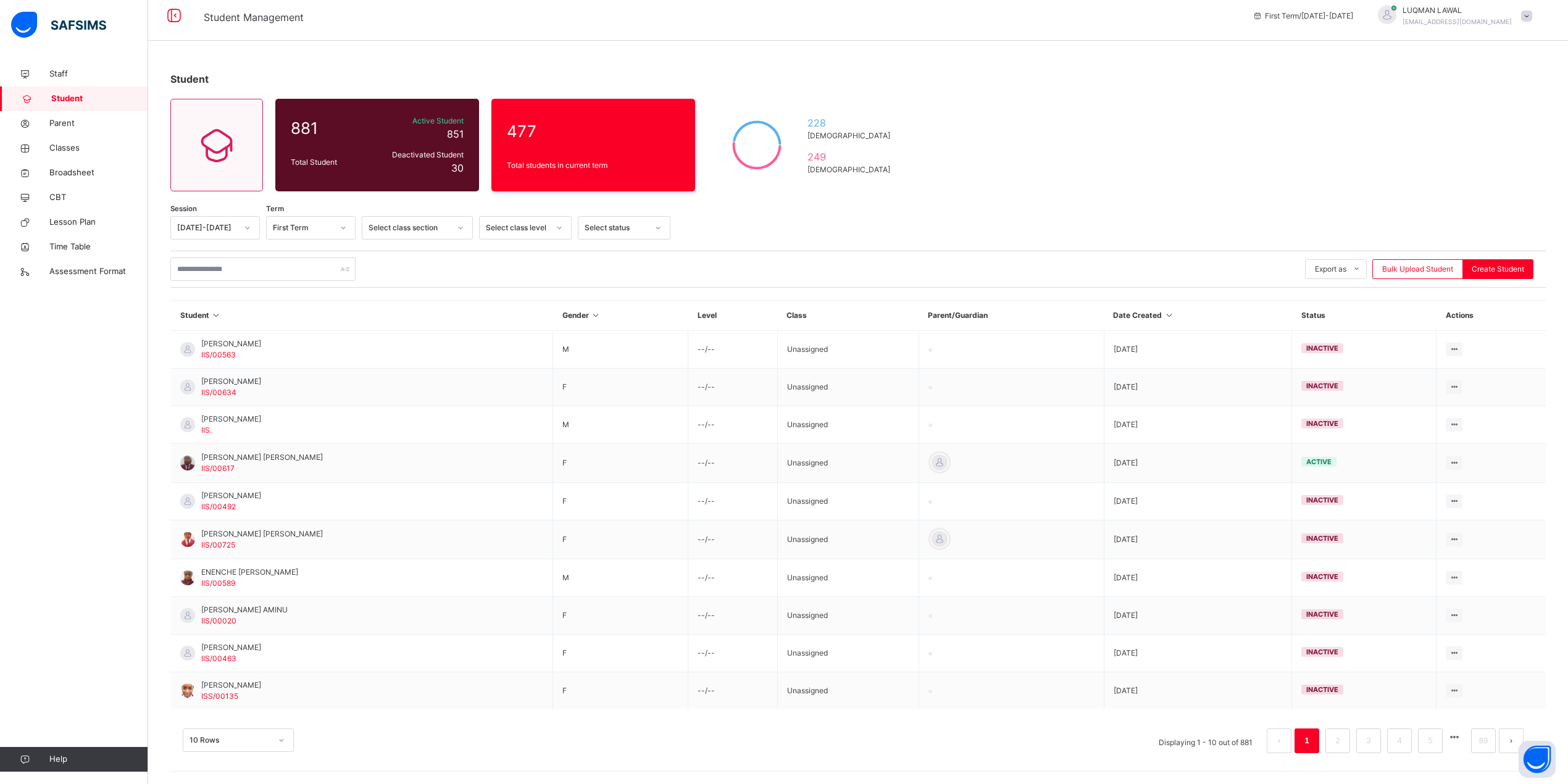
click at [1284, 200] on div "Student 881 Total Student Active Student 851 Deactivated Student 30 477 Total s…" at bounding box center [858, 419] width 1420 height 731
click at [226, 258] on input "text" at bounding box center [263, 269] width 185 height 23
click at [250, 226] on icon at bounding box center [248, 227] width 7 height 12
click at [215, 297] on div "2023-2024" at bounding box center [215, 298] width 88 height 21
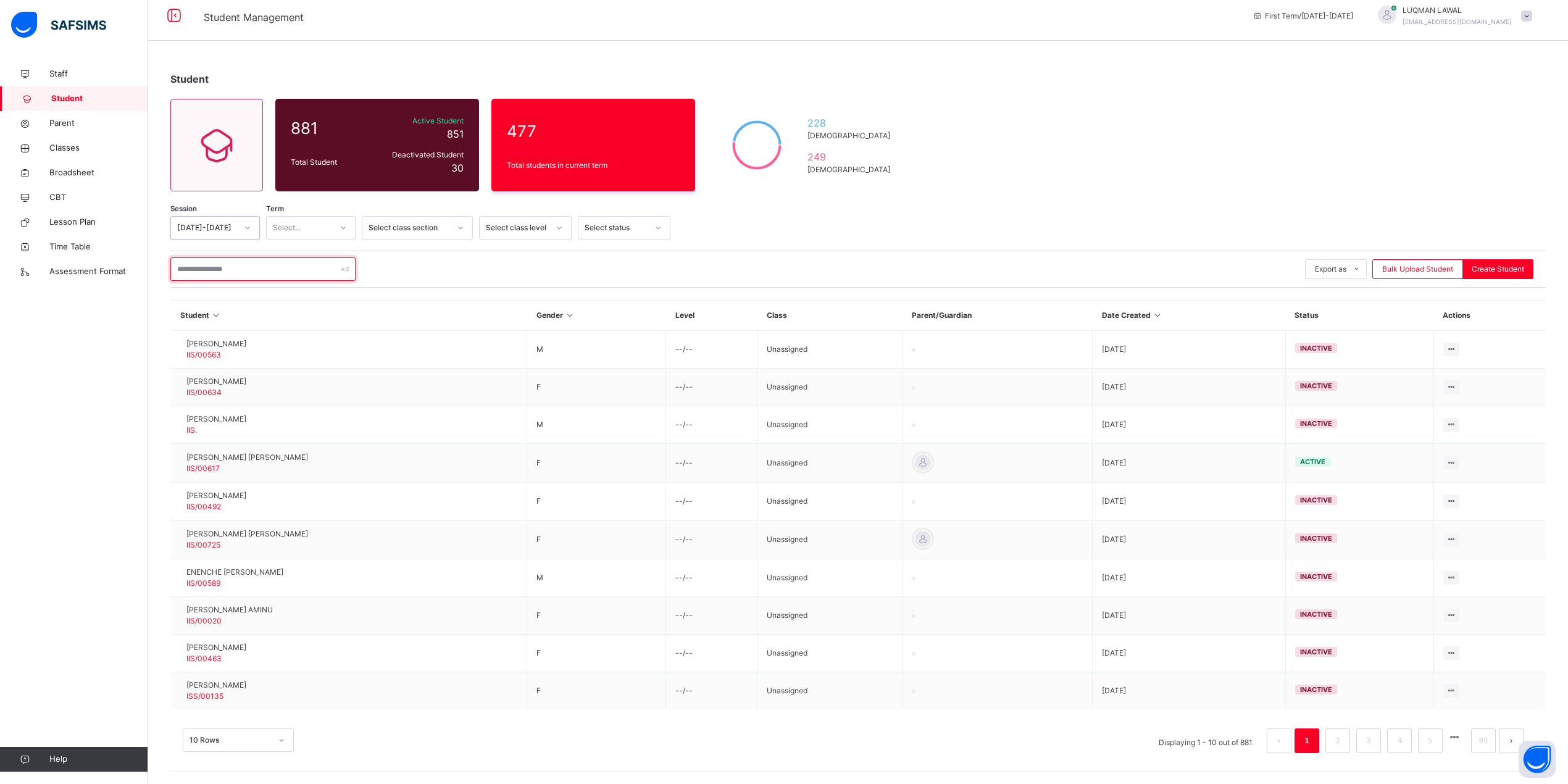
click at [218, 267] on input "text" at bounding box center [263, 269] width 185 height 23
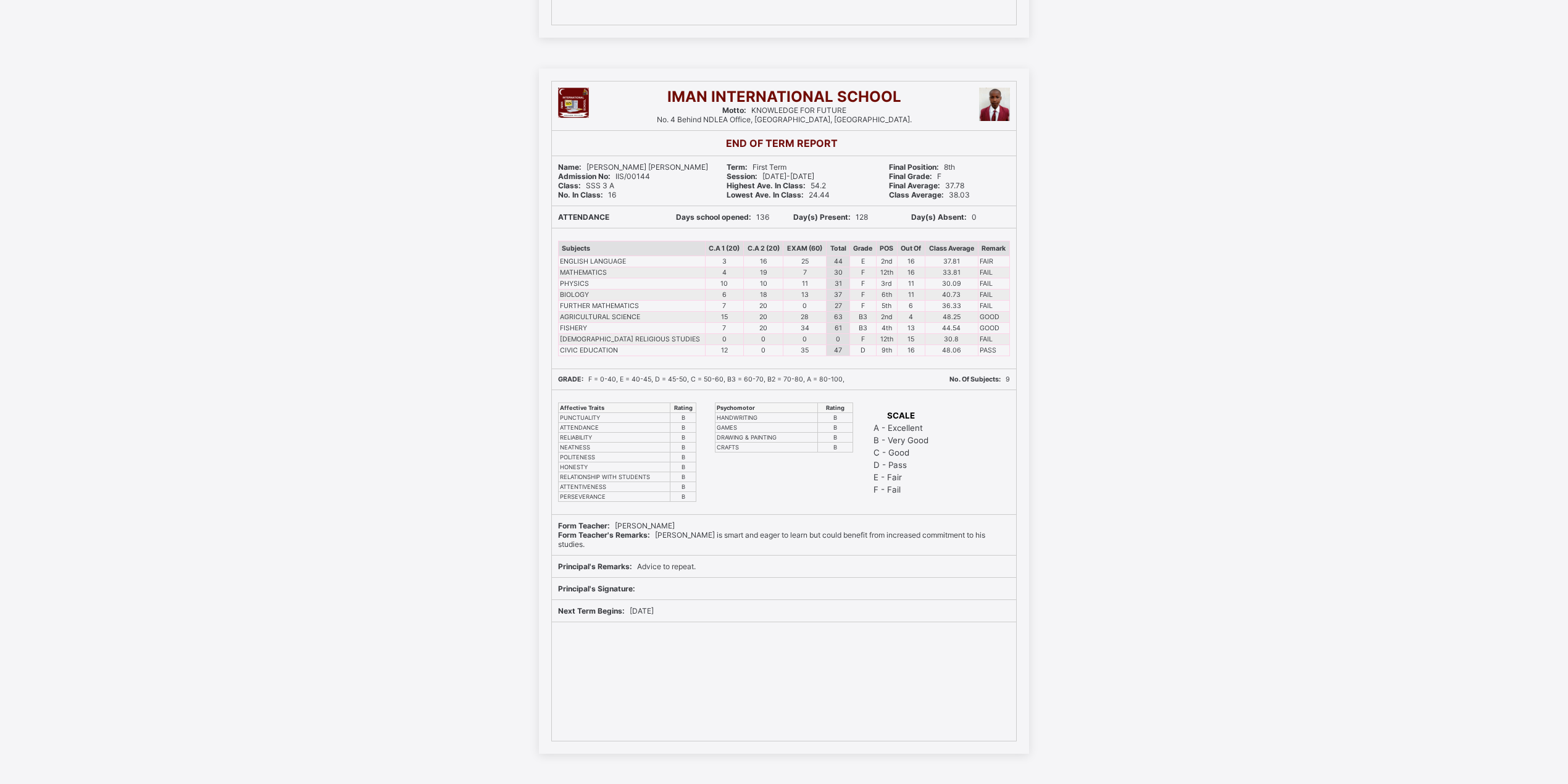
scroll to position [10756, 0]
click at [482, 359] on div "IMAN INTERNATIONAL SCHOOL Motto: KNOWLEDGE FOR FUTURE No. 4 Behind NDLEA Office…" at bounding box center [784, 412] width 1568 height 685
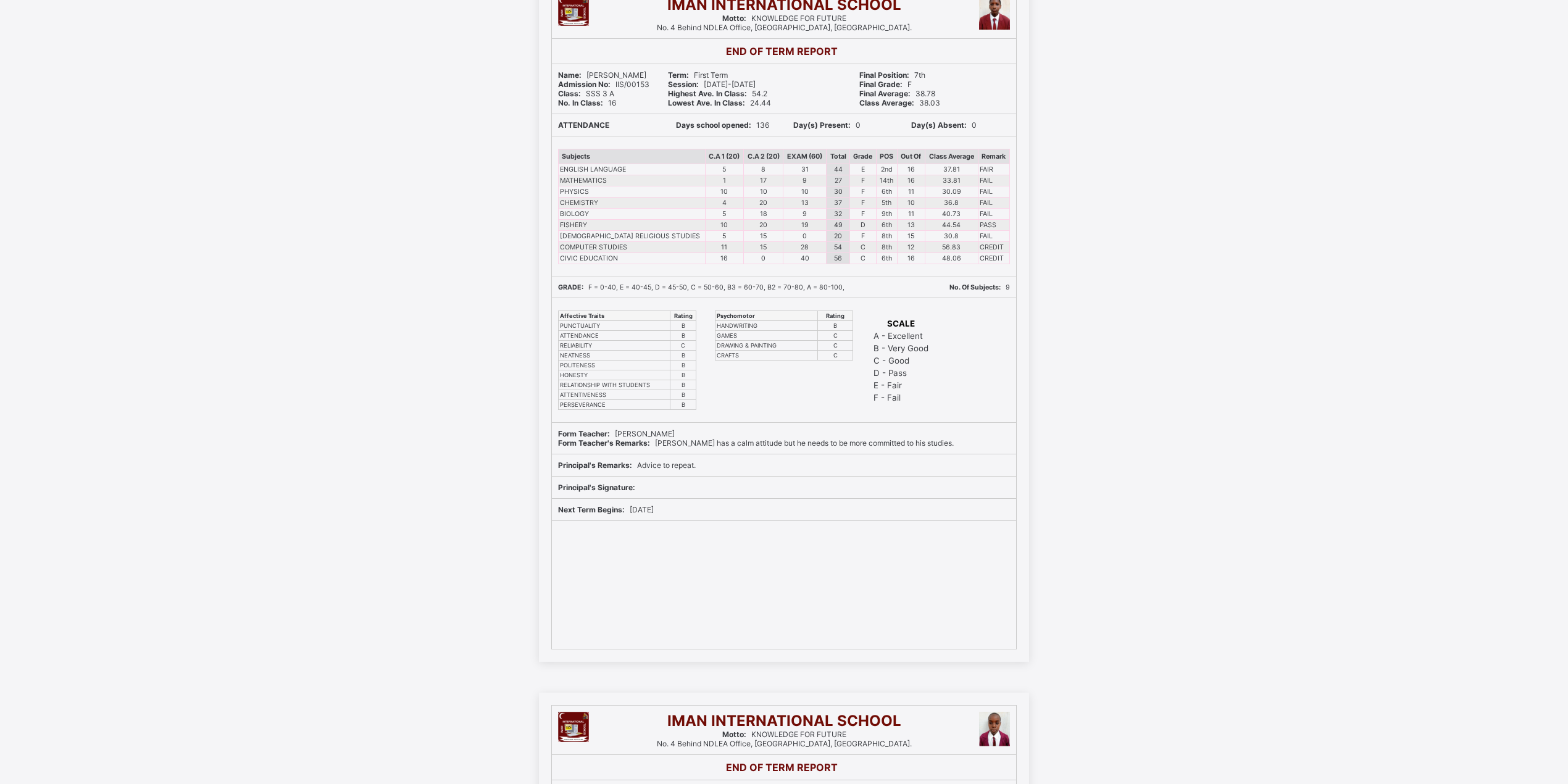
scroll to position [7266, 0]
